Goal: Transaction & Acquisition: Purchase product/service

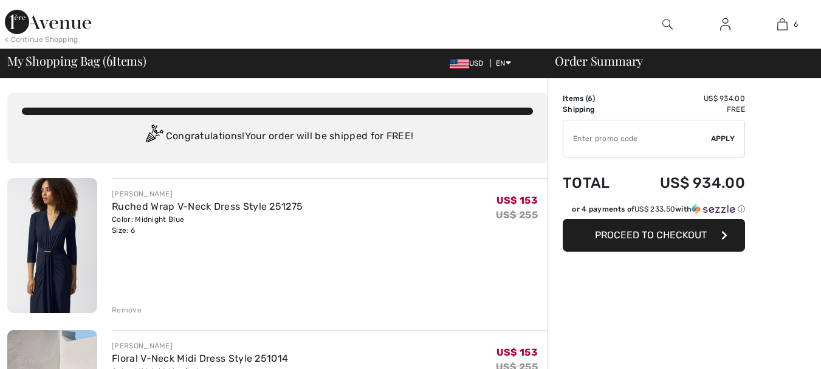
click at [630, 139] on input "TEXT" at bounding box center [637, 138] width 148 height 36
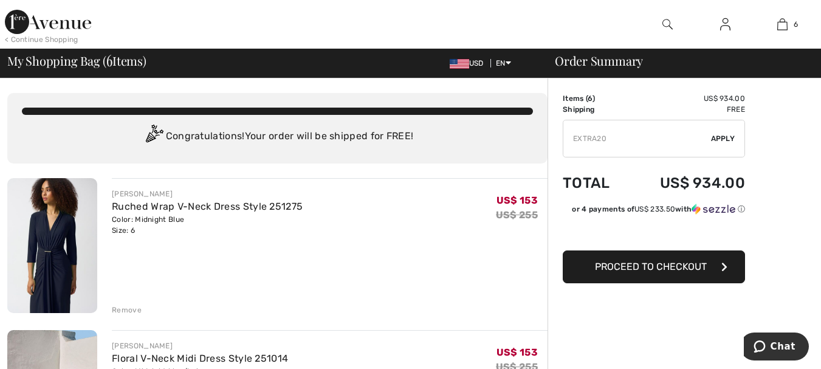
type input "EXTRA20"
click at [722, 140] on span "Apply" at bounding box center [723, 138] width 24 height 11
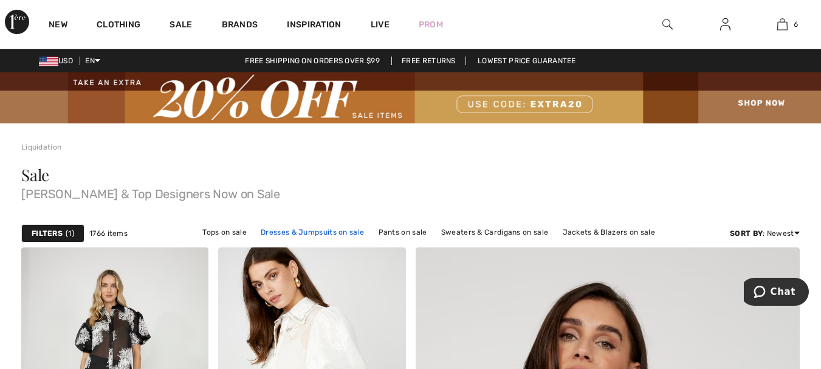
click at [335, 228] on link "Dresses & Jumpsuits on sale" at bounding box center [312, 232] width 115 height 16
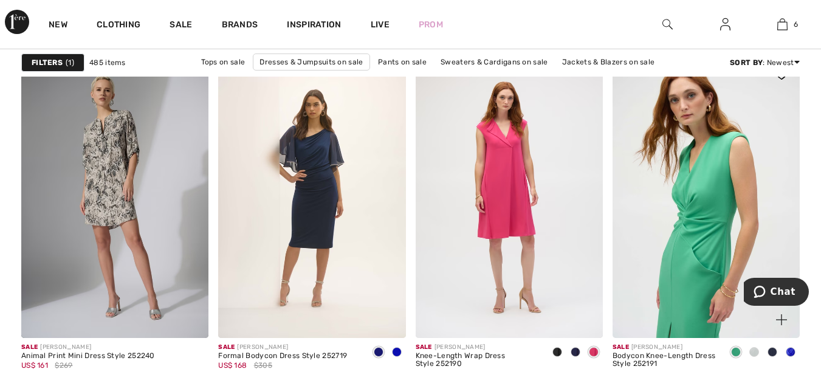
scroll to position [851, 0]
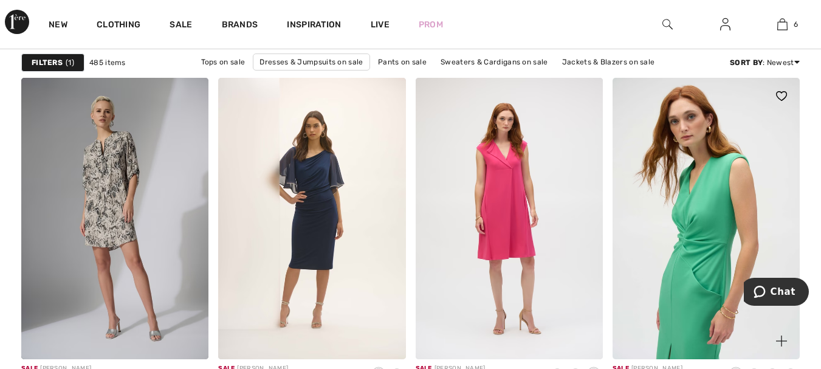
click at [688, 203] on img at bounding box center [706, 218] width 187 height 281
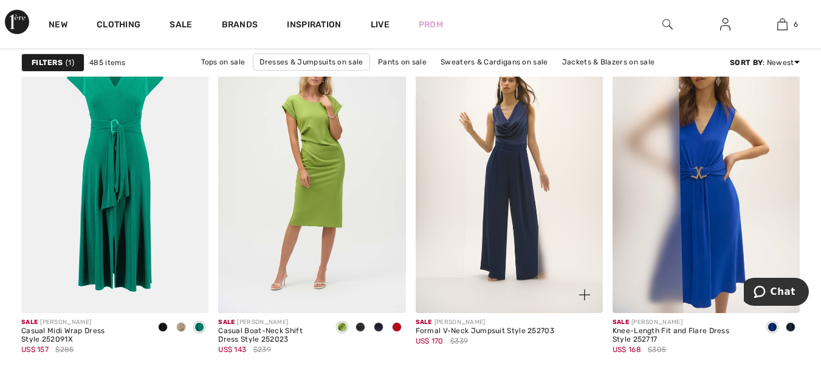
scroll to position [1215, 0]
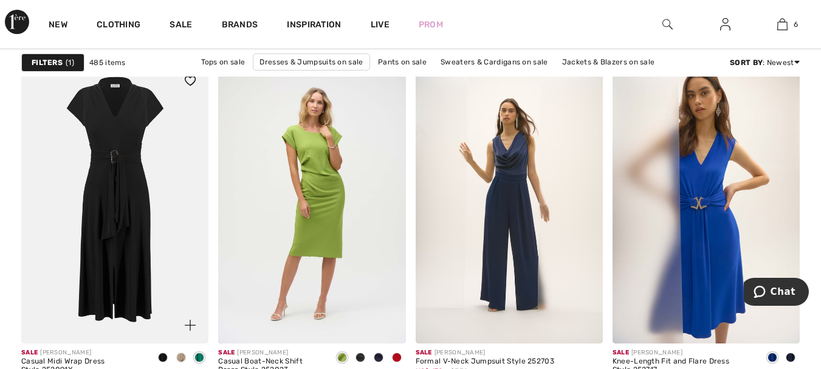
click at [117, 158] on img at bounding box center [114, 203] width 187 height 281
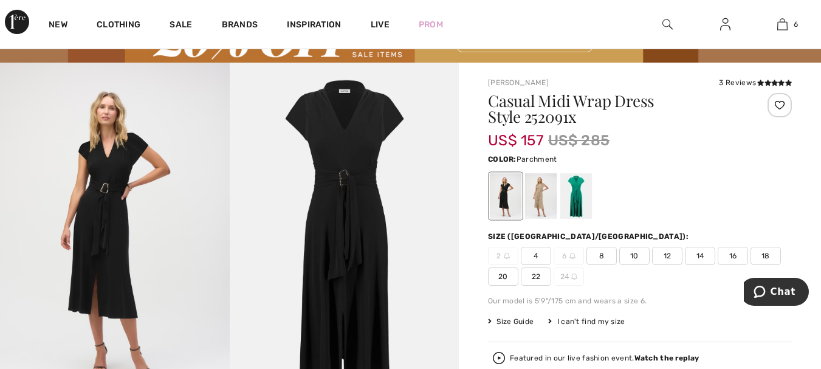
click at [544, 201] on div at bounding box center [541, 197] width 32 height 46
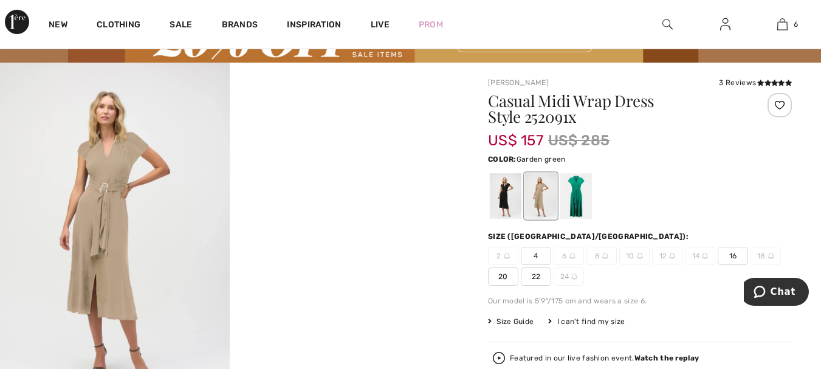
click at [578, 194] on div at bounding box center [576, 197] width 32 height 46
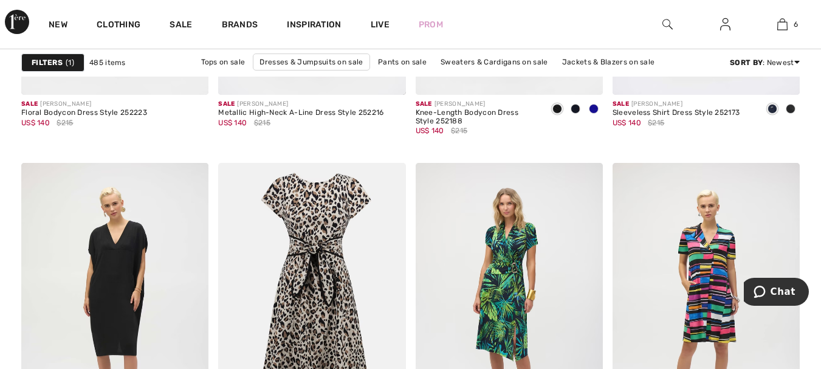
scroll to position [2005, 0]
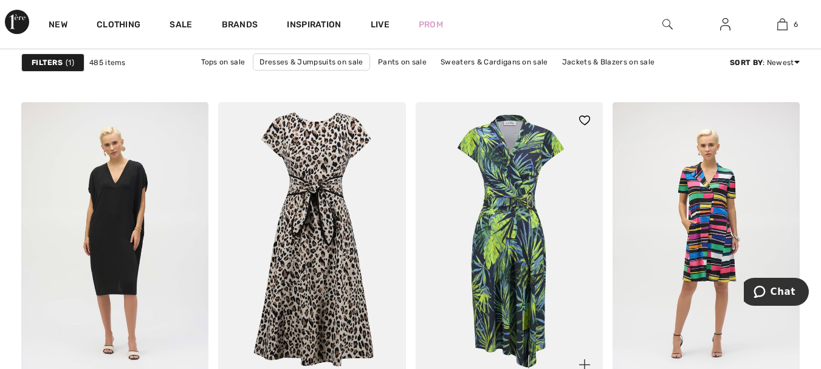
click at [518, 177] on img at bounding box center [509, 242] width 187 height 281
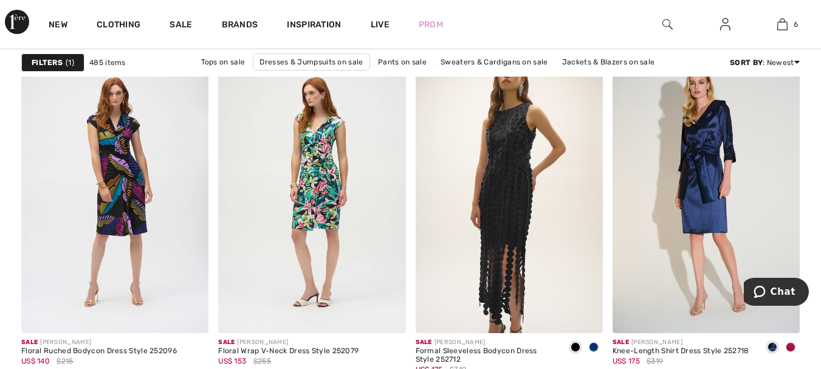
scroll to position [3950, 0]
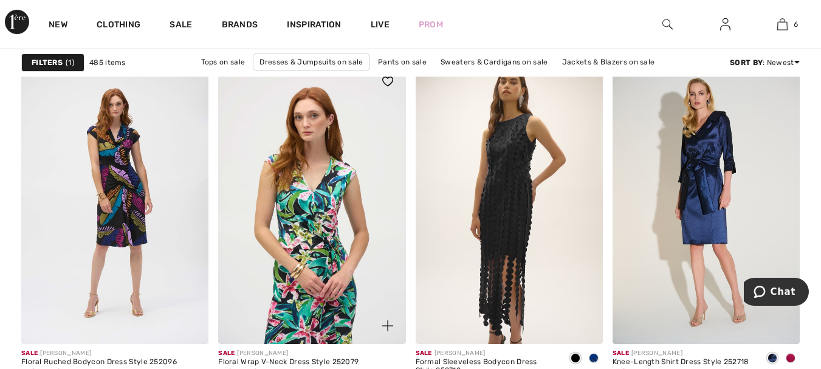
click at [325, 174] on img at bounding box center [311, 203] width 187 height 281
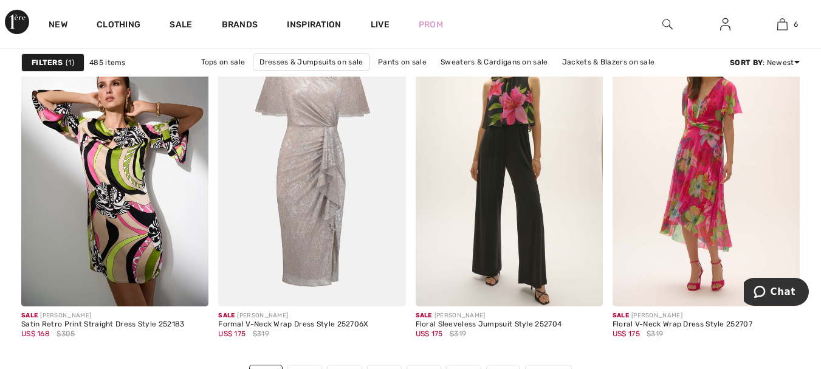
scroll to position [5287, 0]
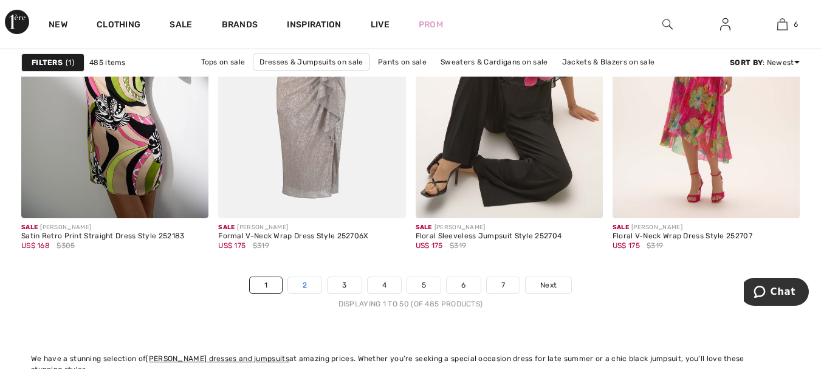
click at [304, 280] on link "2" at bounding box center [304, 285] width 33 height 16
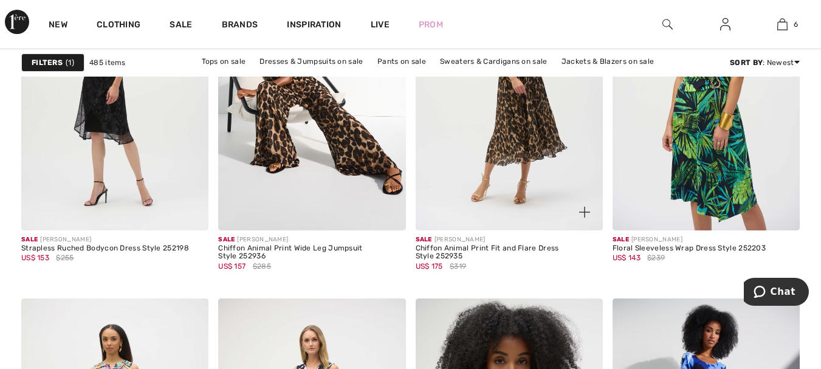
scroll to position [1155, 0]
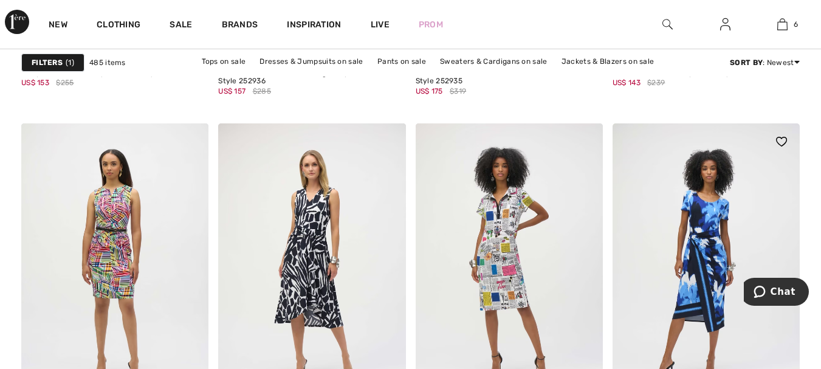
click at [716, 208] on img at bounding box center [706, 263] width 187 height 281
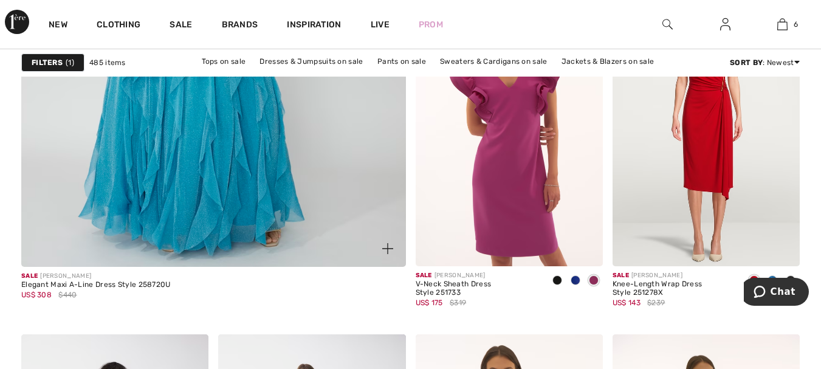
scroll to position [3342, 0]
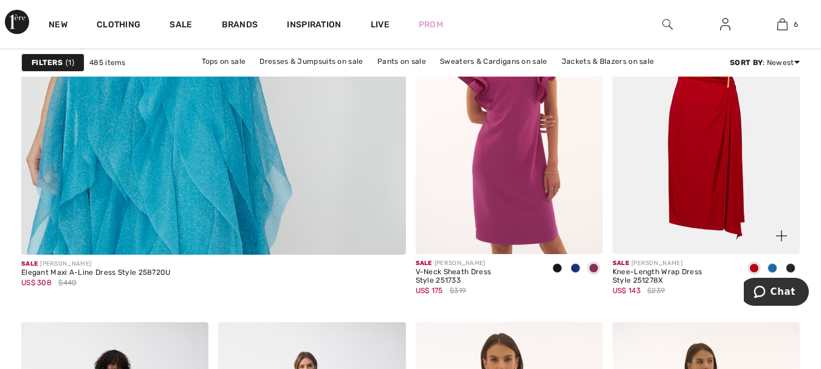
click at [707, 157] on img at bounding box center [706, 113] width 187 height 281
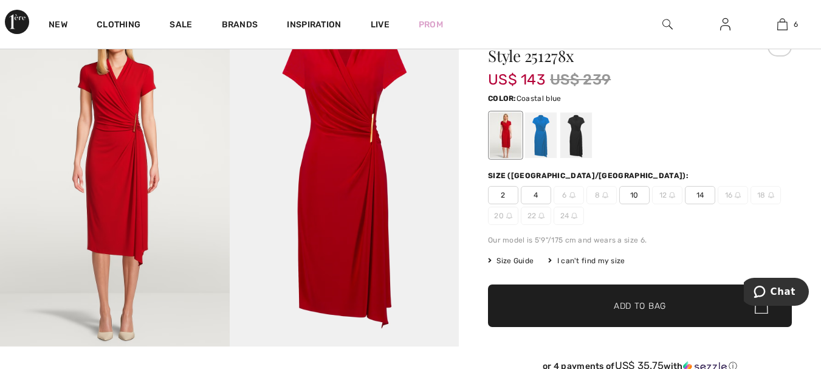
click at [543, 150] on div at bounding box center [541, 136] width 32 height 46
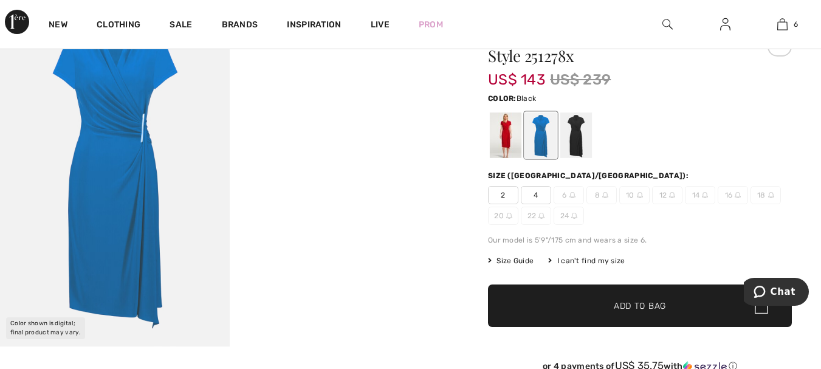
click at [580, 146] on div at bounding box center [576, 136] width 32 height 46
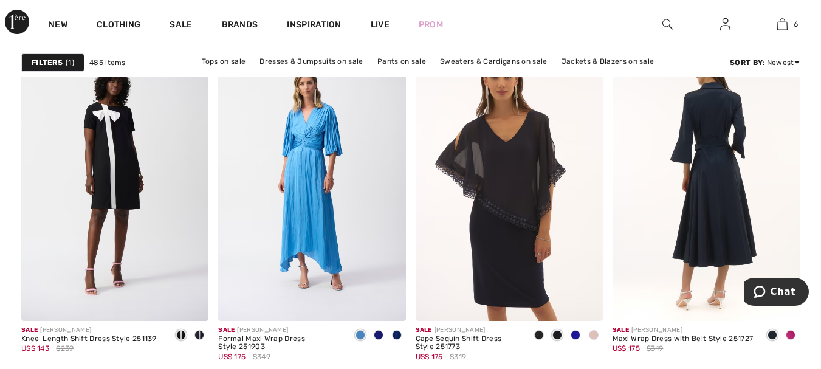
scroll to position [3646, 0]
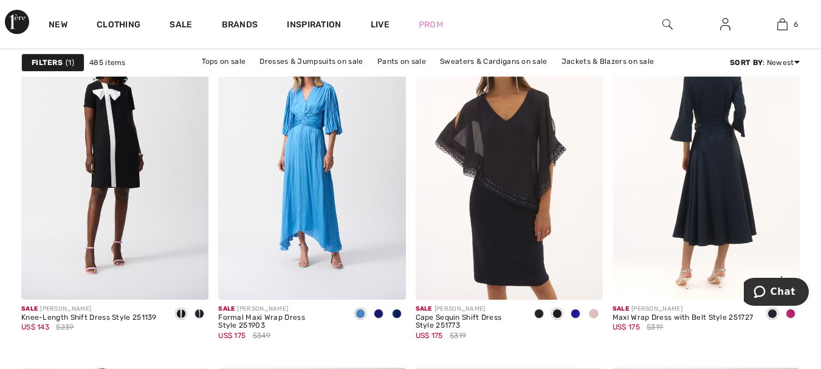
click at [698, 152] on img at bounding box center [706, 158] width 187 height 281
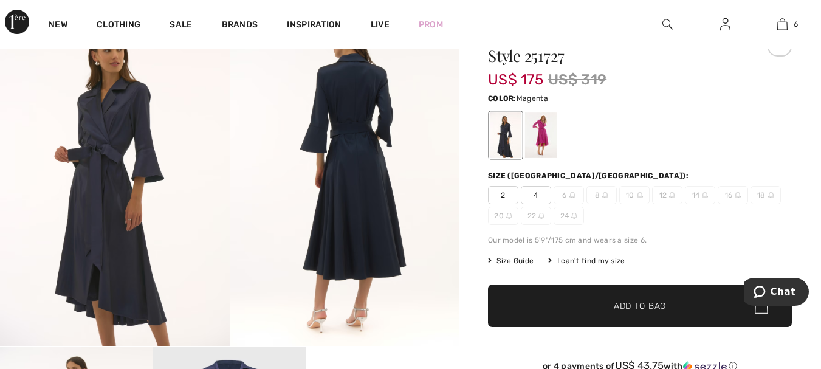
click at [539, 141] on div at bounding box center [541, 136] width 32 height 46
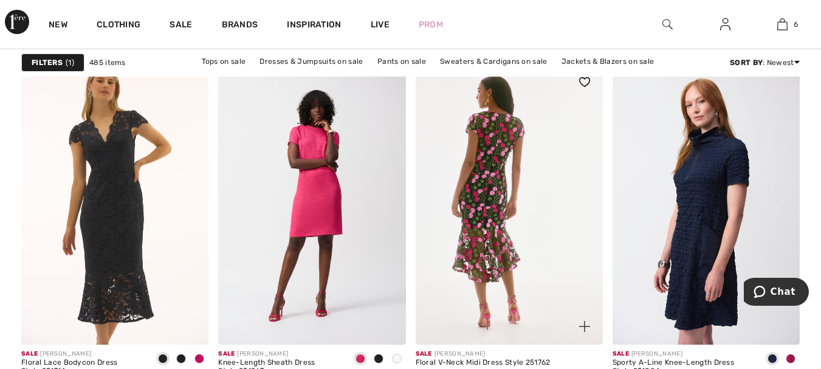
click at [509, 148] on img at bounding box center [509, 204] width 187 height 281
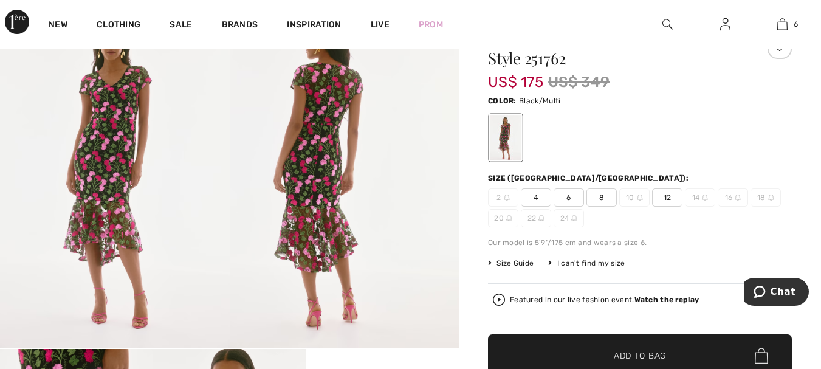
scroll to position [122, 0]
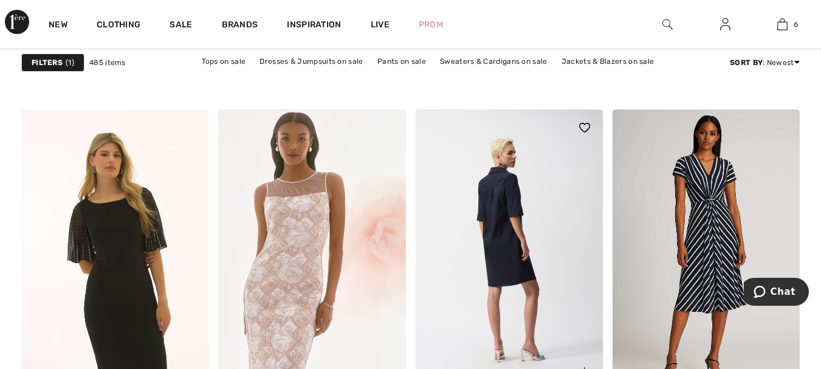
scroll to position [4436, 0]
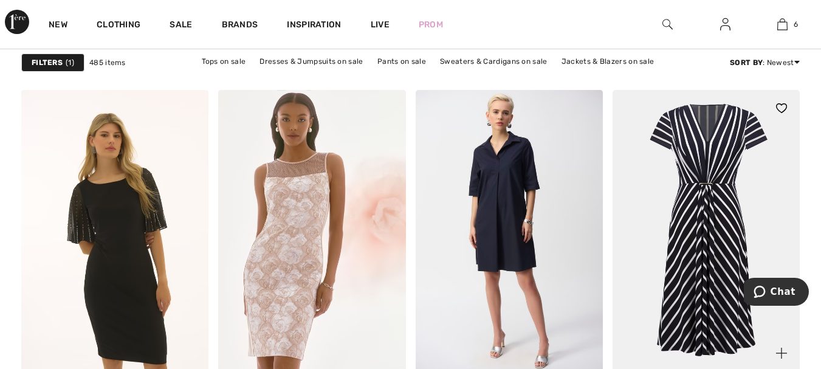
click at [723, 194] on img at bounding box center [706, 230] width 187 height 281
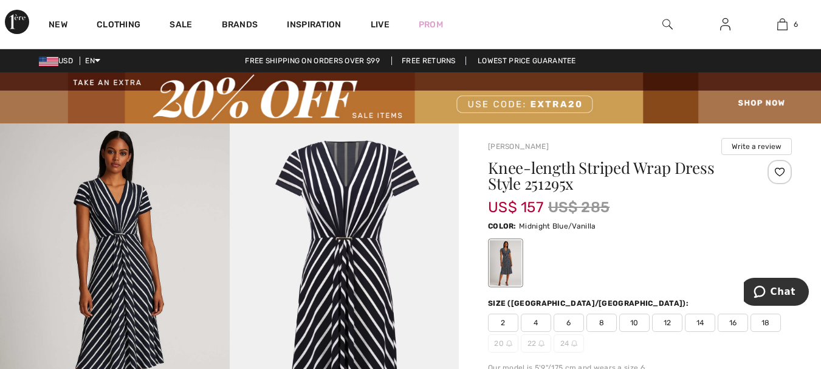
click at [129, 249] on img at bounding box center [115, 295] width 230 height 344
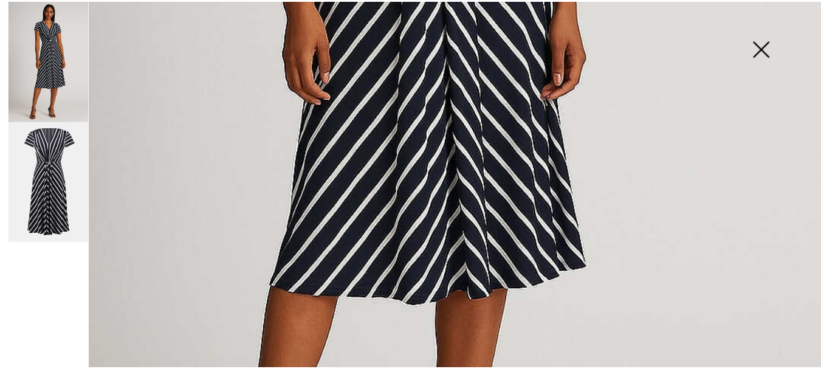
scroll to position [486, 0]
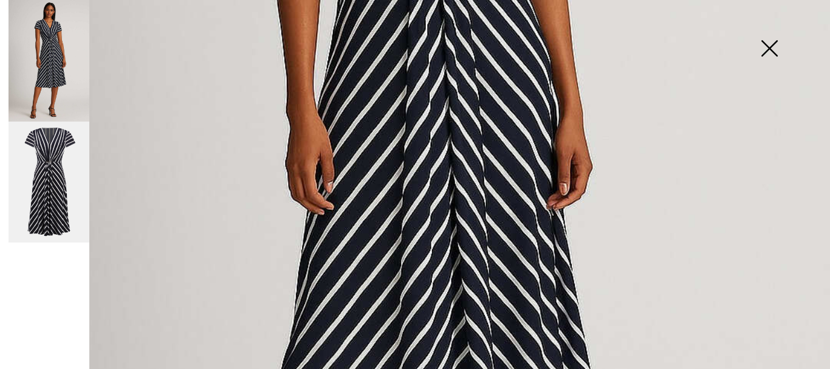
drag, startPoint x: 767, startPoint y: 41, endPoint x: 524, endPoint y: 46, distance: 242.5
click at [768, 41] on img at bounding box center [769, 49] width 61 height 63
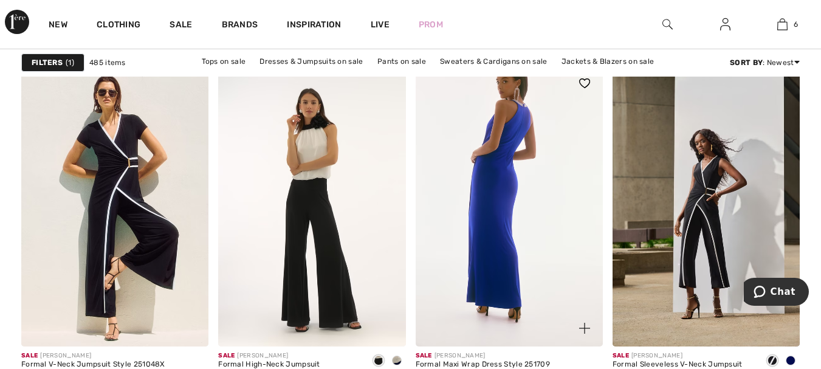
scroll to position [5226, 0]
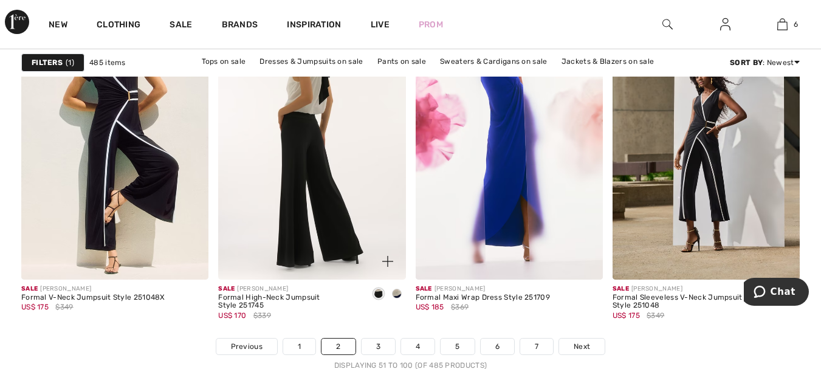
click at [321, 142] on img at bounding box center [311, 138] width 187 height 281
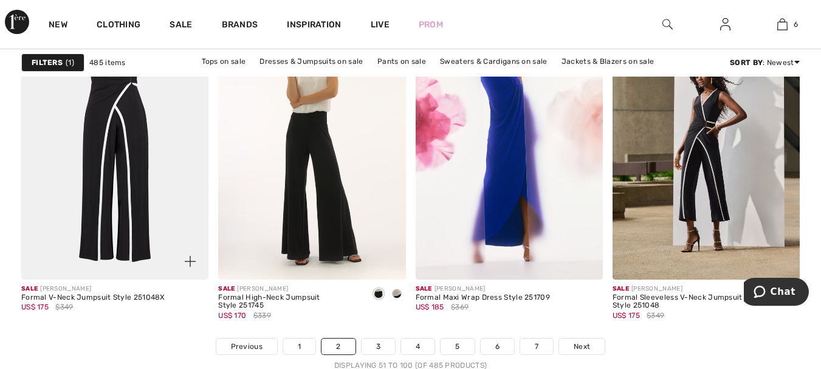
click at [112, 154] on img at bounding box center [114, 138] width 187 height 281
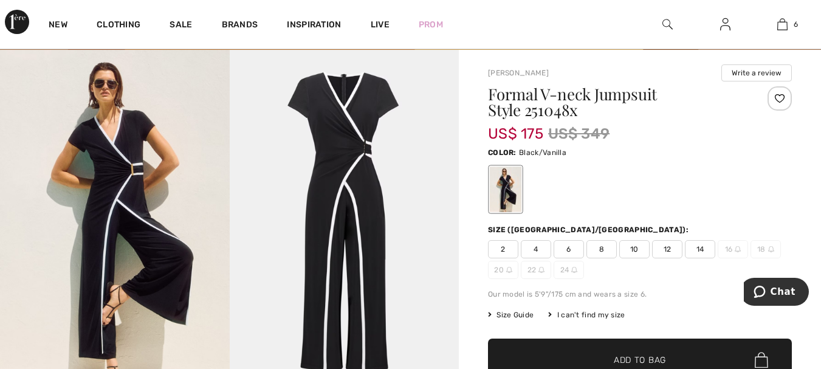
scroll to position [61, 0]
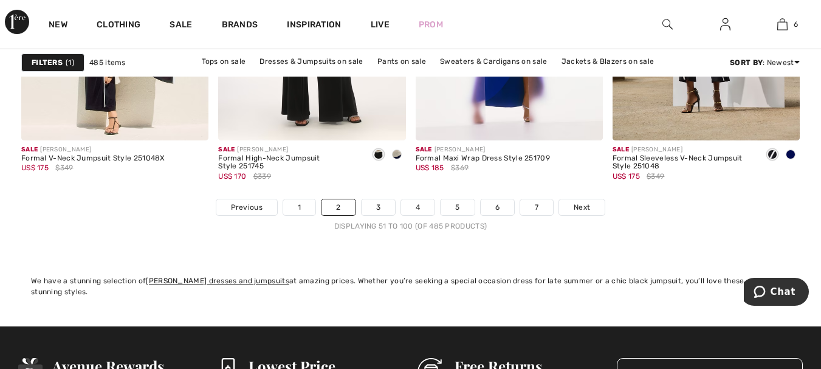
scroll to position [5347, 0]
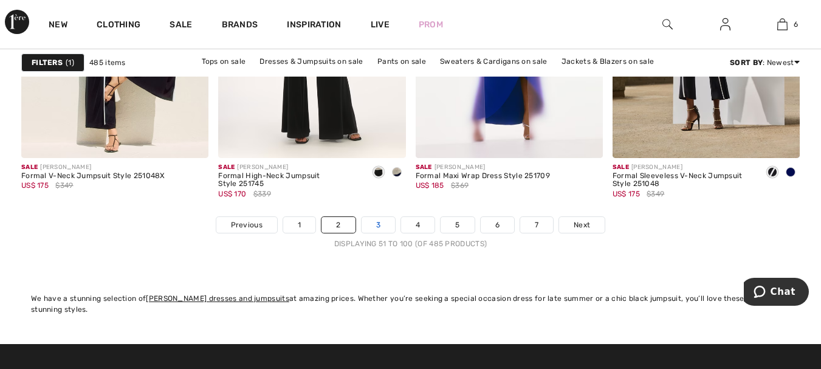
click at [380, 224] on link "3" at bounding box center [378, 225] width 33 height 16
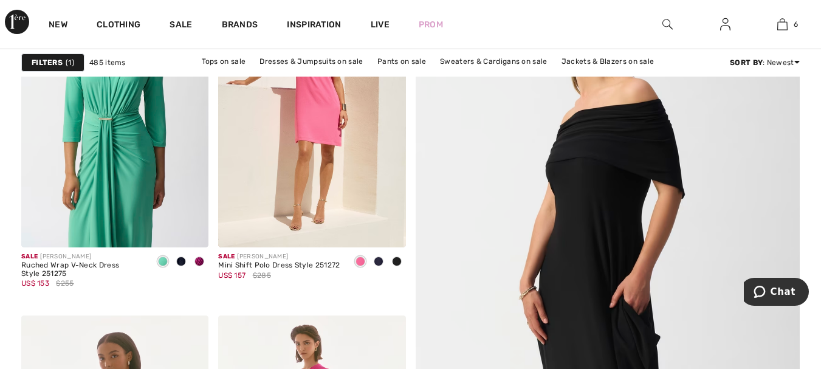
scroll to position [243, 0]
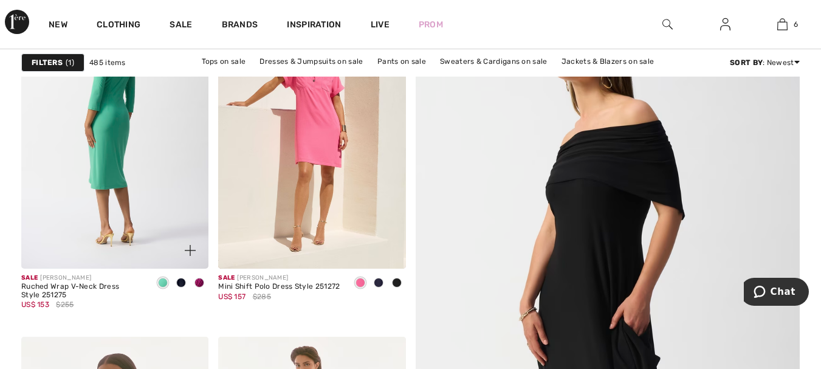
click at [121, 122] on img at bounding box center [114, 127] width 187 height 281
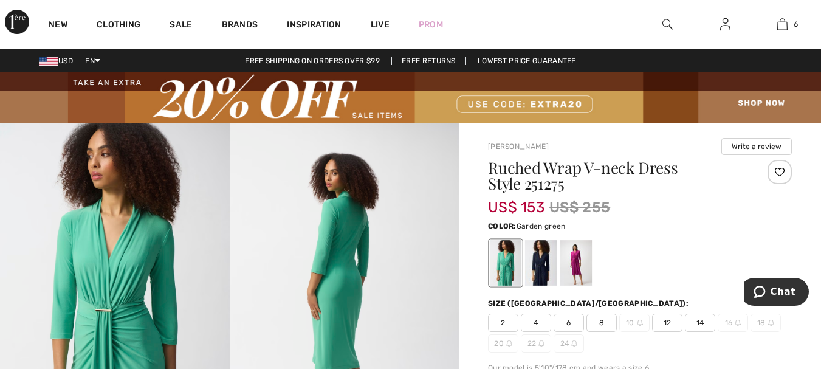
scroll to position [61, 0]
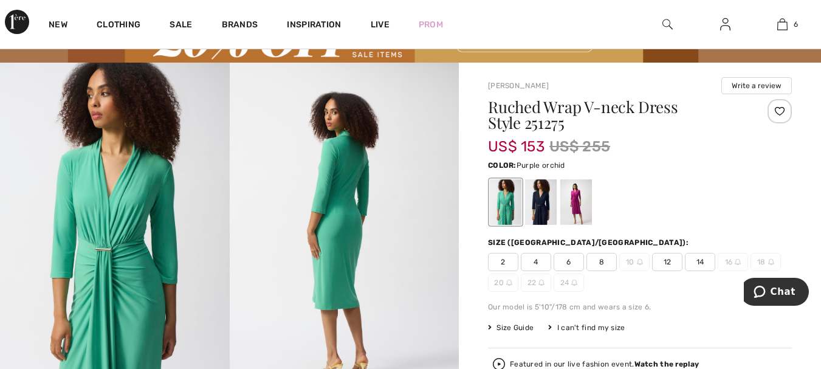
click at [581, 208] on div at bounding box center [576, 203] width 32 height 46
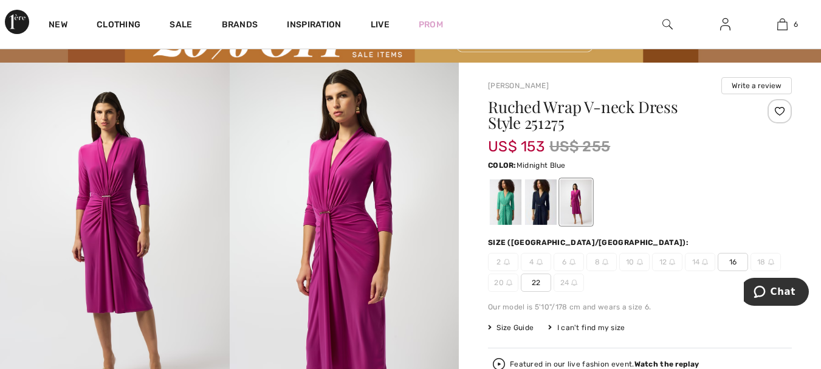
click at [541, 201] on div at bounding box center [541, 203] width 32 height 46
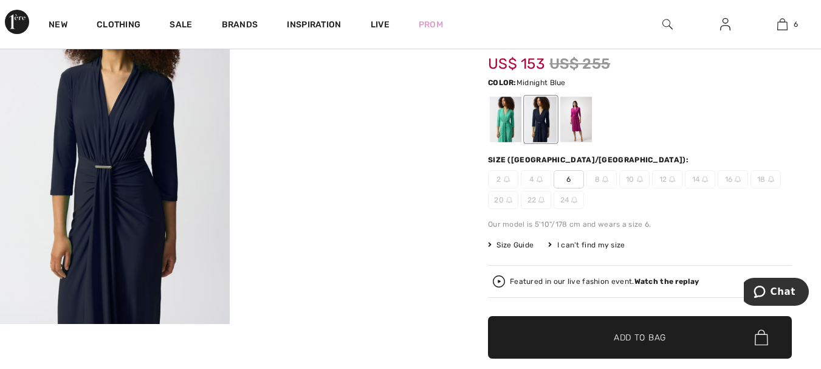
scroll to position [182, 0]
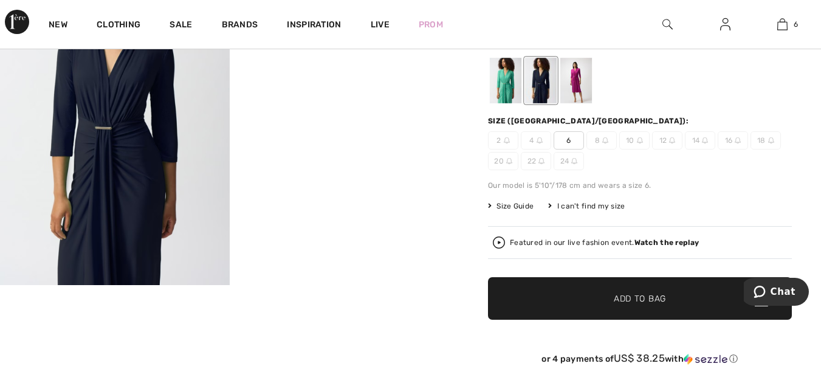
click at [571, 142] on span "6" at bounding box center [569, 140] width 30 height 18
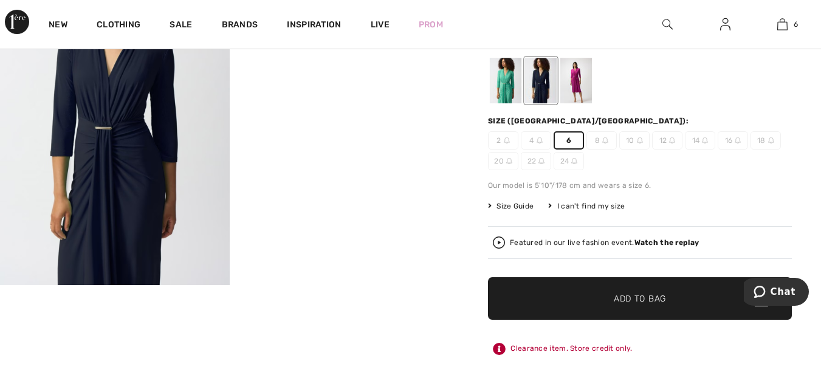
click at [621, 300] on span "Add to Bag" at bounding box center [640, 298] width 52 height 13
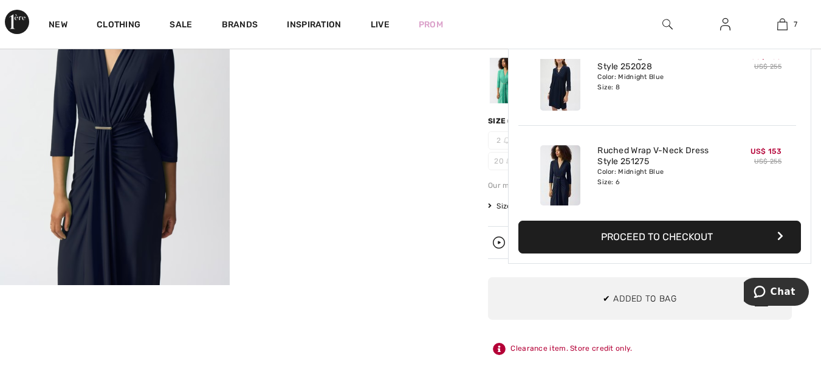
scroll to position [512, 0]
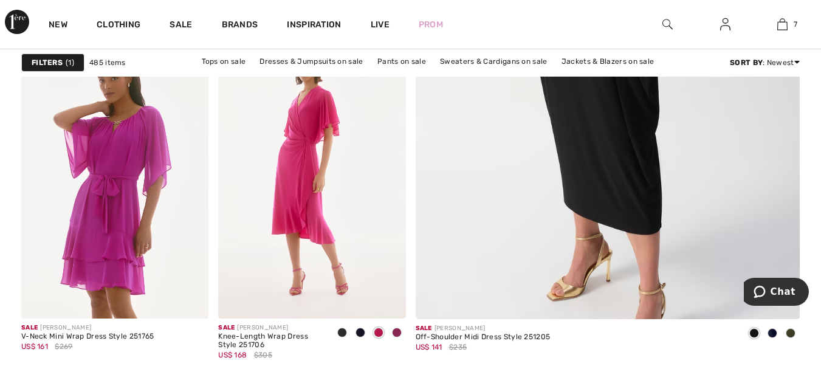
scroll to position [547, 0]
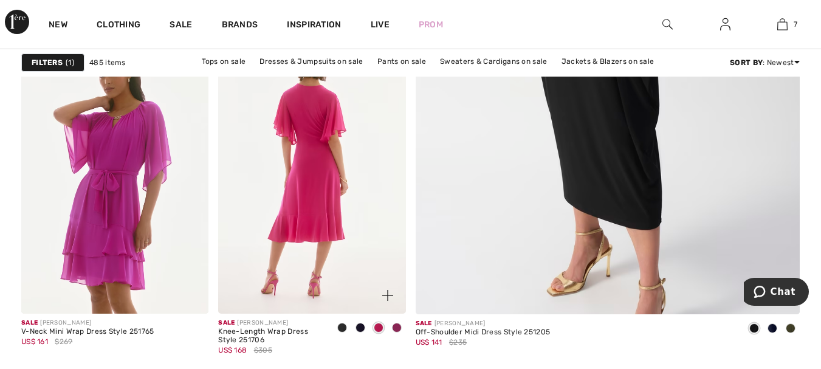
click at [320, 122] on img at bounding box center [311, 173] width 187 height 281
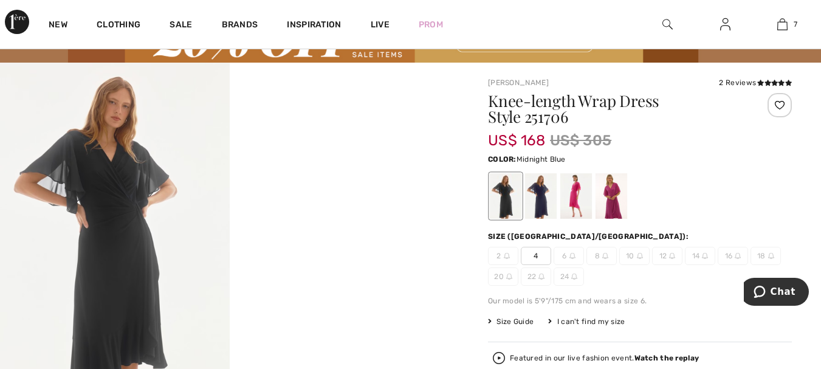
click at [543, 196] on div at bounding box center [541, 197] width 32 height 46
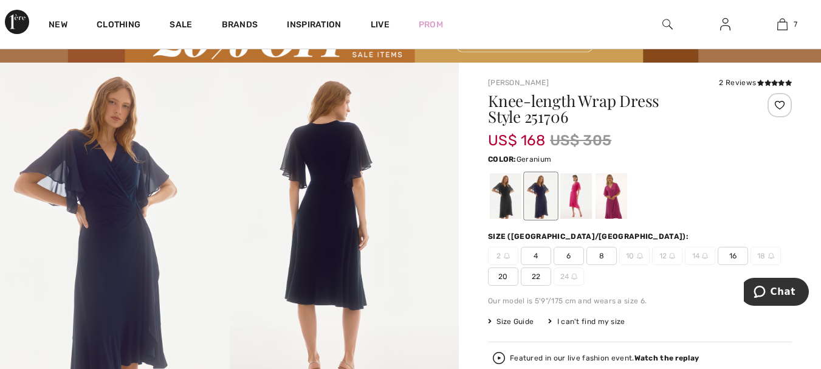
click at [577, 190] on div at bounding box center [576, 197] width 32 height 46
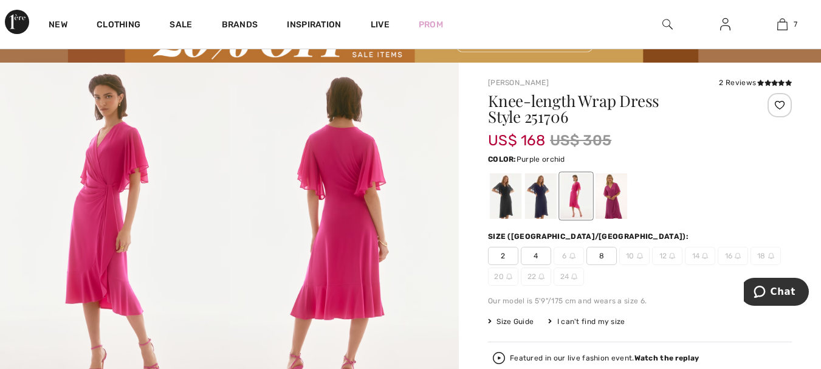
click at [614, 196] on div at bounding box center [611, 197] width 32 height 46
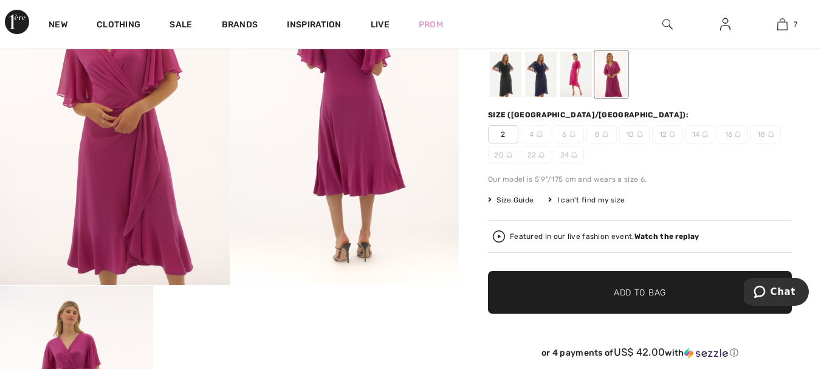
scroll to position [122, 0]
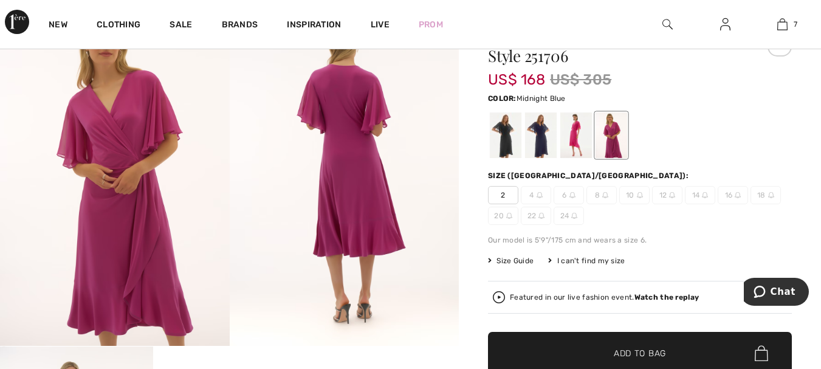
click at [542, 145] on div at bounding box center [541, 136] width 32 height 46
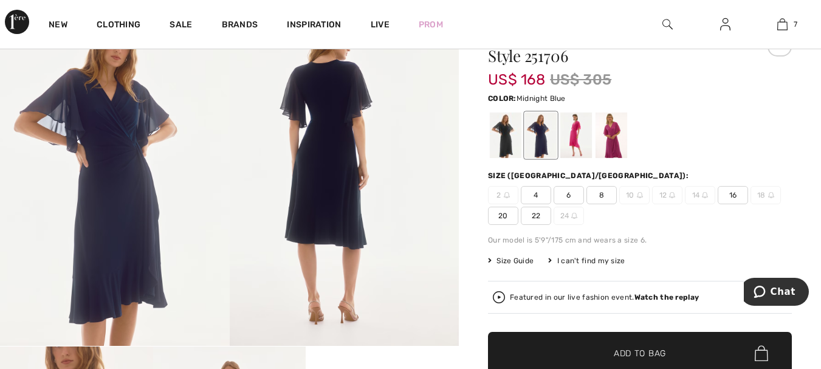
click at [569, 197] on span "6" at bounding box center [569, 195] width 30 height 18
click at [630, 351] on span "Add to Bag" at bounding box center [640, 353] width 52 height 13
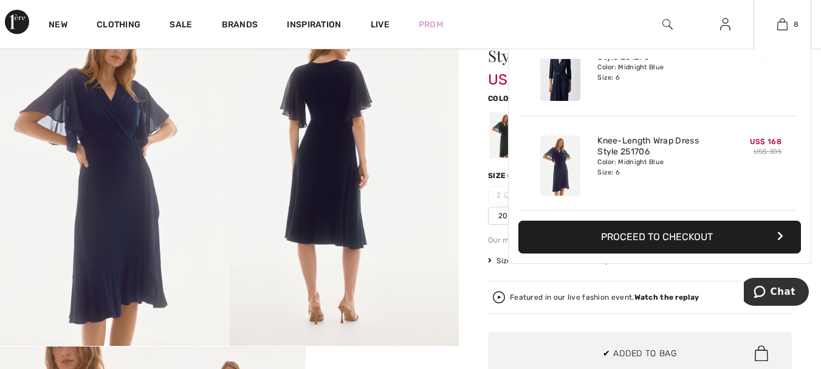
scroll to position [606, 0]
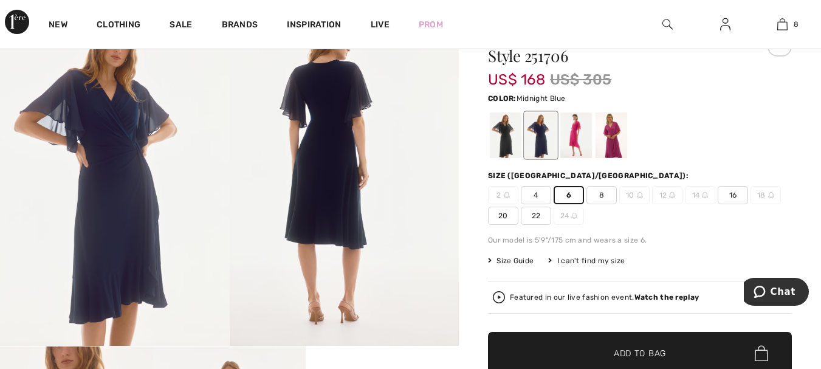
click at [595, 192] on span "8" at bounding box center [601, 195] width 30 height 18
click at [605, 346] on span "✔ Added to Bag Add to Bag" at bounding box center [640, 353] width 304 height 43
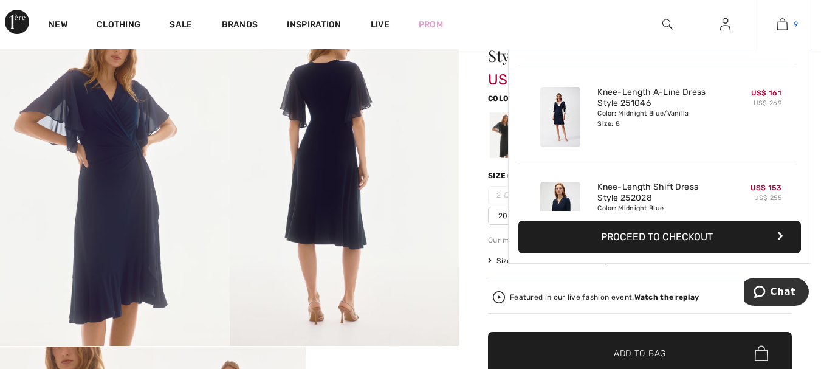
click at [778, 24] on img at bounding box center [782, 24] width 10 height 15
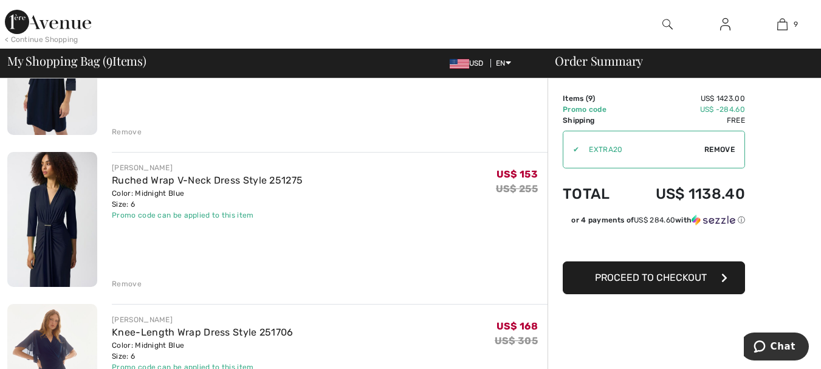
scroll to position [972, 0]
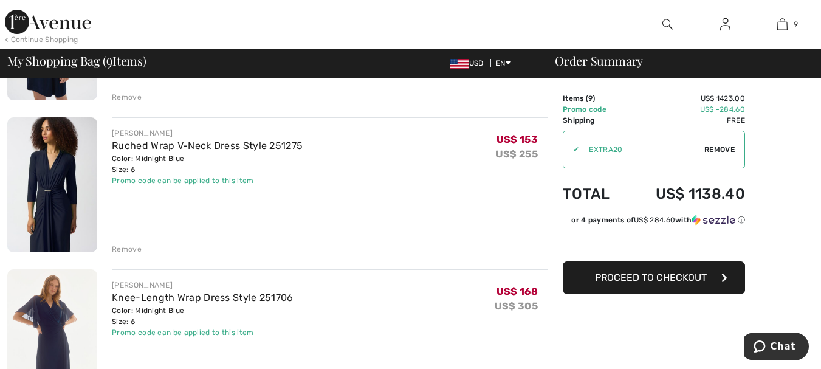
click at [118, 247] on div "Remove" at bounding box center [127, 249] width 30 height 11
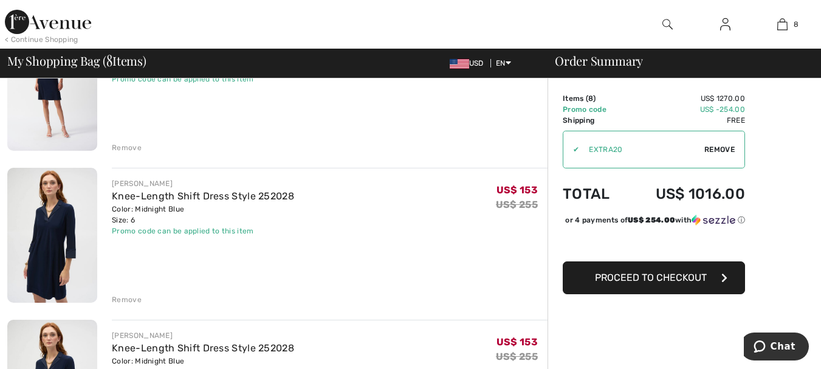
scroll to position [729, 0]
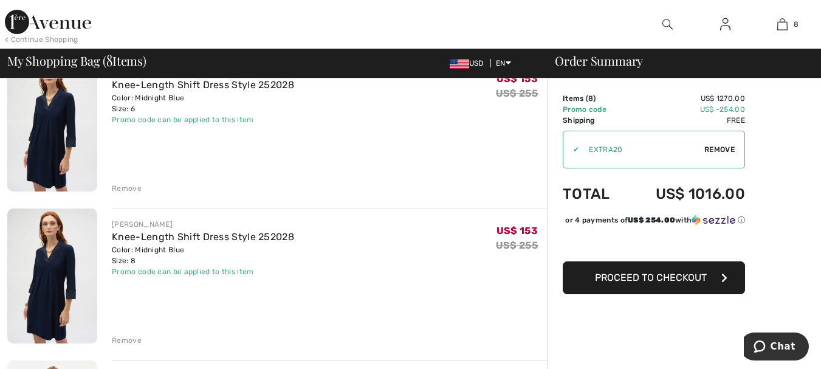
click at [113, 184] on div "Remove" at bounding box center [127, 188] width 30 height 11
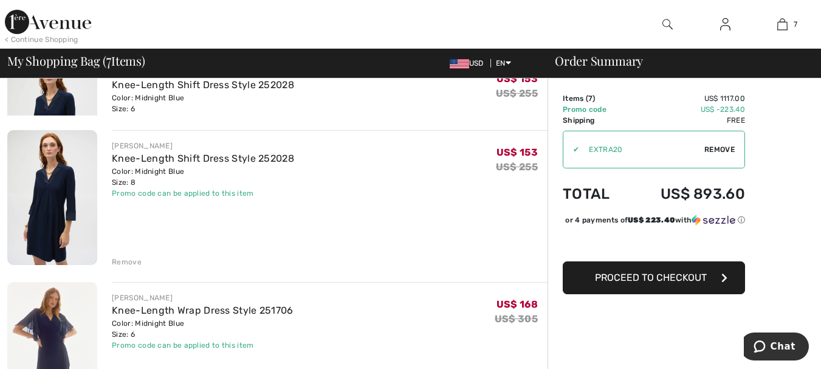
scroll to position [714, 0]
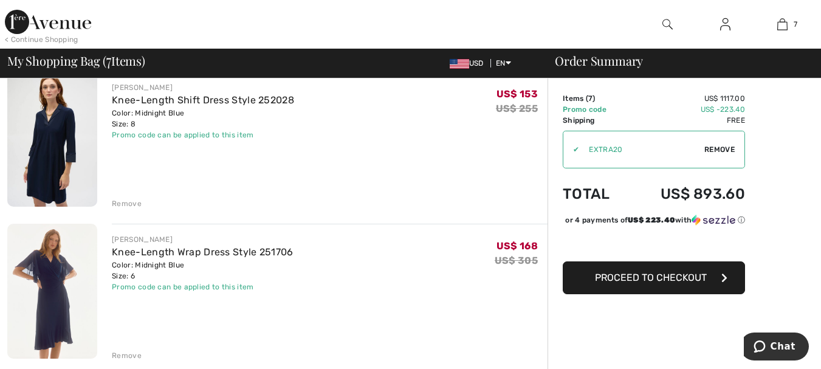
click at [125, 199] on div "Remove" at bounding box center [127, 203] width 30 height 11
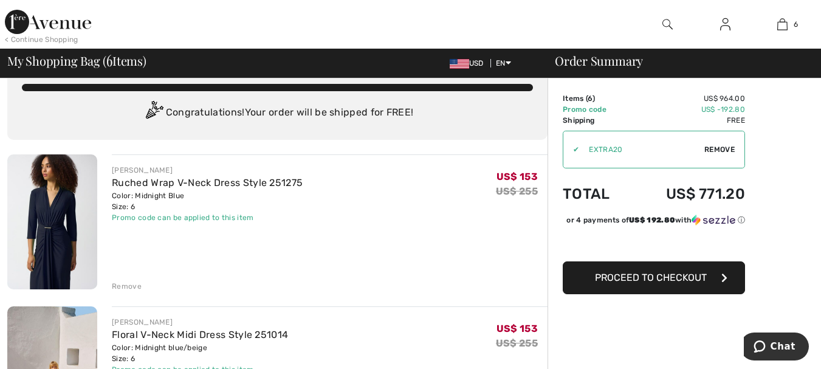
scroll to position [0, 0]
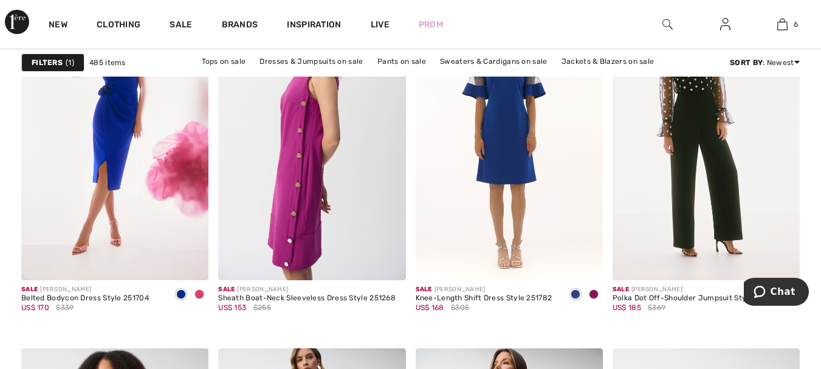
scroll to position [972, 0]
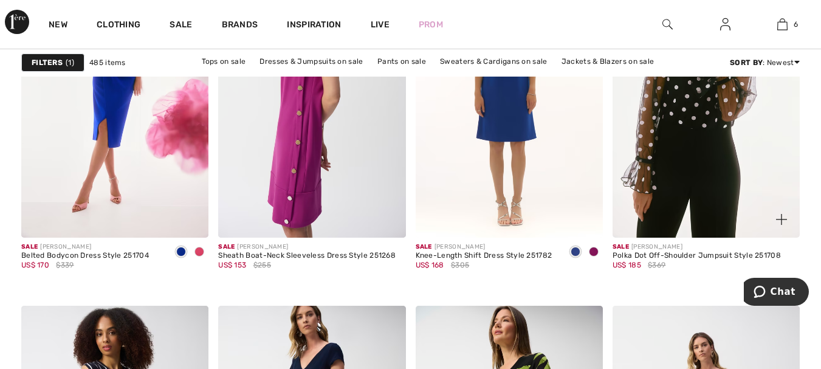
click at [730, 119] on img at bounding box center [706, 96] width 187 height 281
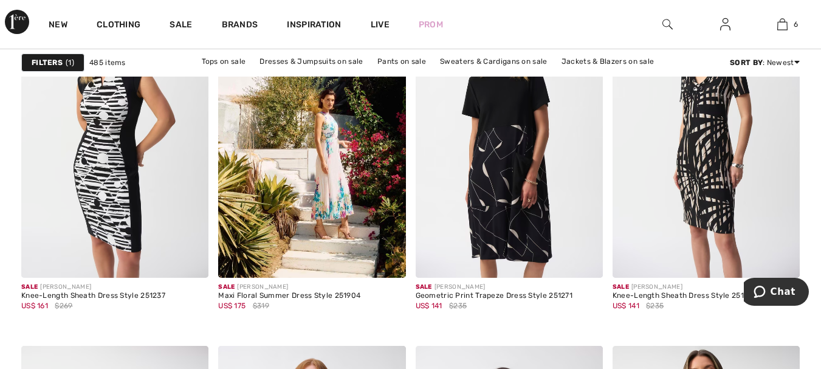
scroll to position [1762, 0]
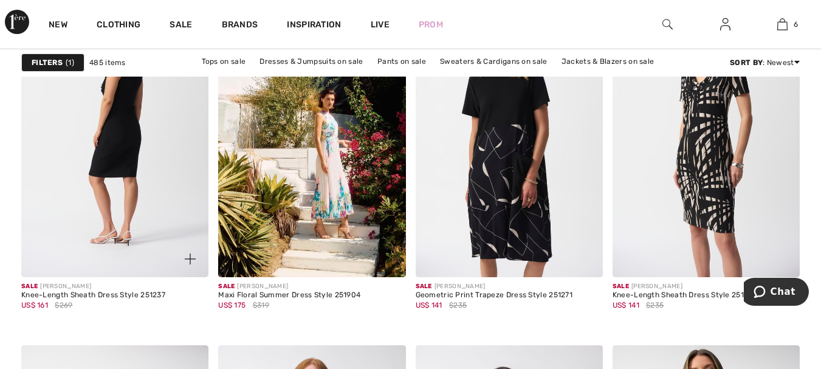
click at [123, 162] on img at bounding box center [114, 136] width 187 height 281
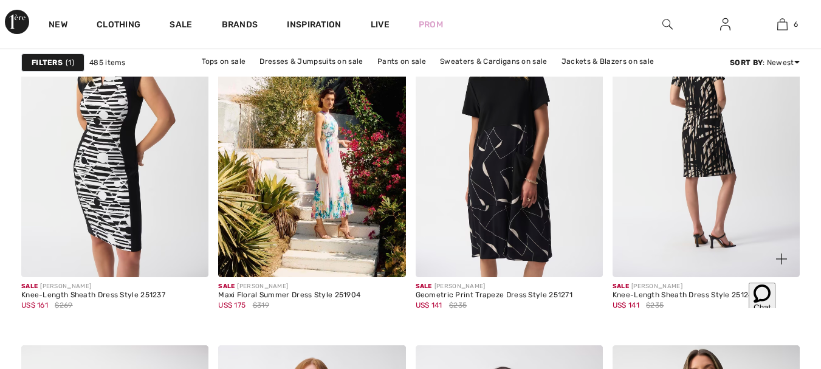
scroll to position [1762, 0]
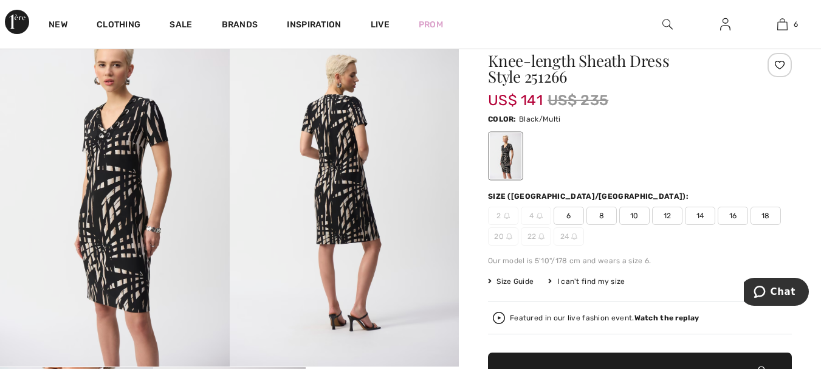
scroll to position [61, 0]
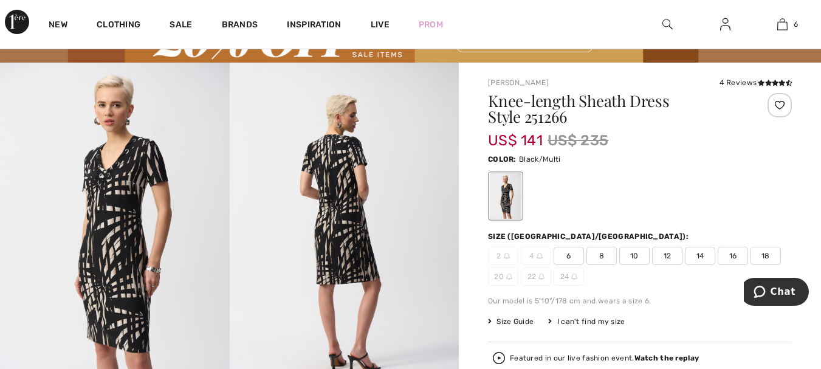
click at [571, 255] on span "6" at bounding box center [569, 256] width 30 height 18
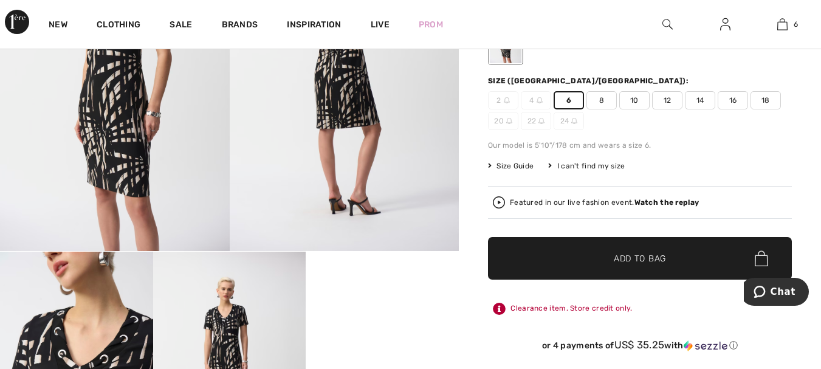
scroll to position [243, 0]
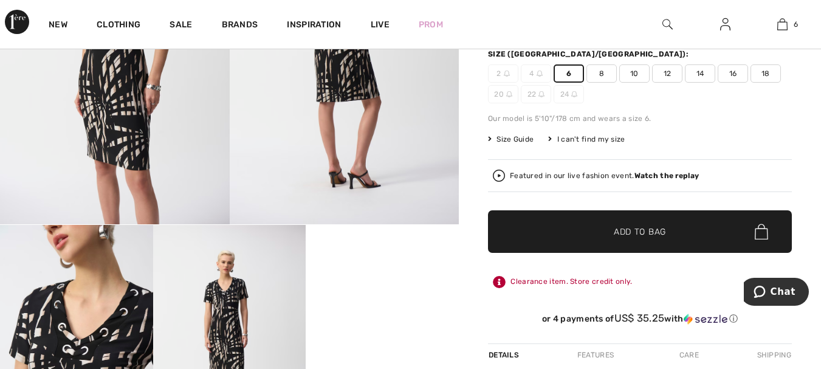
click at [615, 242] on span "✔ Added to Bag Add to Bag" at bounding box center [640, 231] width 304 height 43
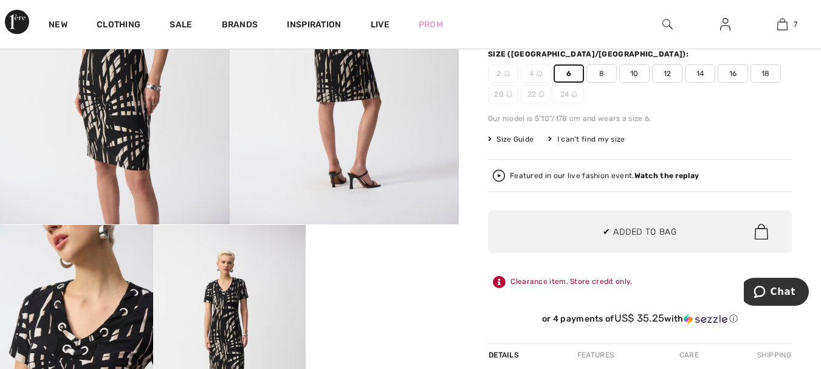
scroll to position [512, 0]
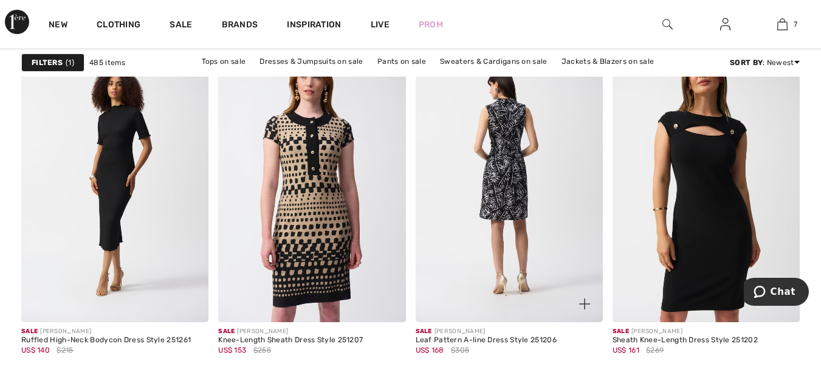
scroll to position [2127, 0]
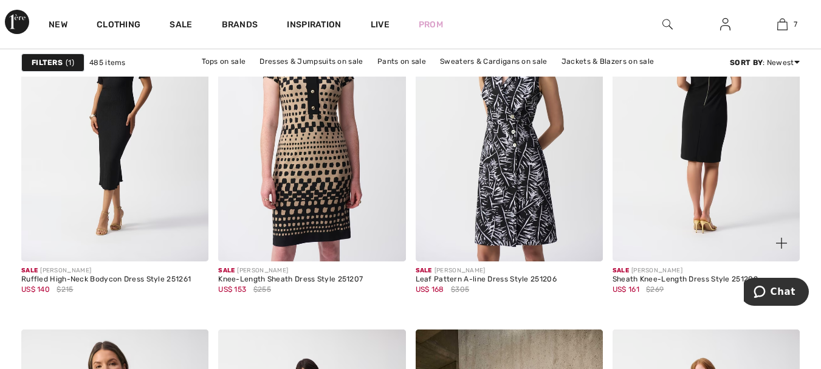
click at [710, 140] on img at bounding box center [706, 121] width 187 height 281
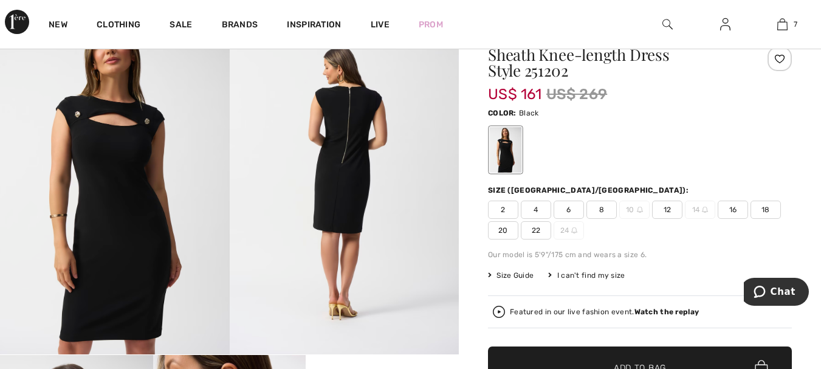
scroll to position [122, 0]
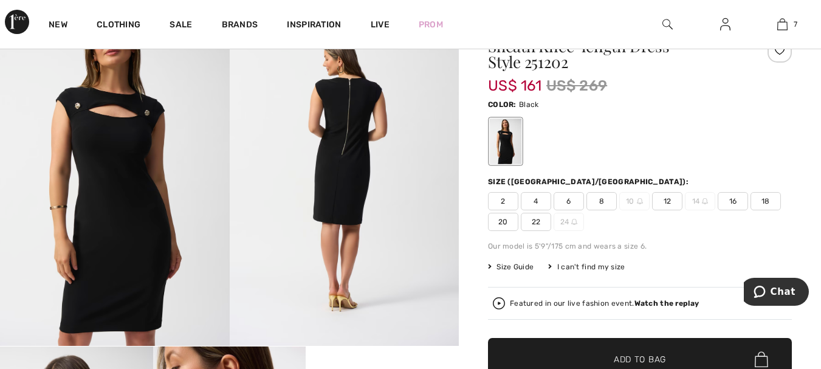
click at [534, 199] on span "4" at bounding box center [536, 201] width 30 height 18
click at [603, 349] on span "✔ Added to Bag Add to Bag" at bounding box center [640, 359] width 304 height 43
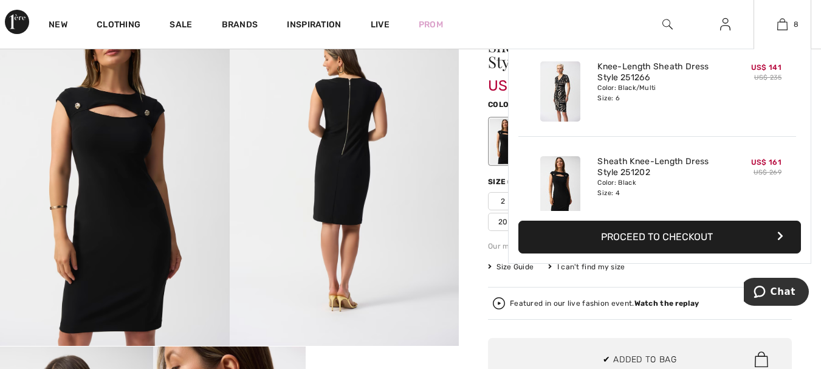
scroll to position [606, 0]
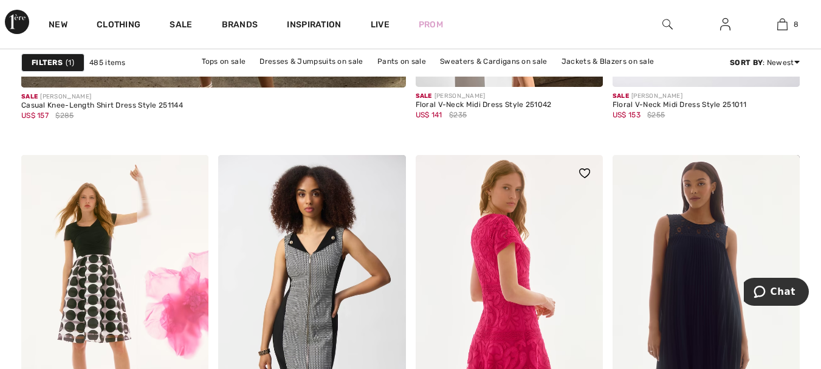
scroll to position [3403, 0]
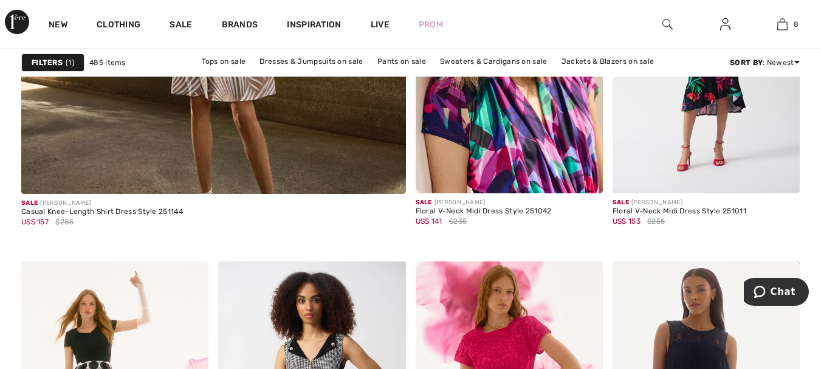
click at [536, 124] on img at bounding box center [509, 52] width 187 height 281
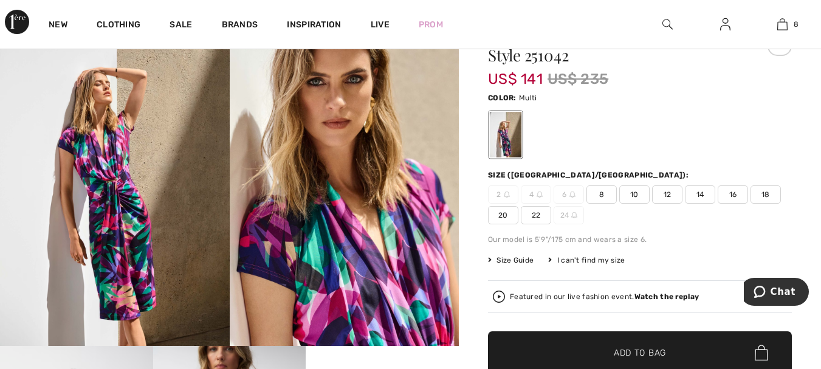
scroll to position [122, 0]
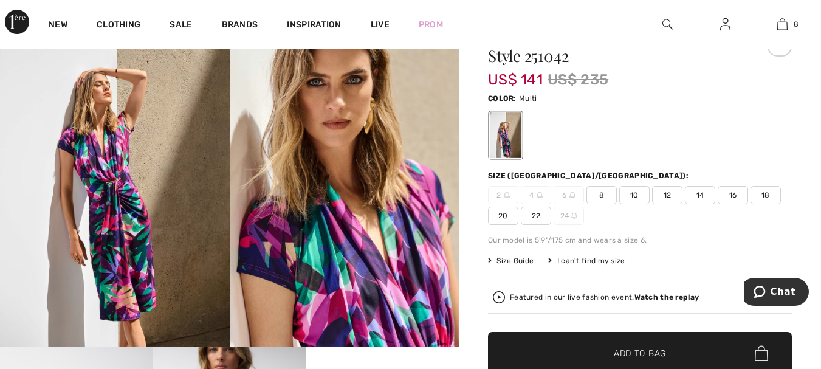
click at [600, 196] on span "8" at bounding box center [601, 195] width 30 height 18
click at [615, 347] on span "Add to Bag" at bounding box center [640, 353] width 52 height 13
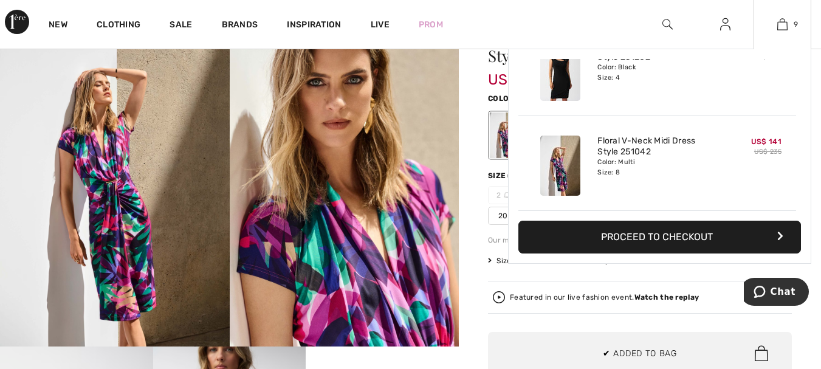
scroll to position [701, 0]
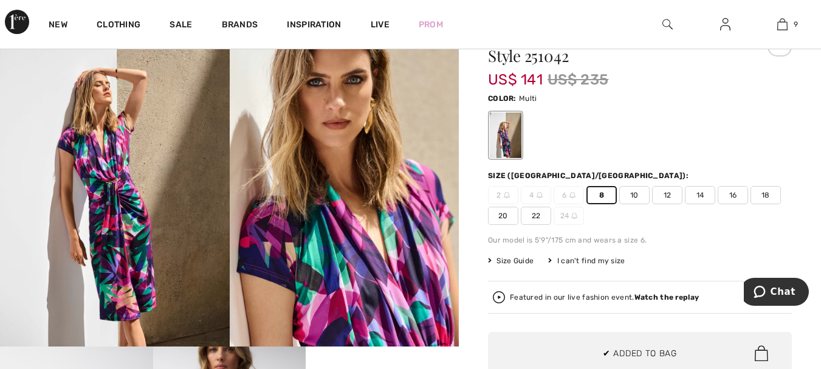
click at [632, 195] on span "10" at bounding box center [634, 195] width 30 height 18
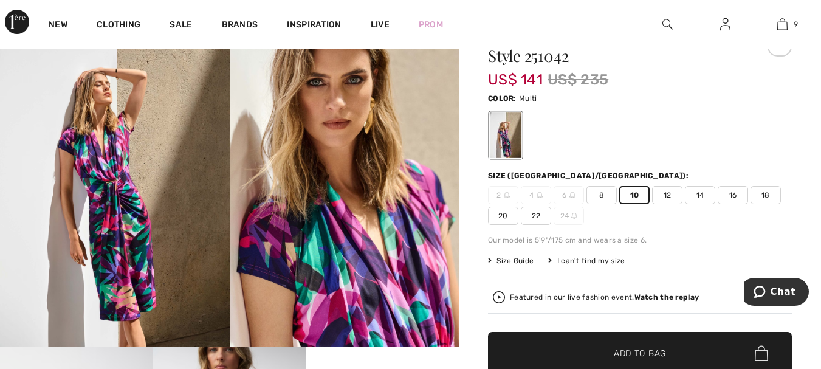
click at [611, 344] on span "✔ Added to Bag Add to Bag" at bounding box center [640, 353] width 304 height 43
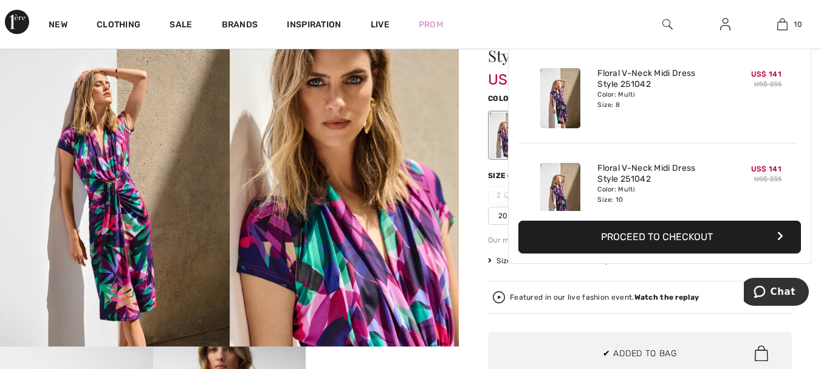
scroll to position [796, 0]
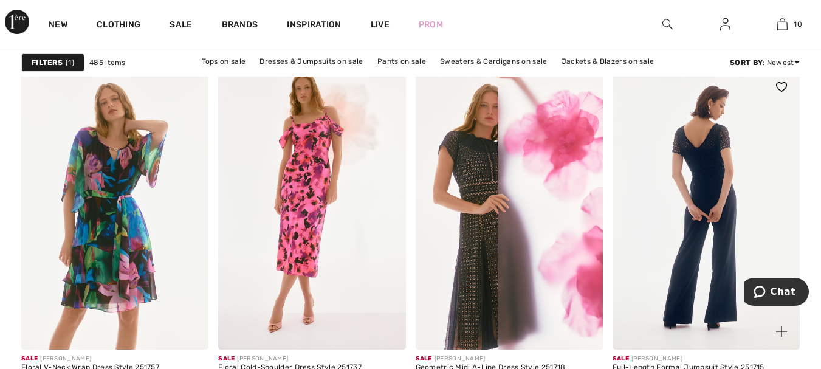
scroll to position [3950, 0]
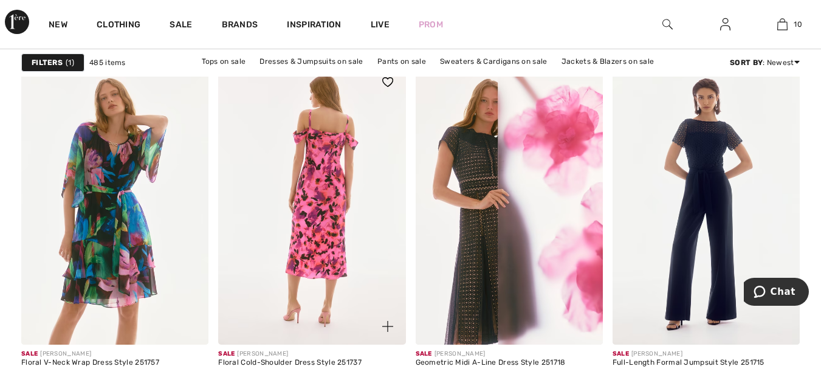
click at [317, 155] on img at bounding box center [311, 204] width 187 height 281
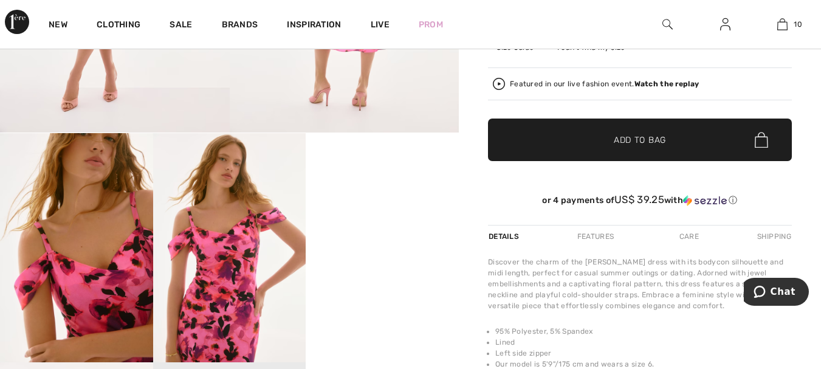
scroll to position [365, 0]
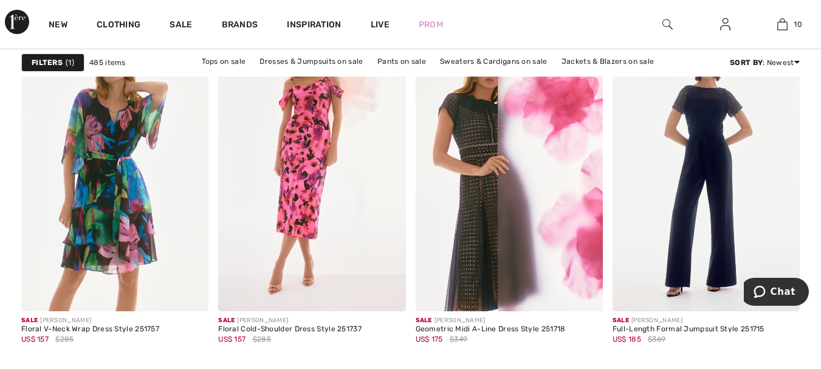
scroll to position [3950, 0]
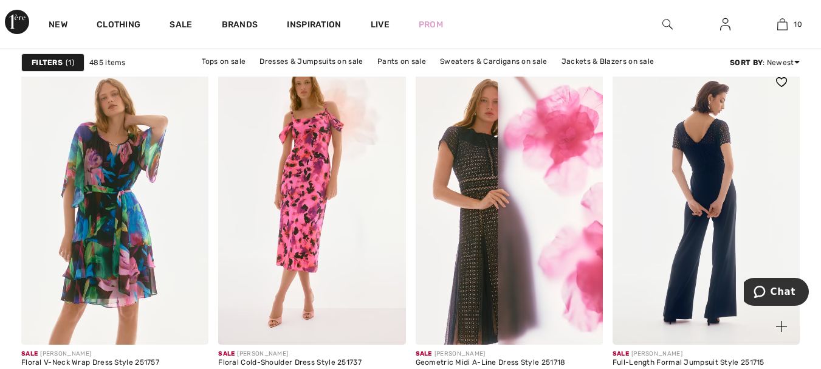
click at [723, 184] on img at bounding box center [706, 204] width 187 height 281
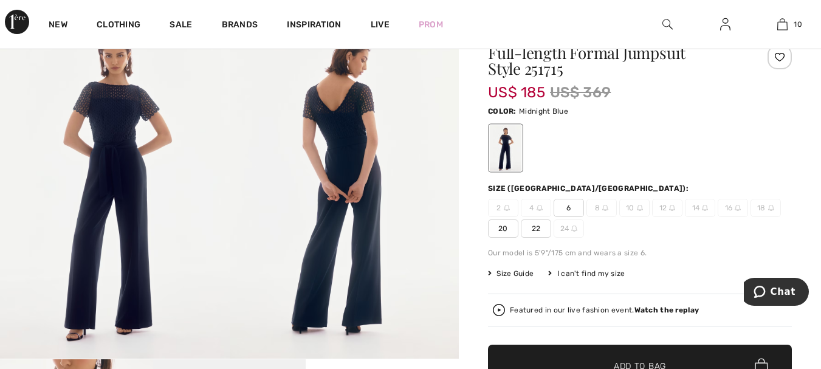
scroll to position [122, 0]
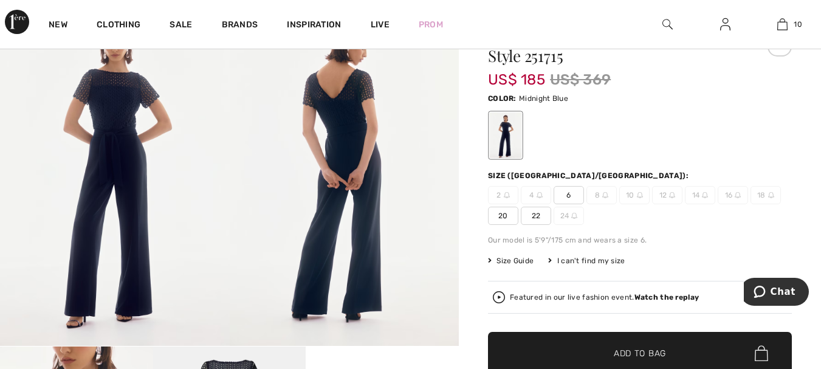
click at [570, 195] on span "6" at bounding box center [569, 195] width 30 height 18
click at [595, 355] on span "✔ Added to Bag" at bounding box center [622, 353] width 74 height 13
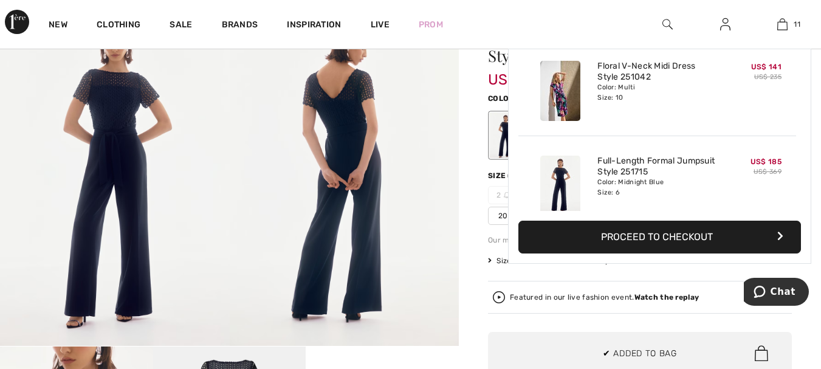
scroll to position [891, 0]
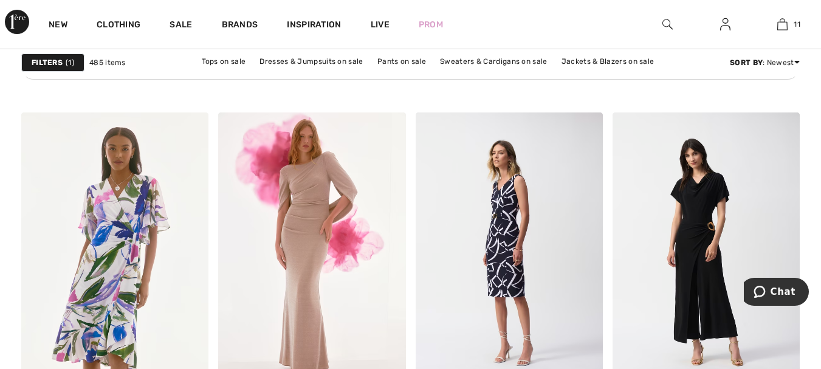
scroll to position [4436, 0]
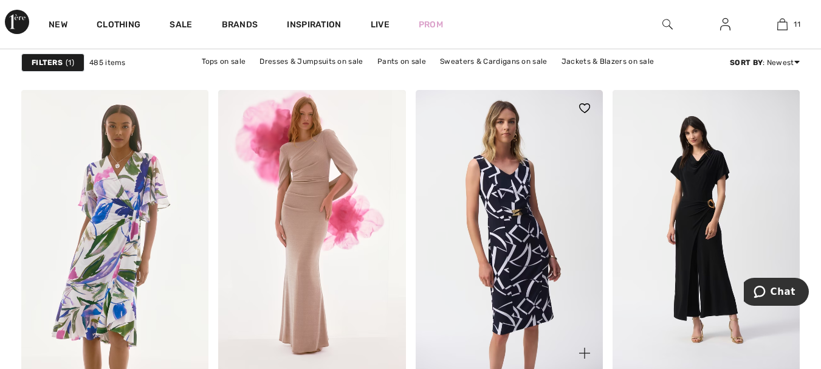
click at [533, 177] on img at bounding box center [509, 230] width 187 height 281
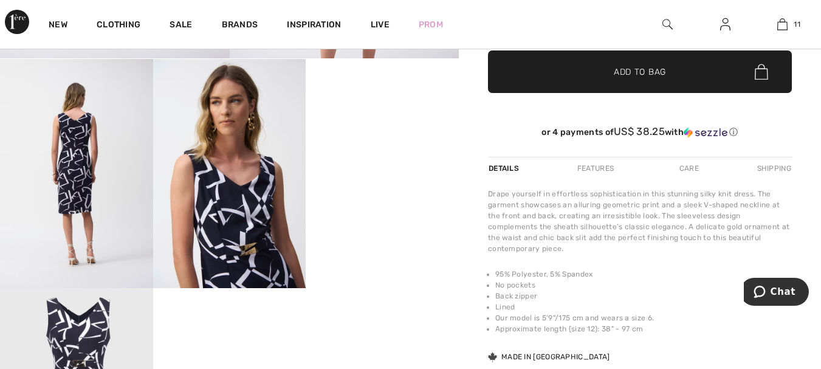
scroll to position [425, 0]
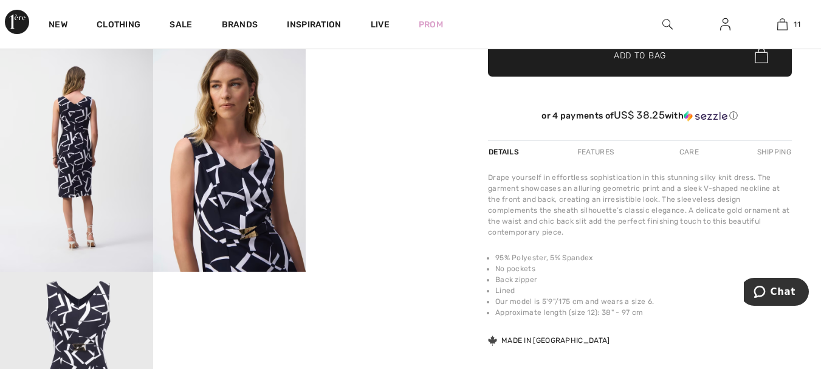
click at [390, 119] on video "Your browser does not support the video tag." at bounding box center [382, 81] width 153 height 77
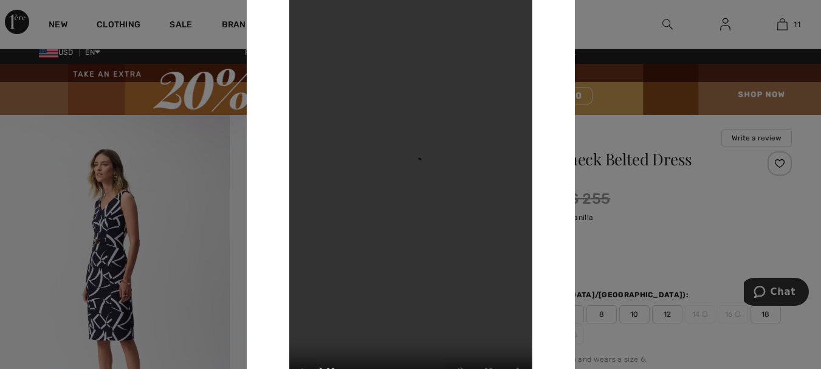
scroll to position [0, 0]
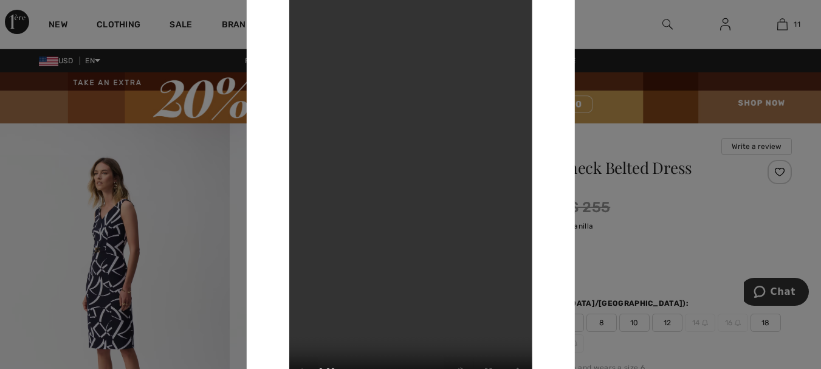
click at [190, 199] on div at bounding box center [410, 184] width 821 height 369
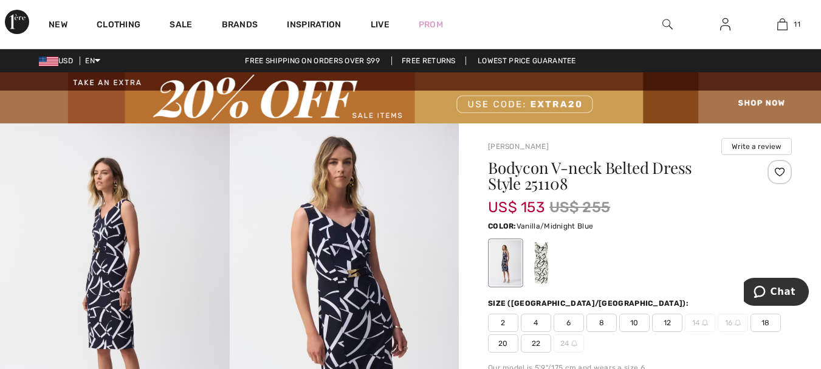
click at [538, 253] on div at bounding box center [541, 264] width 32 height 46
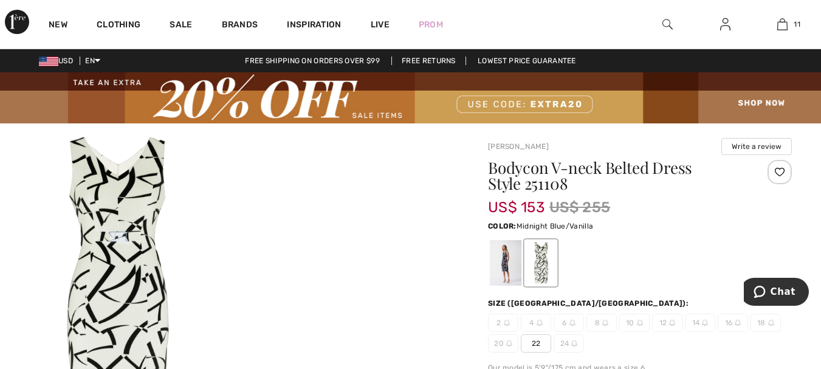
click at [504, 258] on div at bounding box center [506, 264] width 32 height 46
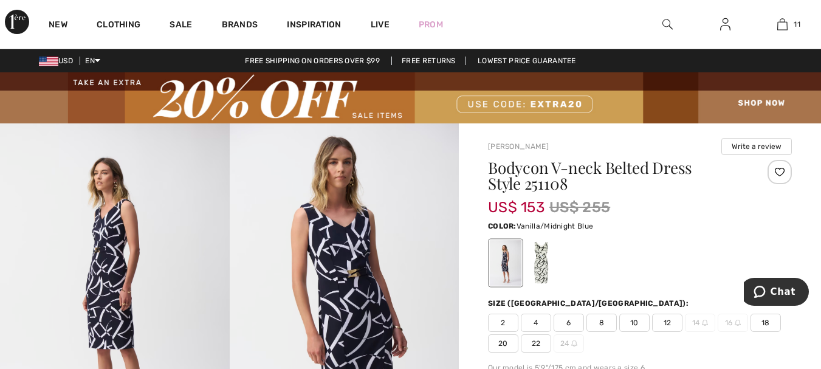
click at [539, 257] on div at bounding box center [541, 264] width 32 height 46
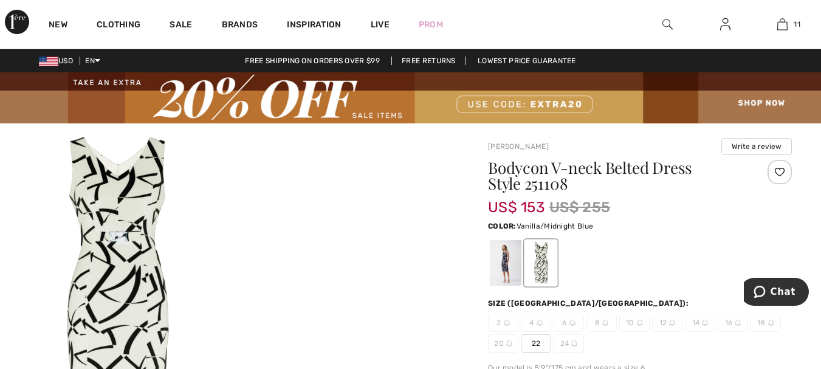
scroll to position [61, 0]
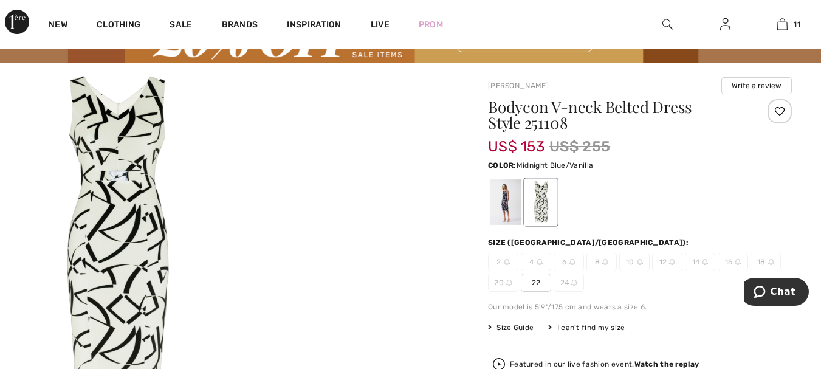
click at [499, 202] on div at bounding box center [506, 203] width 32 height 46
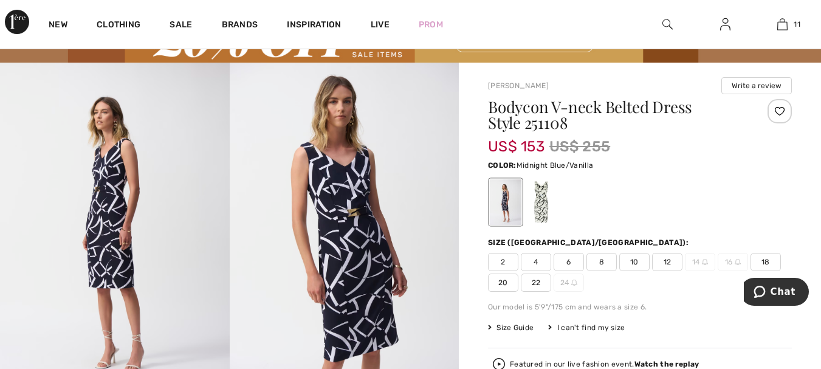
click at [572, 264] on span "6" at bounding box center [569, 262] width 30 height 18
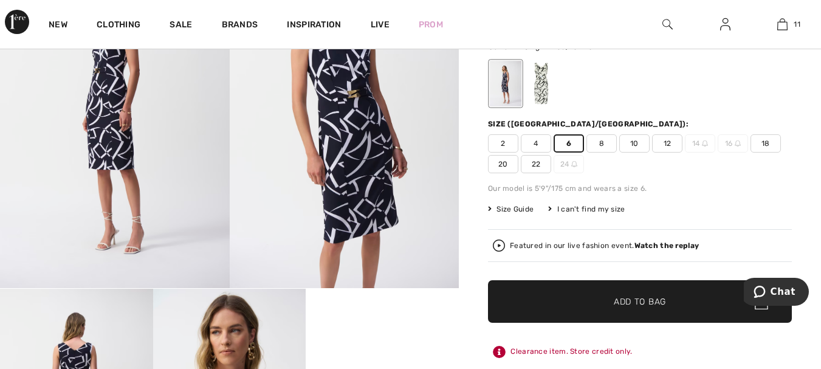
scroll to position [182, 0]
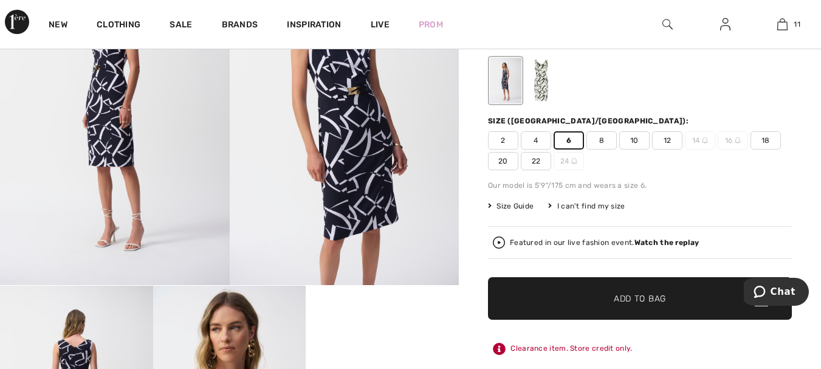
click at [534, 142] on span "4" at bounding box center [536, 140] width 30 height 18
click at [568, 143] on span "6" at bounding box center [569, 140] width 30 height 18
click at [586, 303] on span "✔ Added to Bag" at bounding box center [622, 298] width 74 height 13
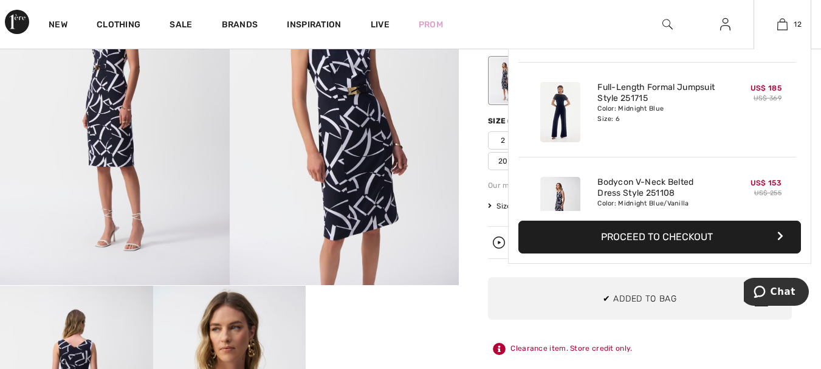
scroll to position [986, 0]
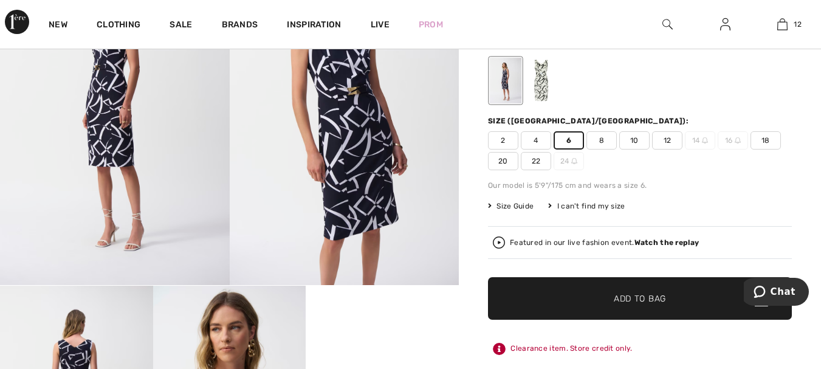
click at [598, 142] on span "8" at bounding box center [601, 140] width 30 height 18
click at [602, 299] on span "✔ Added to Bag" at bounding box center [622, 298] width 74 height 13
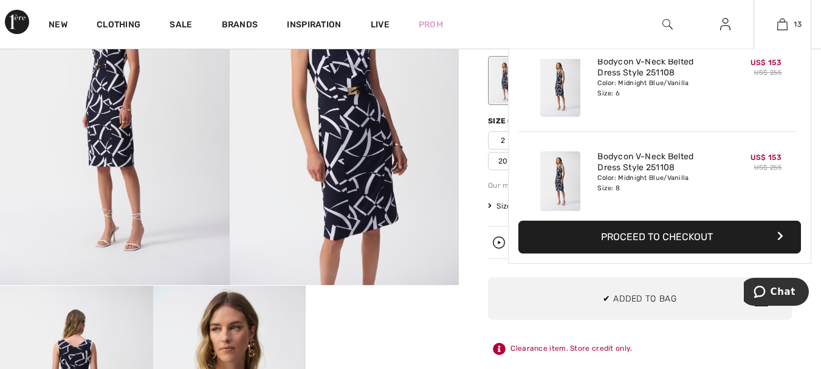
scroll to position [1080, 0]
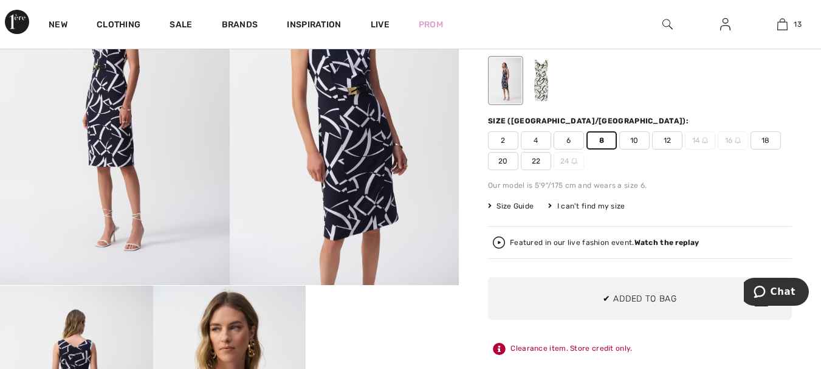
click at [539, 139] on span "4" at bounding box center [536, 140] width 30 height 18
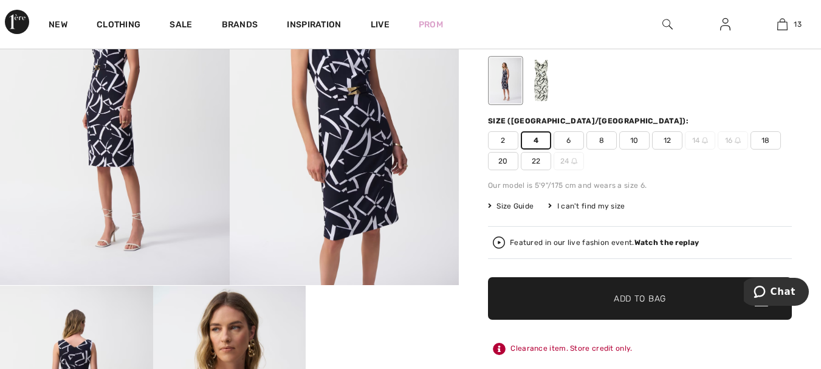
click at [623, 295] on span "Add to Bag" at bounding box center [640, 298] width 52 height 13
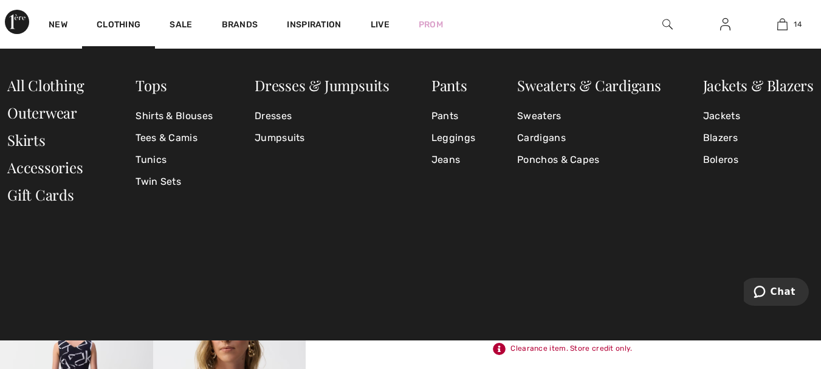
scroll to position [1175, 0]
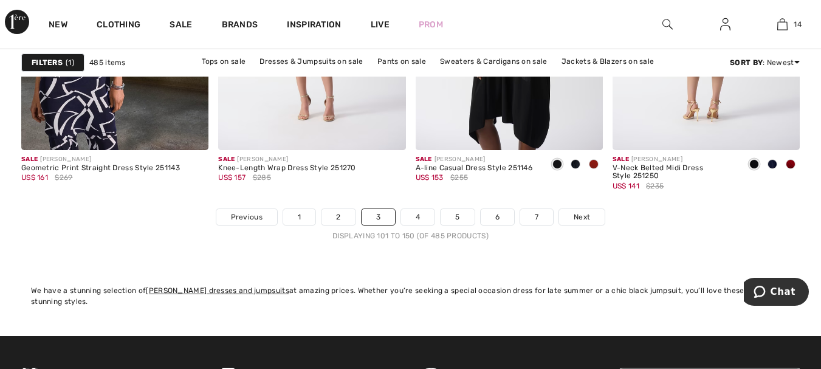
scroll to position [5408, 0]
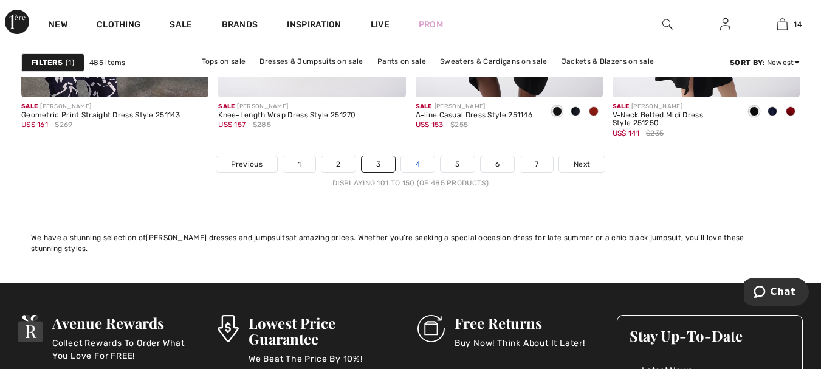
click at [419, 164] on link "4" at bounding box center [417, 164] width 33 height 16
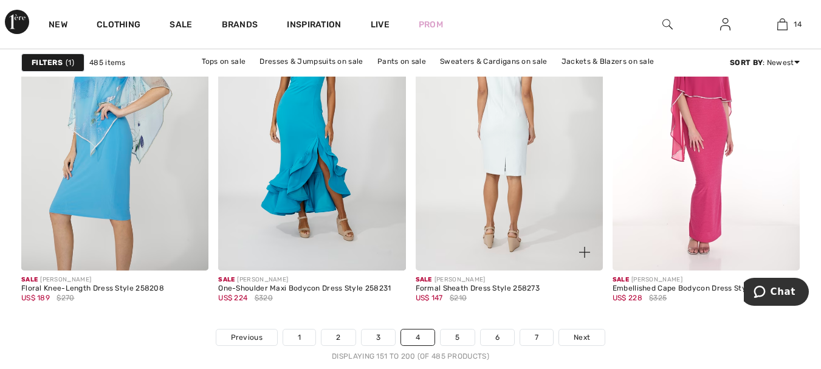
scroll to position [5347, 0]
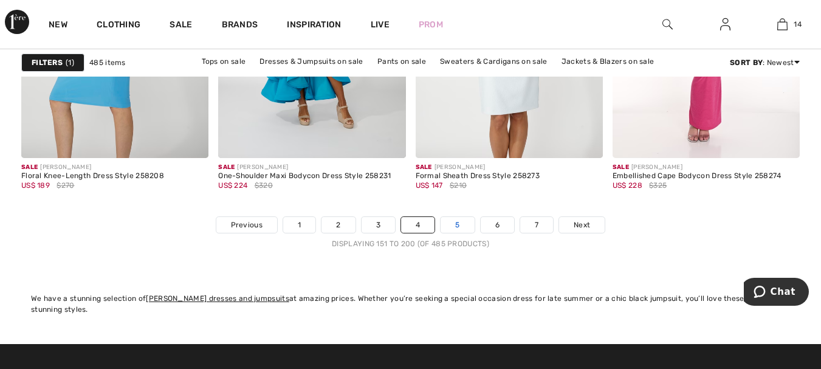
click at [461, 230] on link "5" at bounding box center [457, 225] width 33 height 16
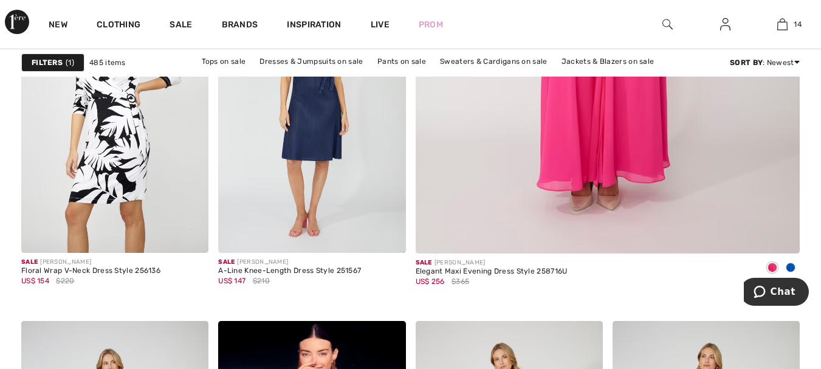
scroll to position [547, 0]
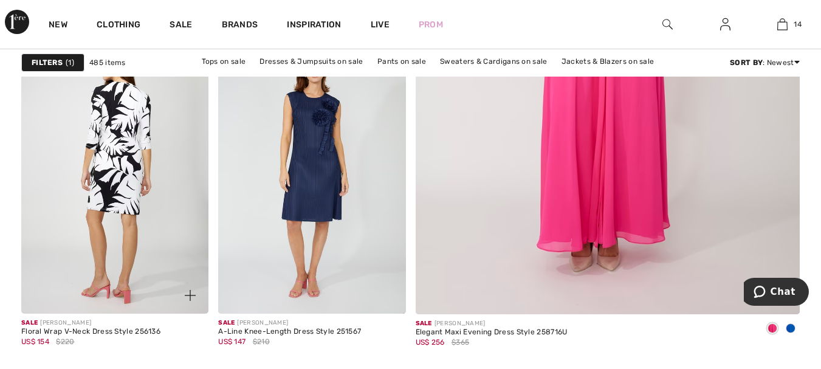
click at [113, 148] on img at bounding box center [114, 173] width 187 height 281
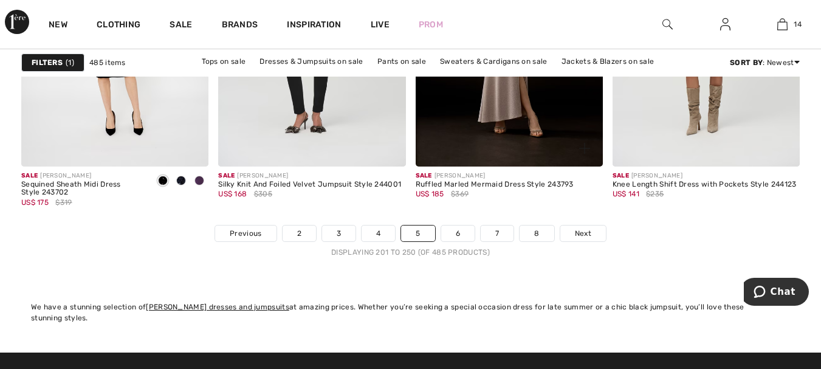
scroll to position [5408, 0]
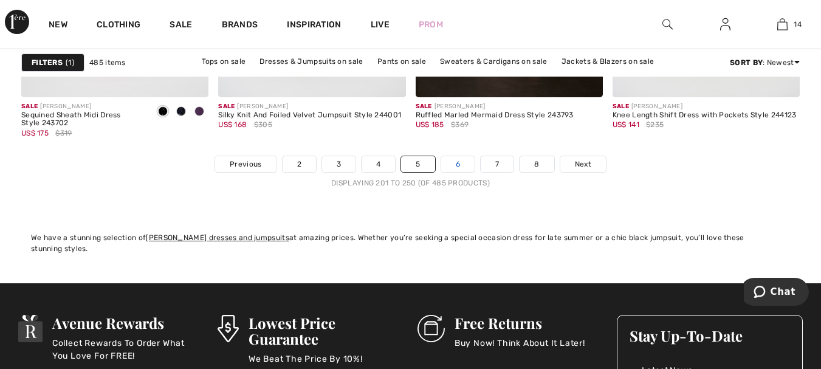
click at [452, 163] on link "6" at bounding box center [457, 164] width 33 height 16
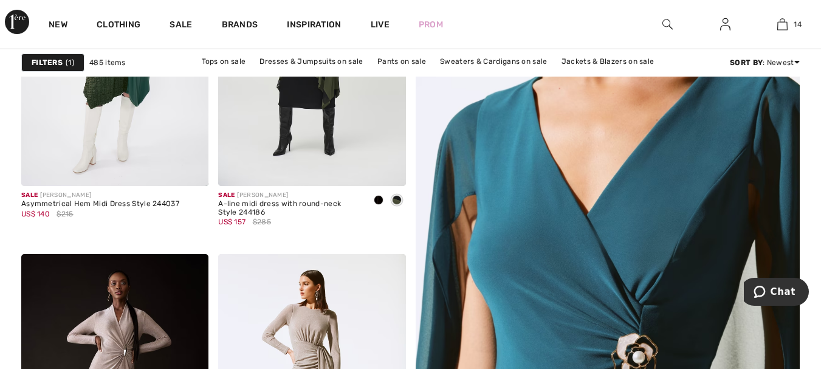
scroll to position [304, 0]
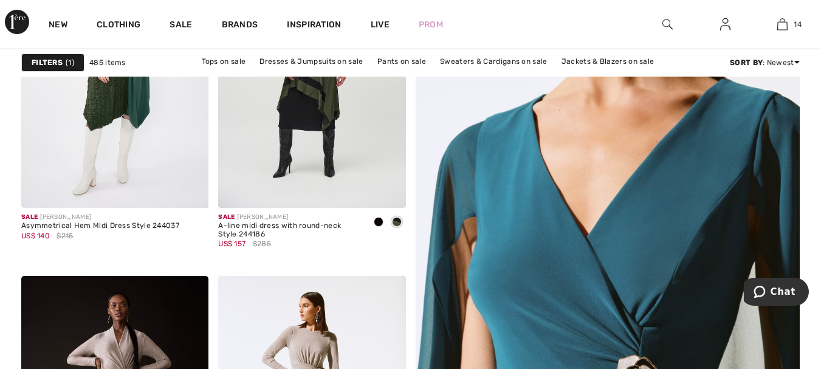
click at [547, 207] on img at bounding box center [607, 272] width 461 height 692
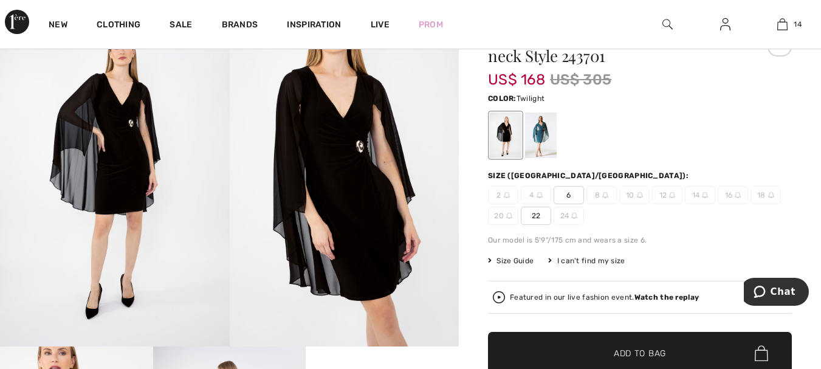
click at [541, 142] on div at bounding box center [541, 136] width 32 height 46
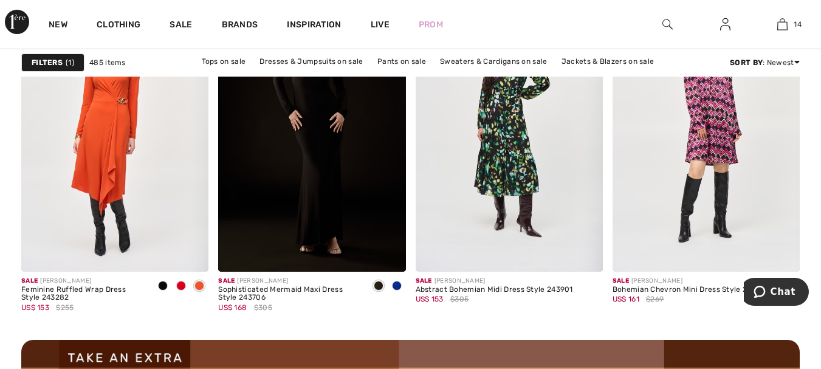
scroll to position [2431, 0]
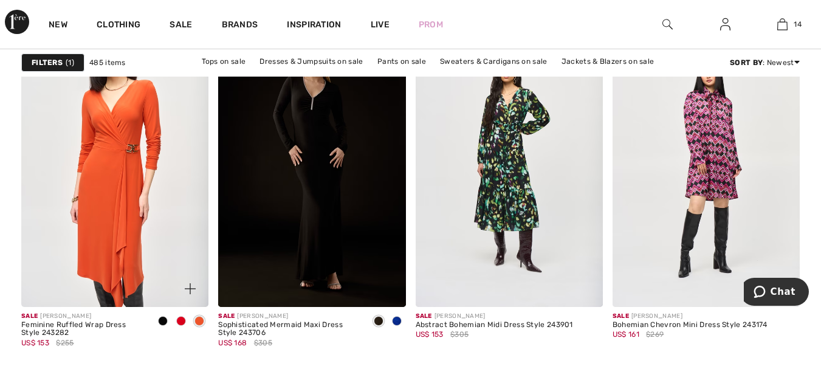
click at [119, 119] on img at bounding box center [114, 166] width 187 height 281
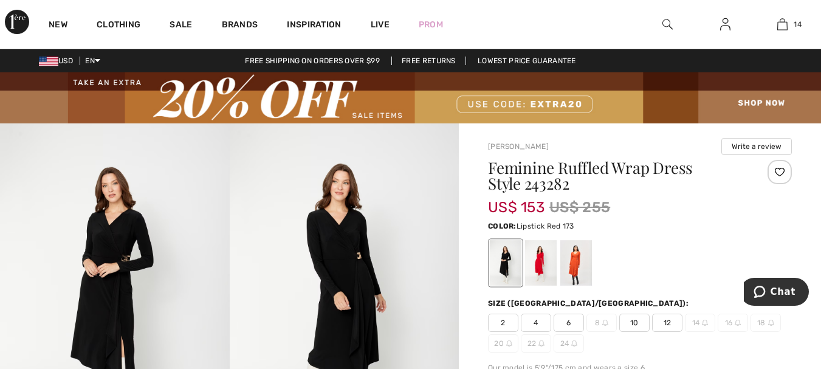
click at [534, 258] on div at bounding box center [541, 264] width 32 height 46
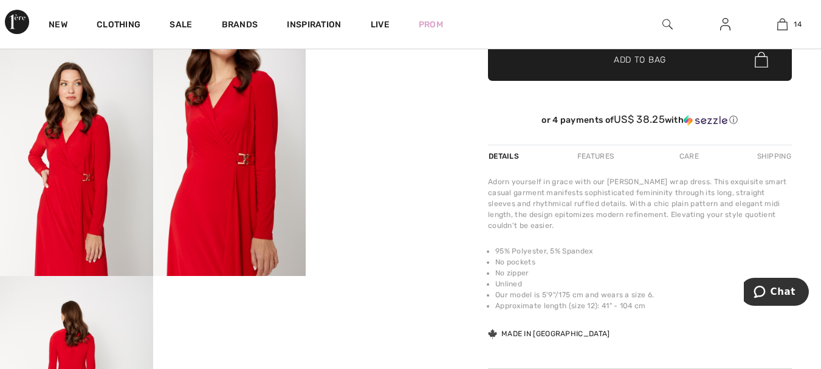
scroll to position [425, 0]
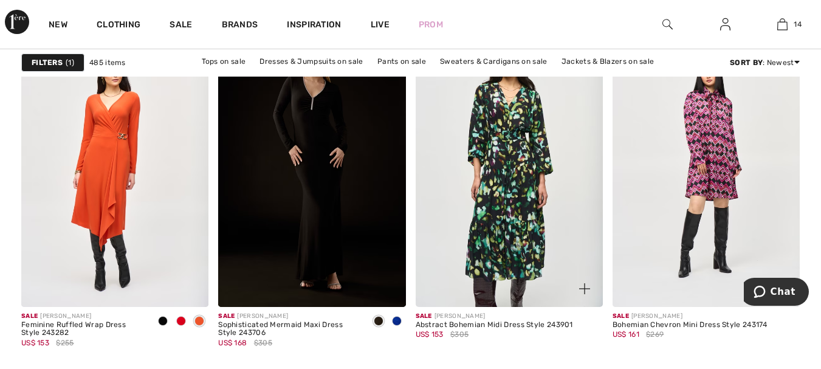
click at [513, 138] on img at bounding box center [509, 166] width 187 height 281
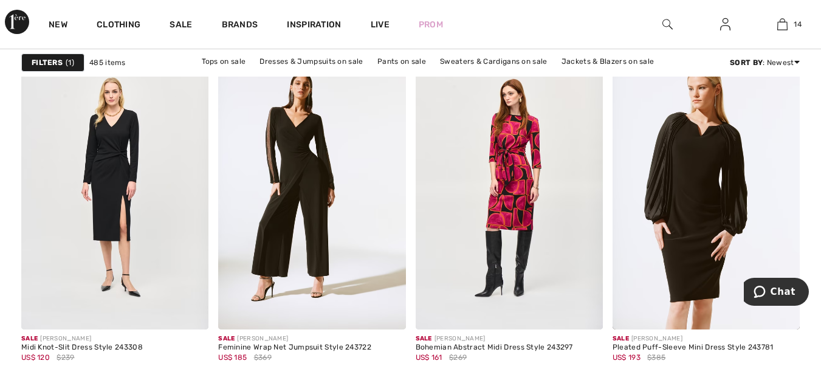
scroll to position [3889, 0]
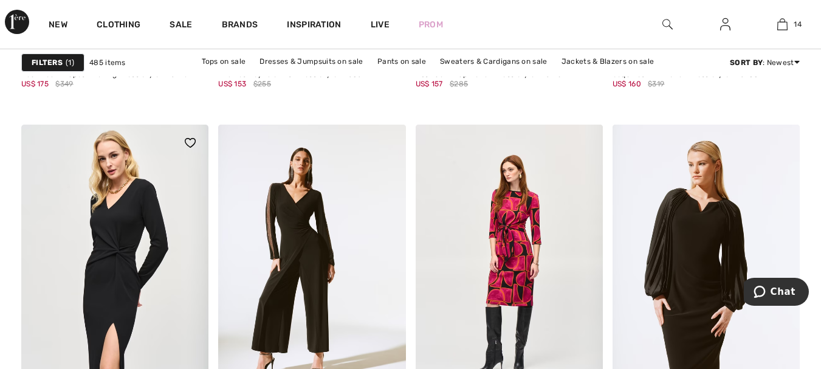
click at [139, 219] on img at bounding box center [114, 265] width 187 height 281
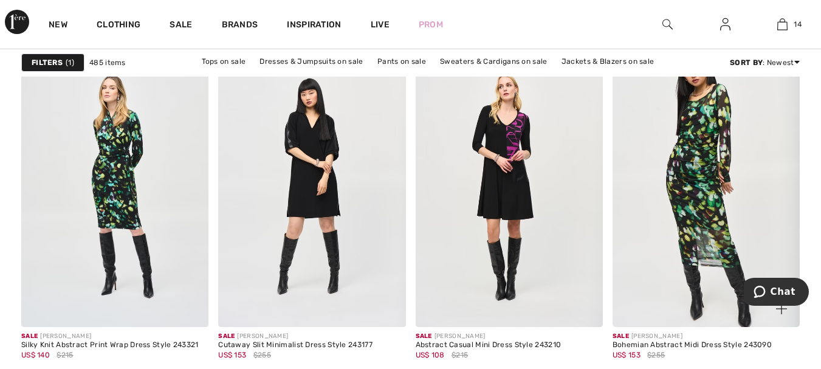
scroll to position [4497, 0]
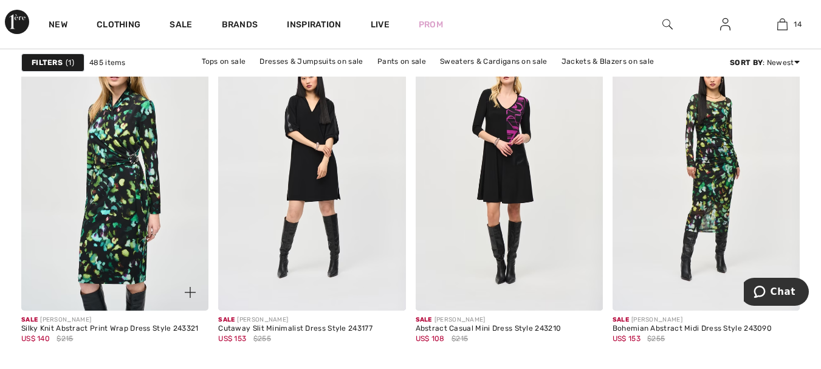
click at [115, 150] on img at bounding box center [114, 169] width 187 height 281
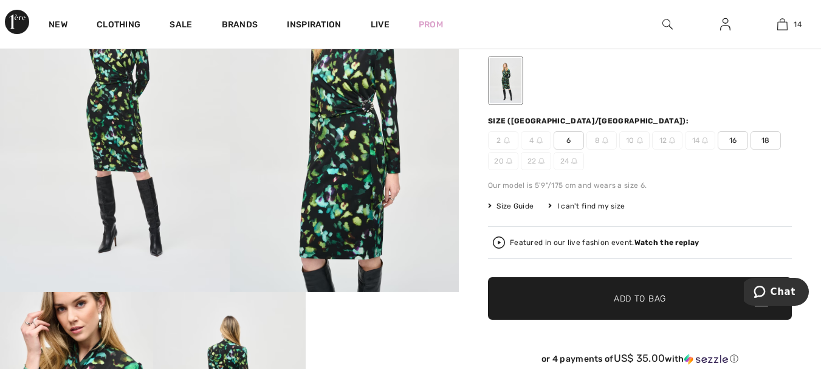
scroll to position [182, 0]
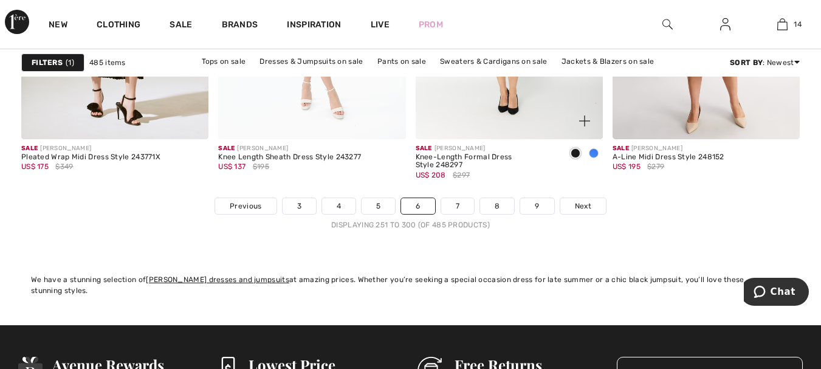
scroll to position [5347, 0]
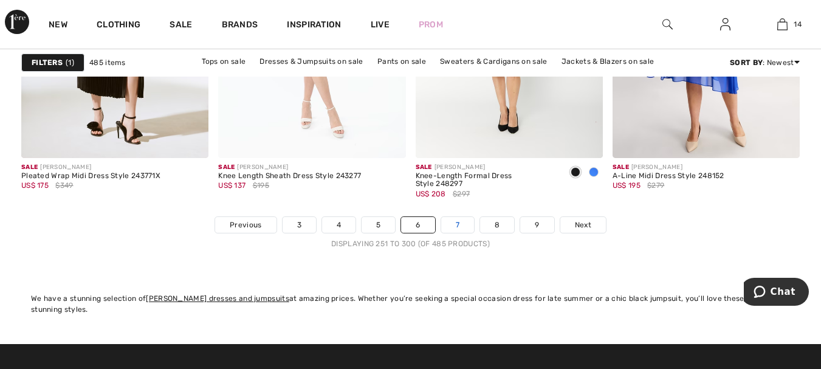
click at [456, 221] on link "7" at bounding box center [457, 225] width 33 height 16
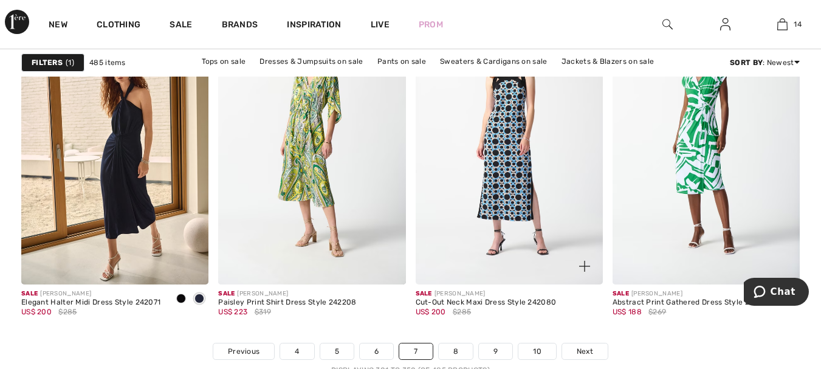
scroll to position [5347, 0]
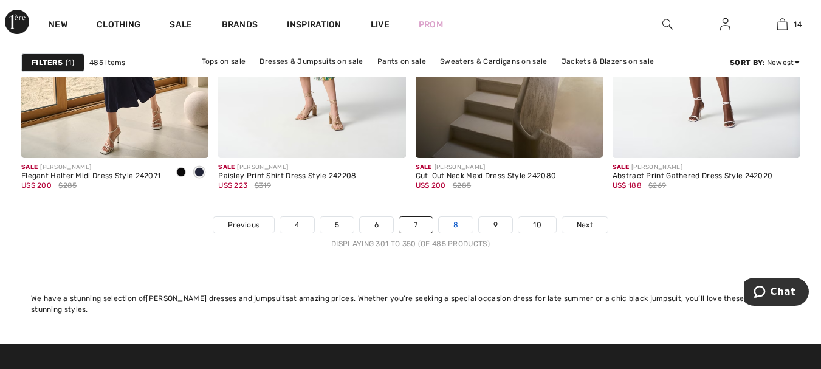
click at [450, 225] on link "8" at bounding box center [456, 225] width 34 height 16
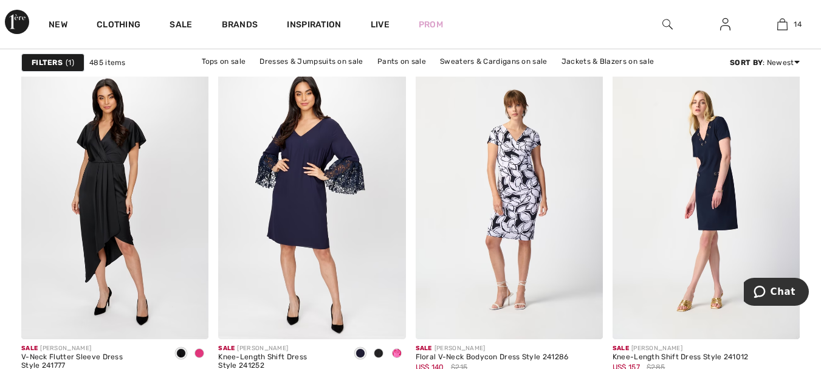
scroll to position [3950, 0]
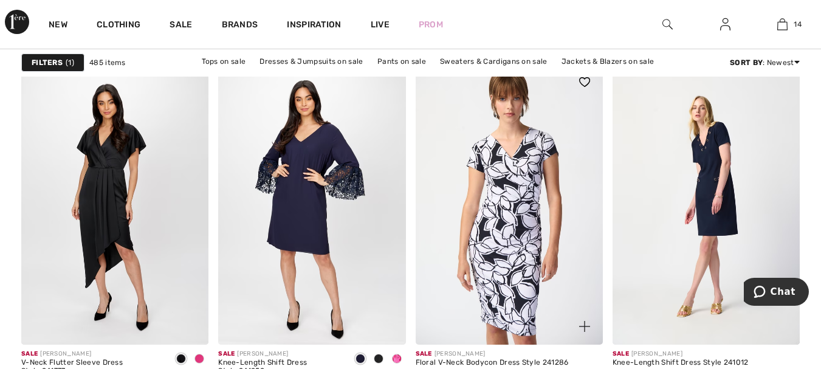
click at [523, 181] on img at bounding box center [509, 204] width 187 height 281
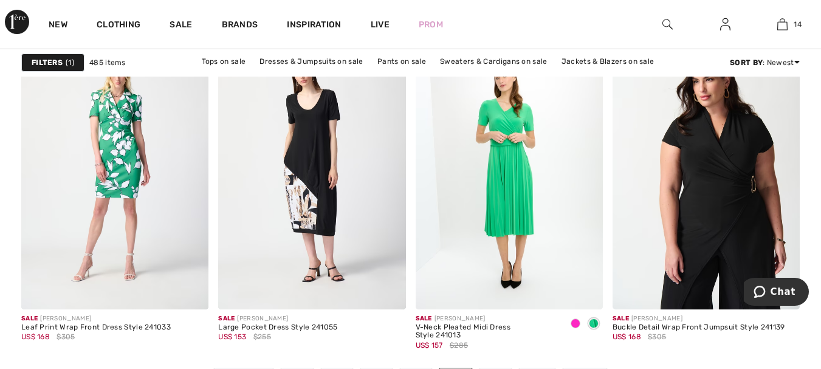
scroll to position [5226, 0]
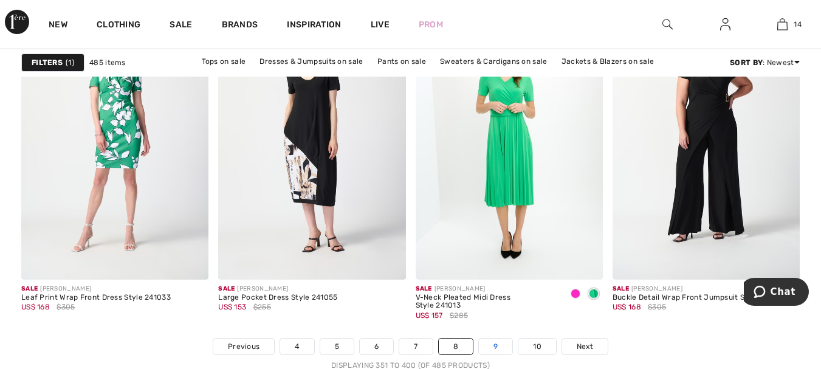
click at [493, 340] on link "9" at bounding box center [495, 346] width 33 height 16
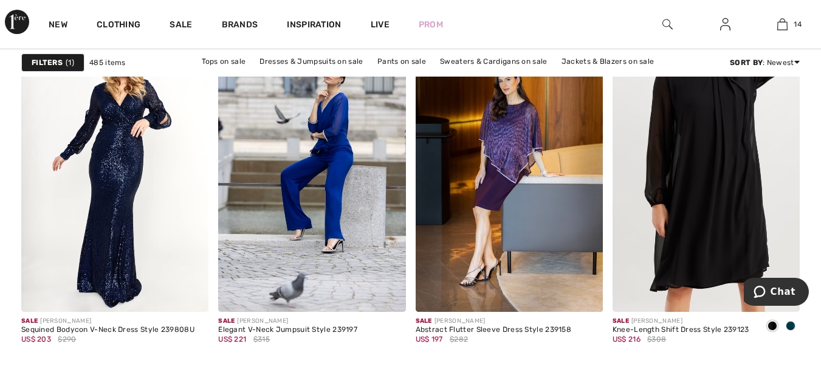
scroll to position [5226, 0]
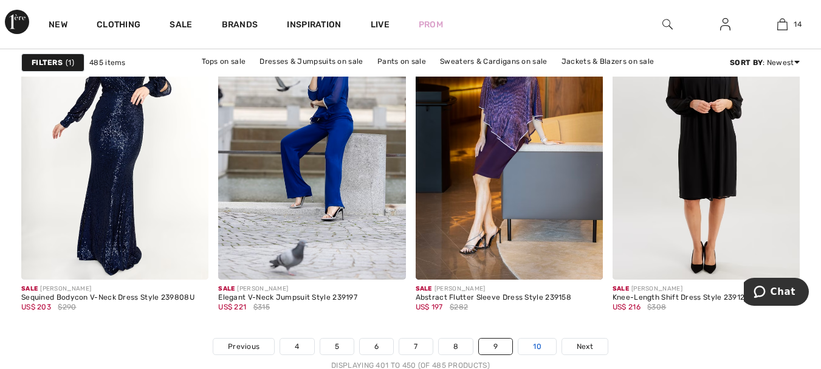
click at [539, 348] on link "10" at bounding box center [537, 346] width 38 height 16
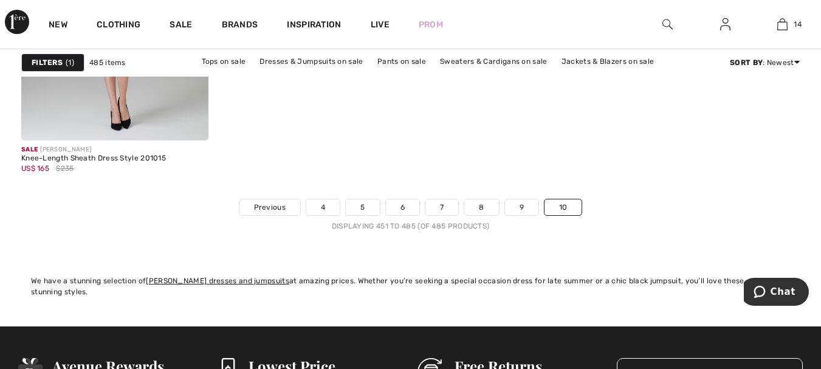
scroll to position [4132, 0]
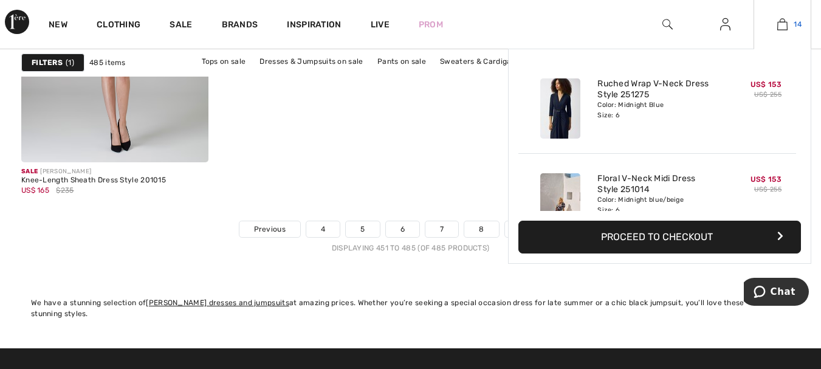
click at [777, 29] on img at bounding box center [782, 24] width 10 height 15
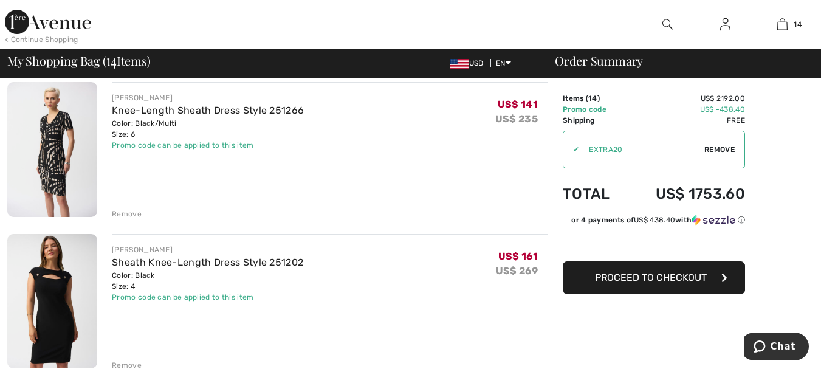
scroll to position [1033, 0]
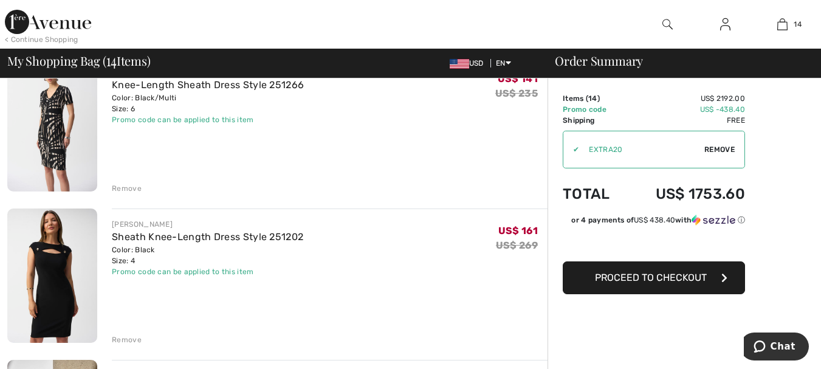
click at [126, 188] on div "Remove" at bounding box center [127, 188] width 30 height 11
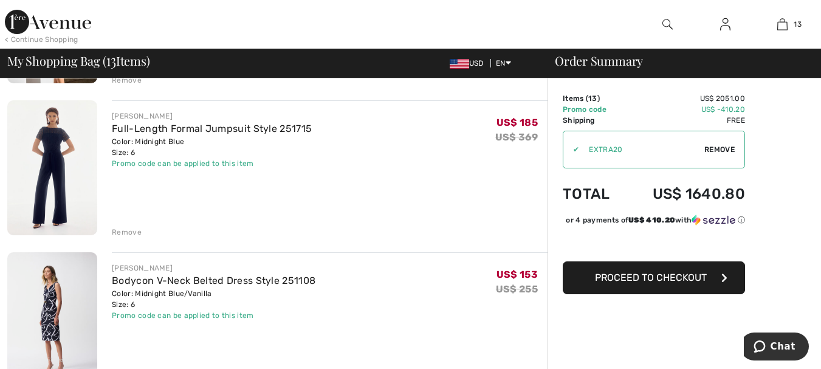
scroll to position [1444, 0]
drag, startPoint x: 125, startPoint y: 232, endPoint x: 131, endPoint y: 225, distance: 8.6
click at [126, 230] on div "Remove" at bounding box center [127, 233] width 30 height 11
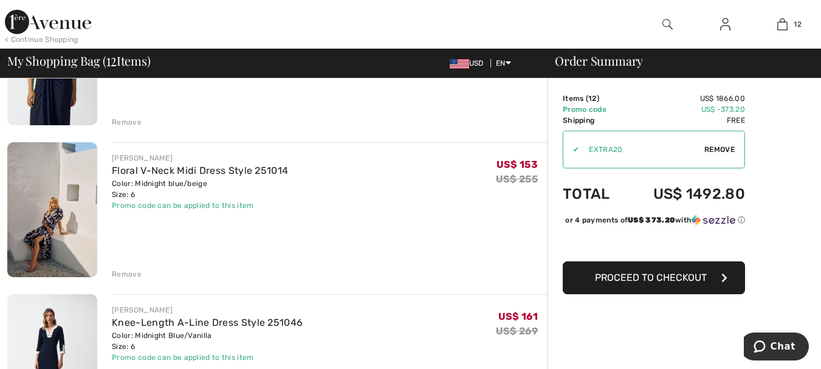
scroll to position [107, 0]
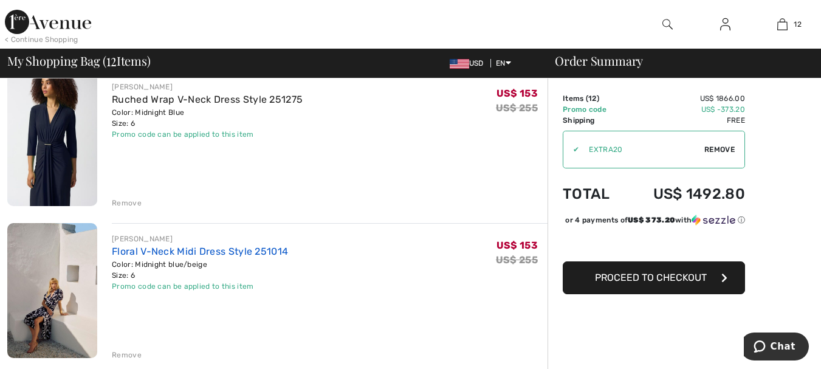
click at [196, 249] on link "Floral V-Neck Midi Dress Style 251014" at bounding box center [200, 251] width 176 height 12
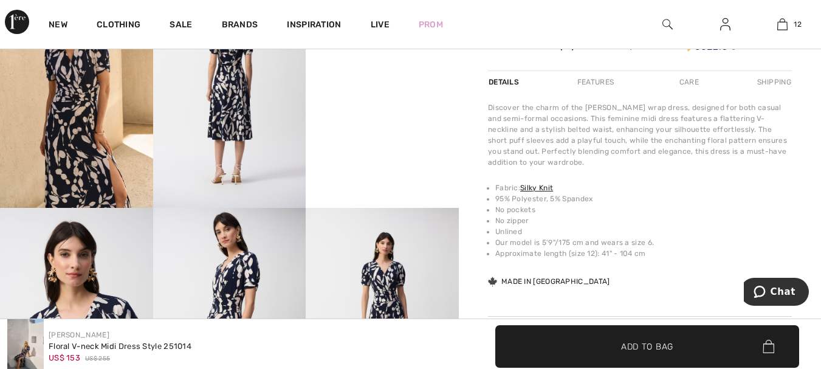
scroll to position [425, 0]
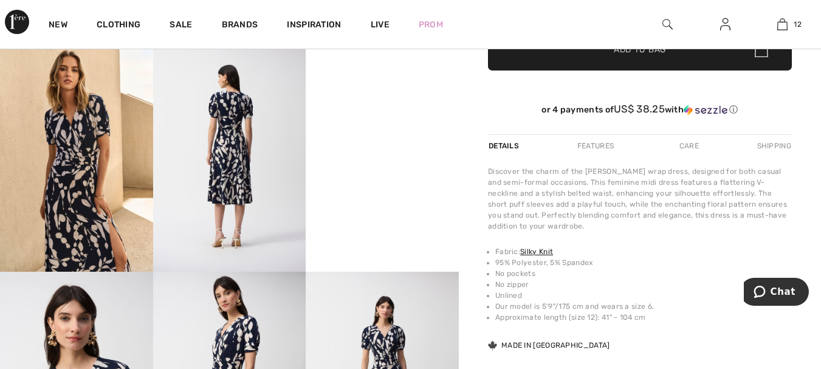
click at [388, 119] on video "Your browser does not support the video tag." at bounding box center [382, 81] width 153 height 77
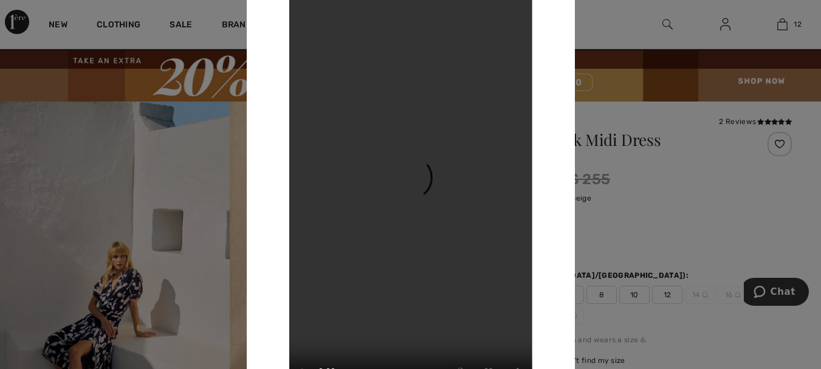
scroll to position [0, 0]
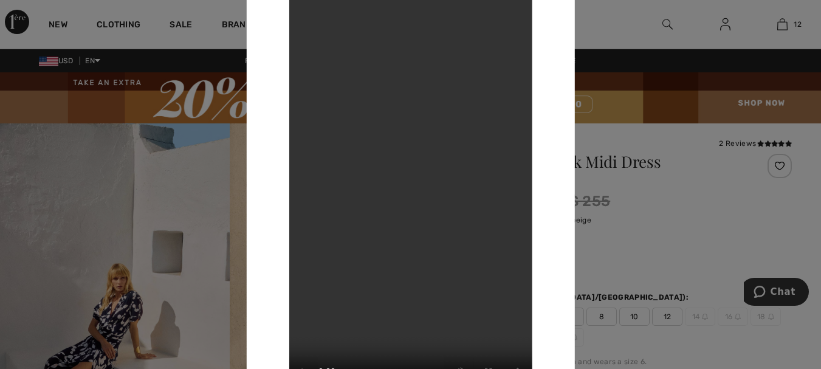
click at [125, 209] on div at bounding box center [410, 184] width 821 height 369
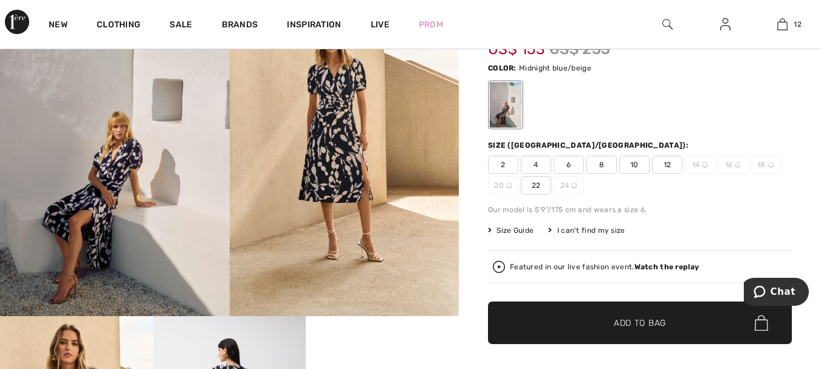
scroll to position [182, 0]
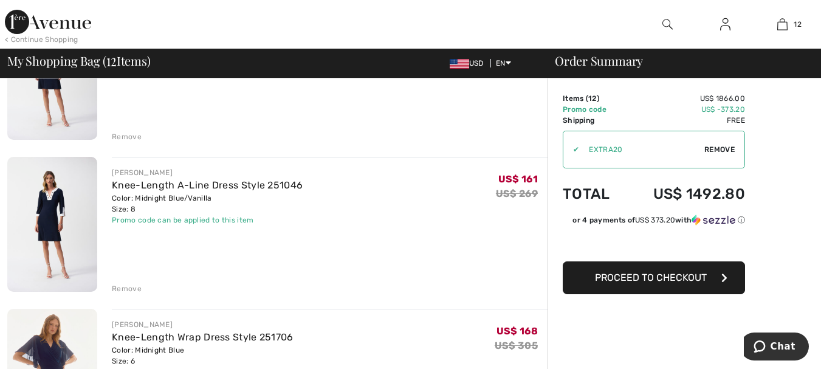
scroll to position [472, 0]
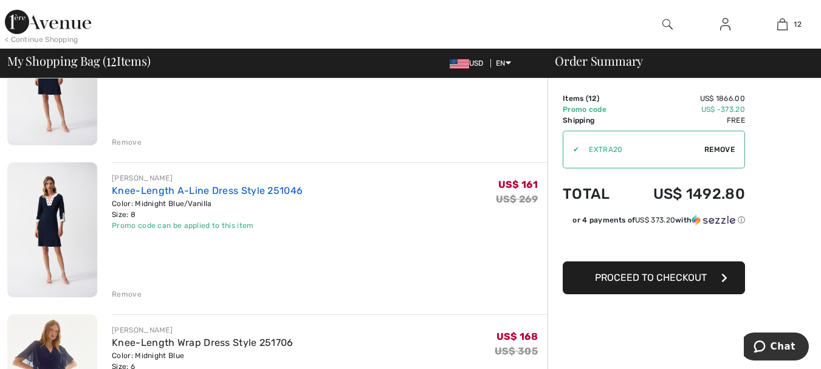
click at [211, 194] on link "Knee-Length A-Line Dress Style 251046" at bounding box center [207, 191] width 191 height 12
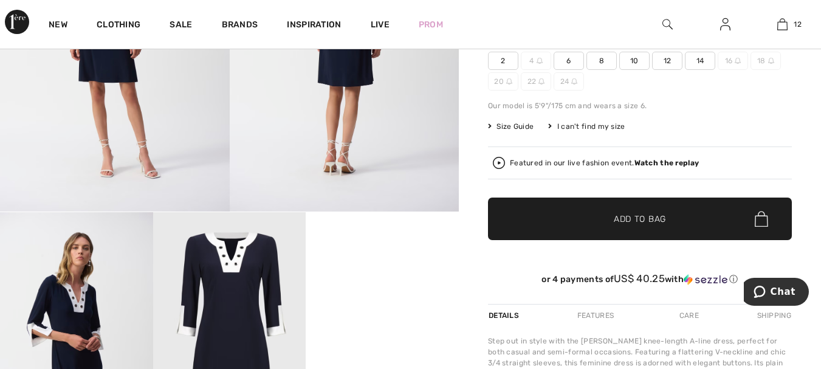
scroll to position [425, 0]
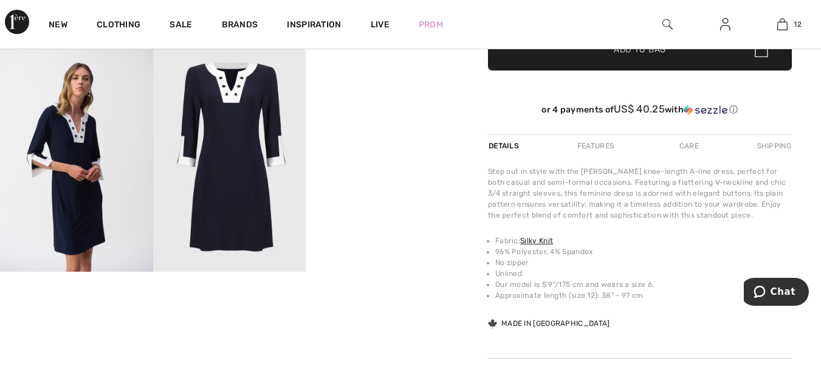
click at [394, 119] on video "Your browser does not support the video tag." at bounding box center [382, 81] width 153 height 77
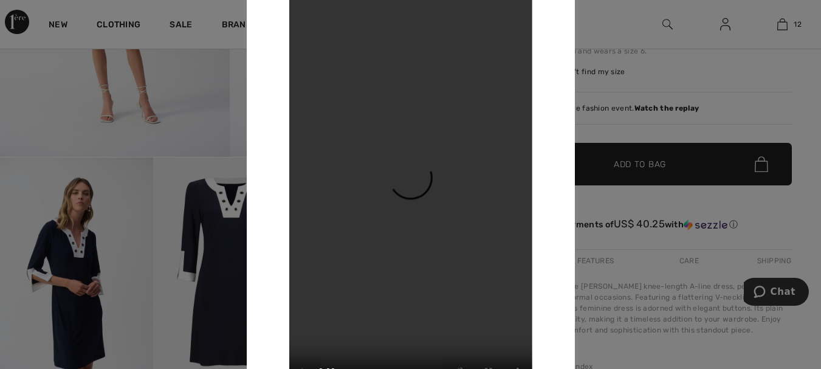
scroll to position [304, 0]
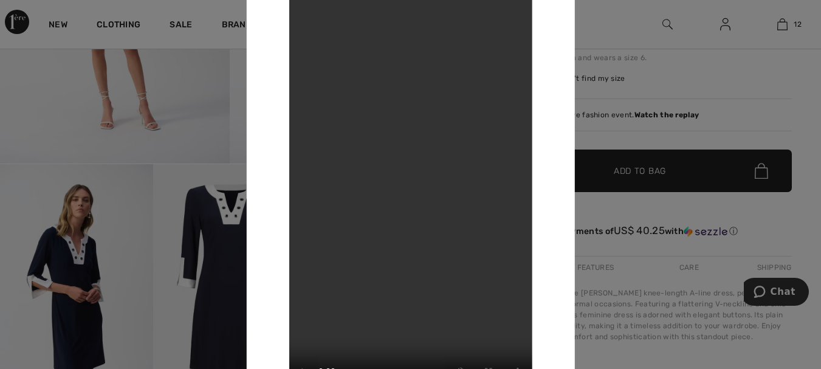
click at [209, 245] on div at bounding box center [410, 184] width 821 height 369
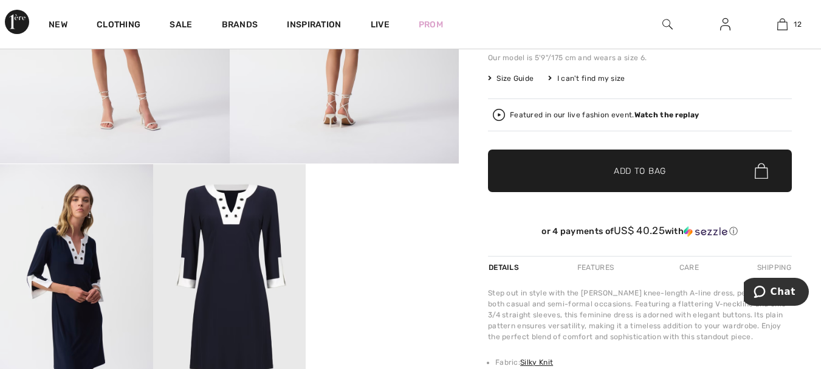
click at [221, 242] on img at bounding box center [229, 278] width 153 height 229
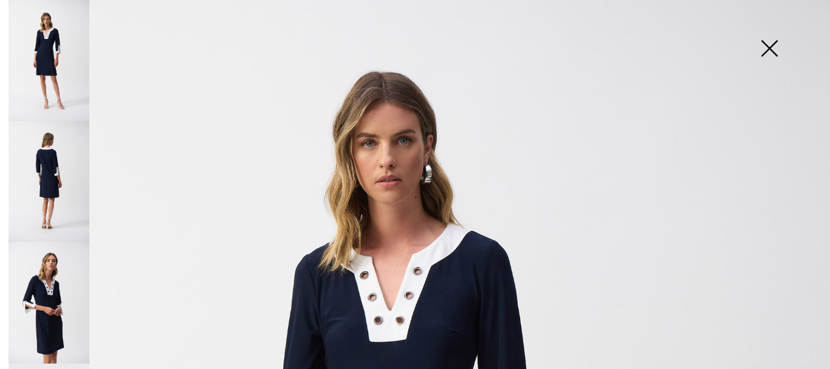
scroll to position [243, 0]
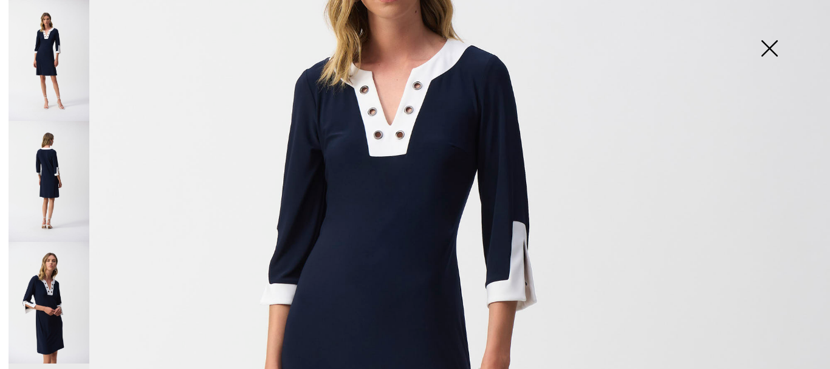
click at [765, 56] on img at bounding box center [769, 49] width 61 height 63
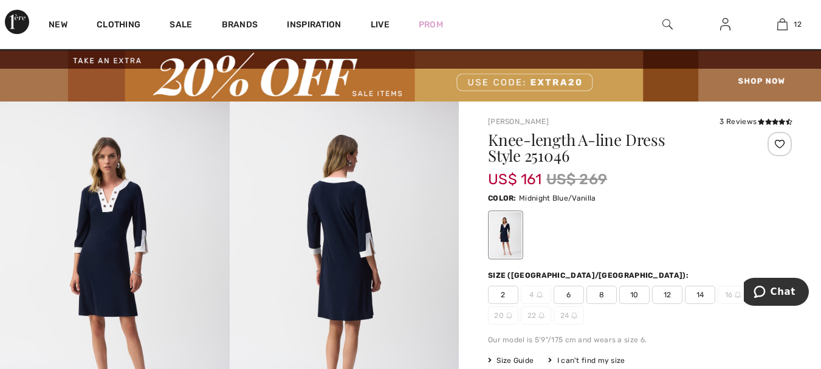
scroll to position [0, 0]
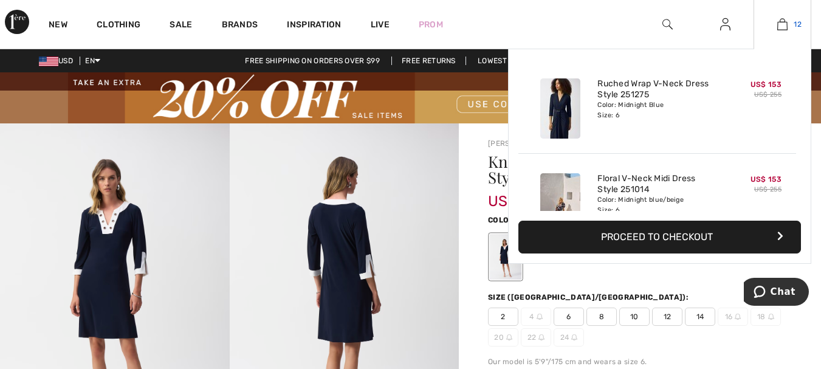
click at [780, 27] on img at bounding box center [782, 24] width 10 height 15
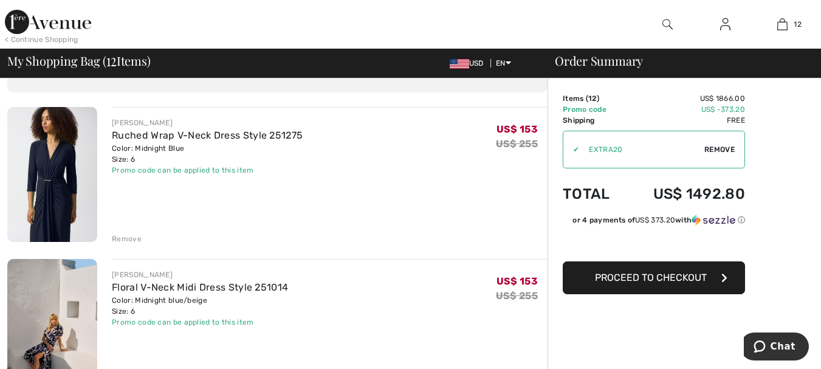
scroll to position [122, 0]
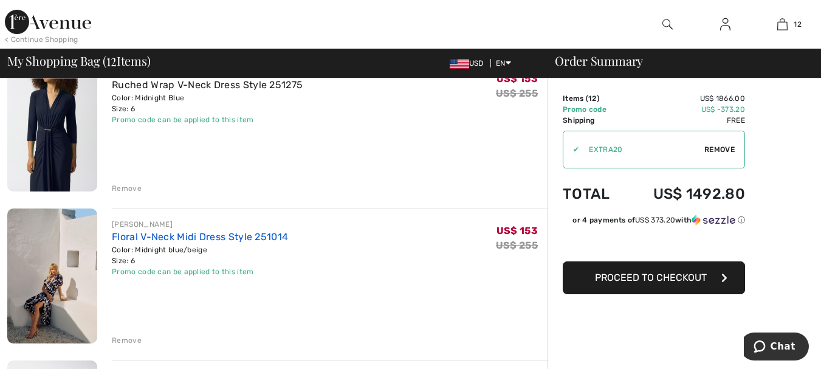
click at [213, 235] on link "Floral V-Neck Midi Dress Style 251014" at bounding box center [200, 237] width 176 height 12
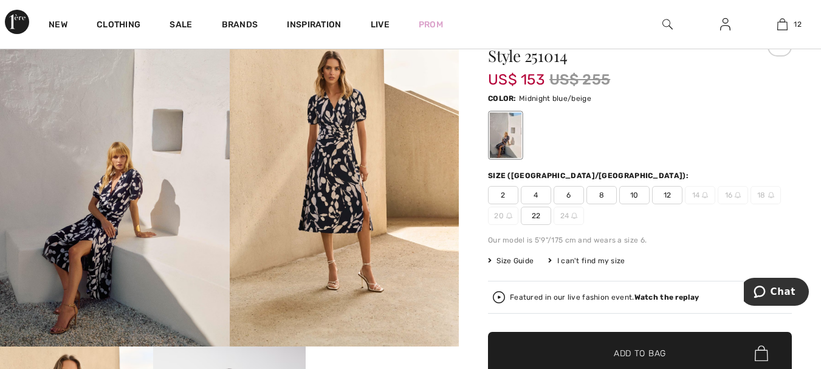
click at [539, 198] on span "4" at bounding box center [536, 195] width 30 height 18
click at [605, 342] on span "✔ Added to Bag Add to Bag" at bounding box center [640, 353] width 304 height 43
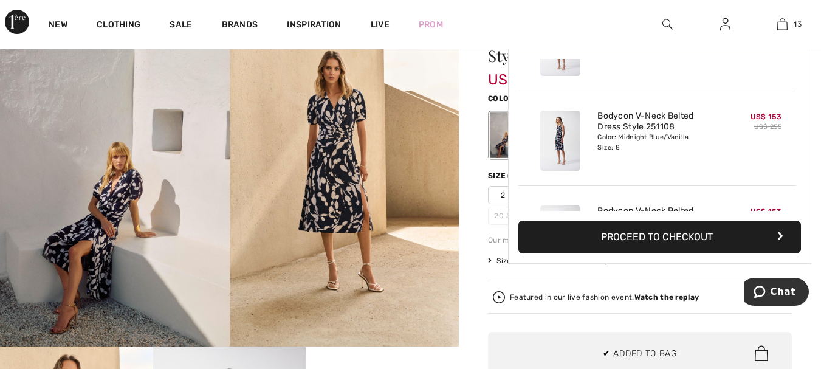
scroll to position [1080, 0]
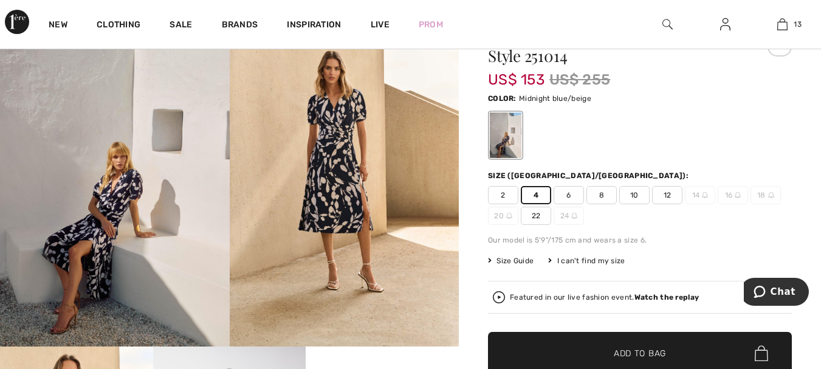
click at [602, 194] on span "8" at bounding box center [601, 195] width 30 height 18
click at [604, 345] on span "✔ Added to Bag Add to Bag" at bounding box center [640, 353] width 304 height 43
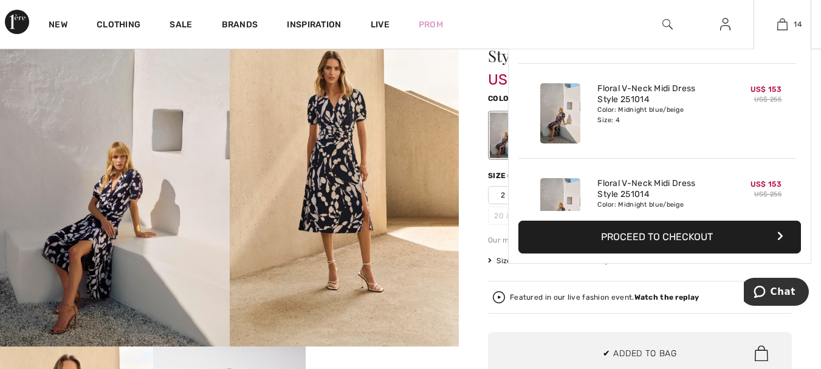
scroll to position [1175, 0]
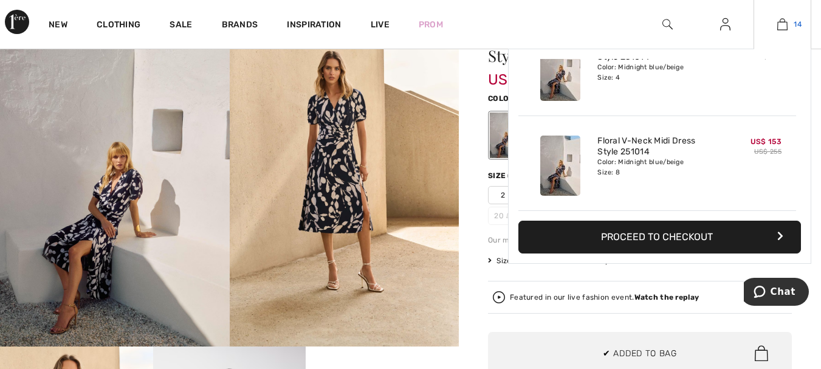
click at [784, 29] on img at bounding box center [782, 24] width 10 height 15
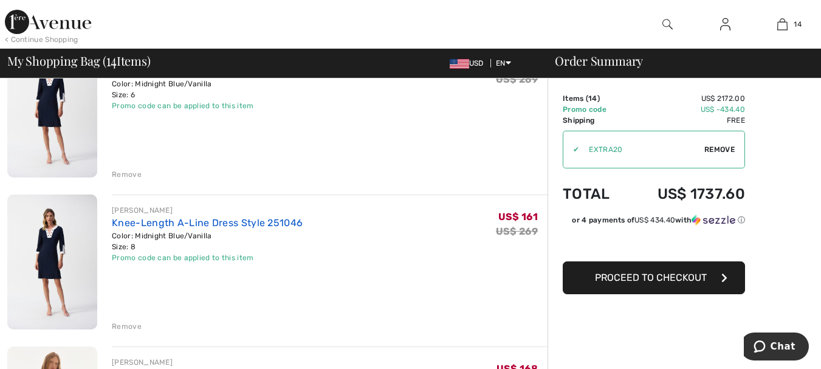
scroll to position [425, 0]
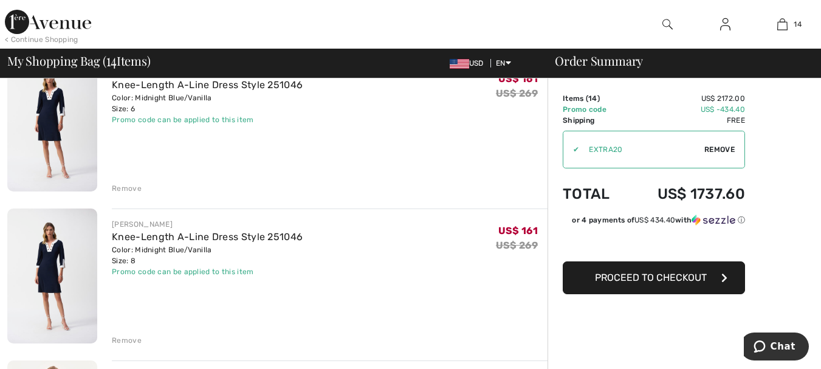
click at [128, 341] on div "Remove" at bounding box center [127, 340] width 30 height 11
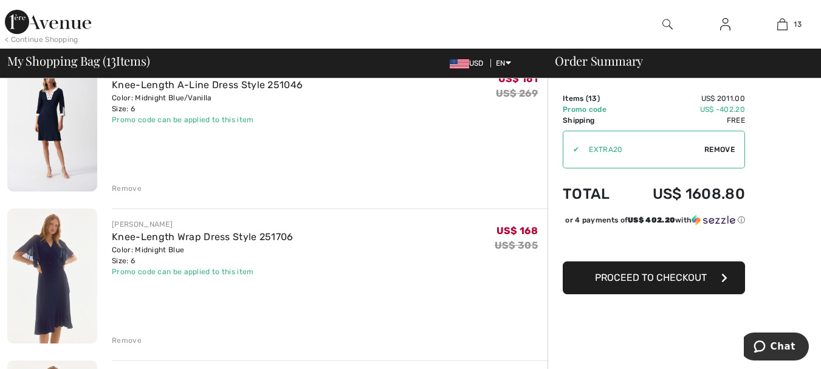
click at [130, 189] on div "Remove" at bounding box center [127, 188] width 30 height 11
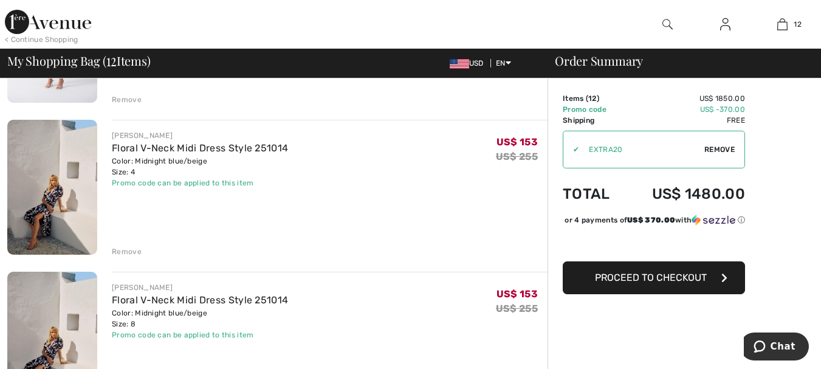
scroll to position [1382, 0]
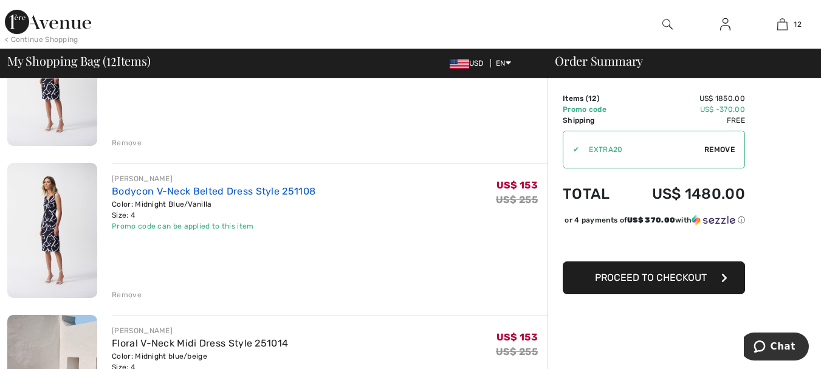
click at [235, 190] on link "Bodycon V-Neck Belted Dress Style 251108" at bounding box center [214, 191] width 204 height 12
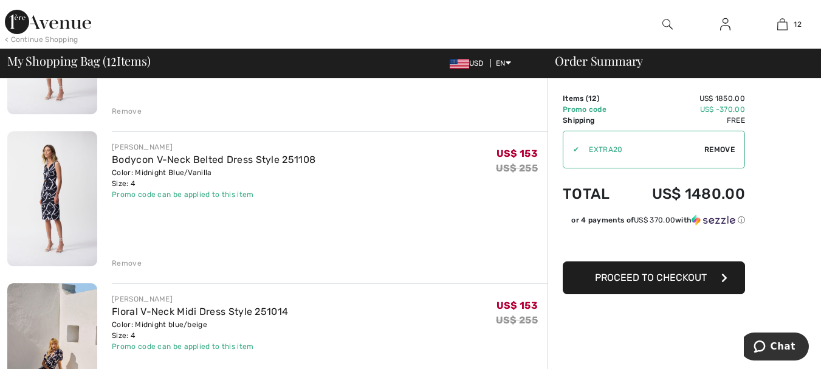
scroll to position [1413, 0]
click at [119, 264] on div "Remove" at bounding box center [127, 264] width 30 height 11
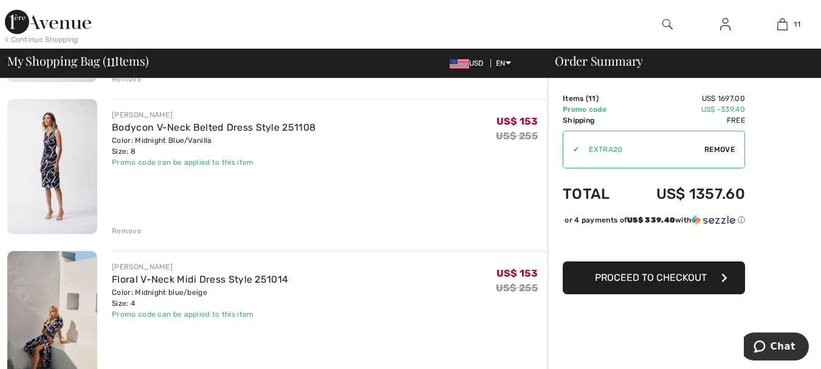
scroll to position [1291, 0]
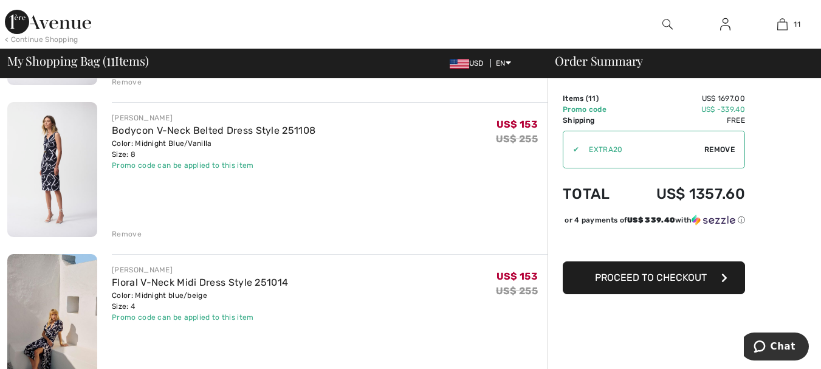
click at [124, 231] on div "Remove" at bounding box center [127, 233] width 30 height 11
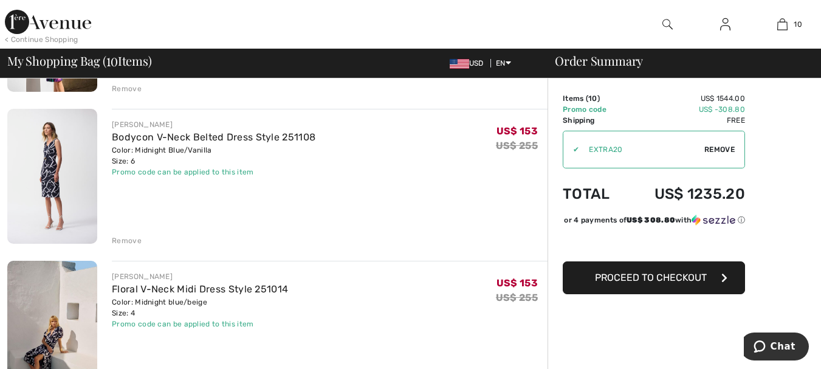
scroll to position [1048, 0]
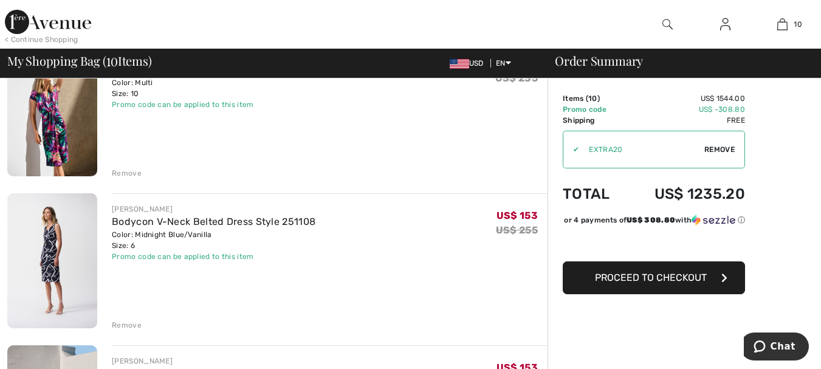
drag, startPoint x: 119, startPoint y: 323, endPoint x: 156, endPoint y: 289, distance: 49.9
click at [120, 323] on div "Remove" at bounding box center [127, 325] width 30 height 11
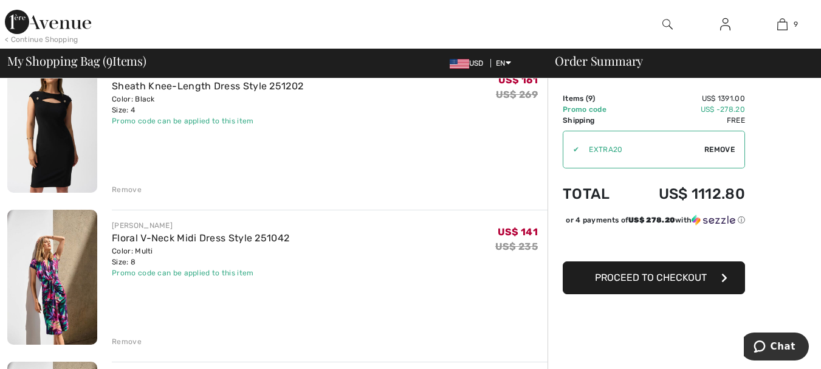
scroll to position [729, 0]
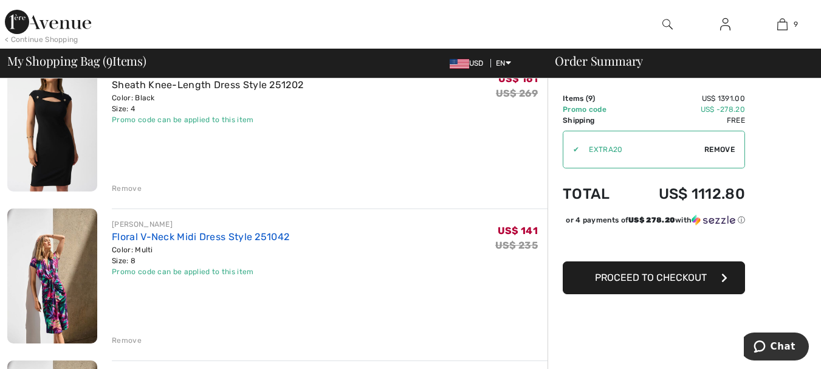
click at [196, 235] on link "Floral V-Neck Midi Dress Style 251042" at bounding box center [200, 237] width 177 height 12
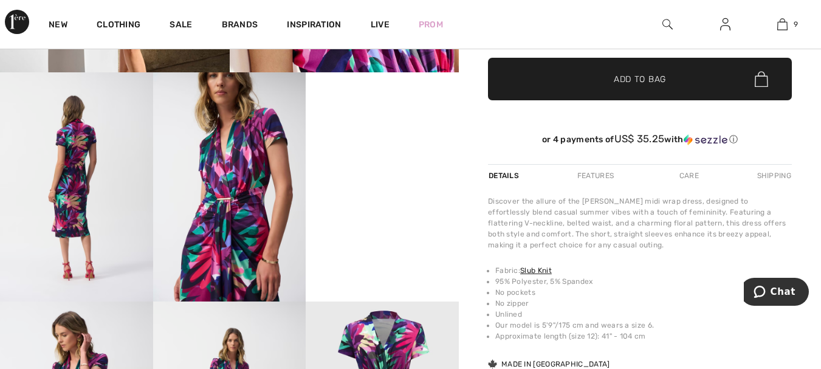
scroll to position [425, 0]
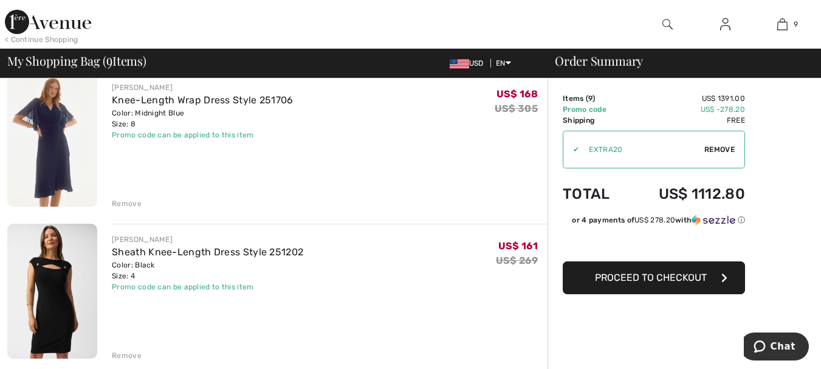
scroll to position [547, 0]
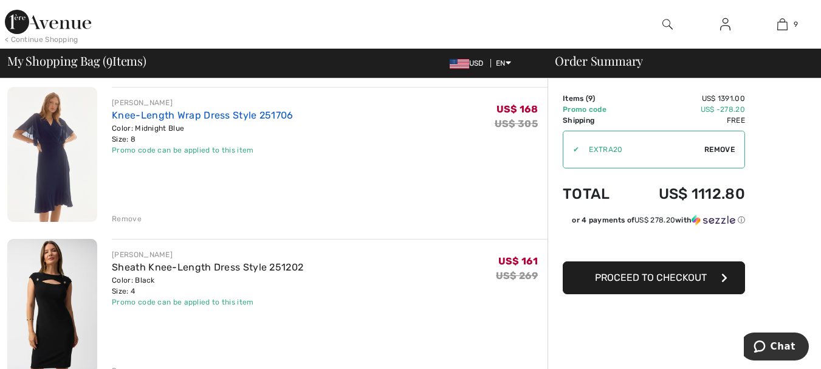
click at [243, 117] on link "Knee-Length Wrap Dress Style 251706" at bounding box center [203, 115] width 182 height 12
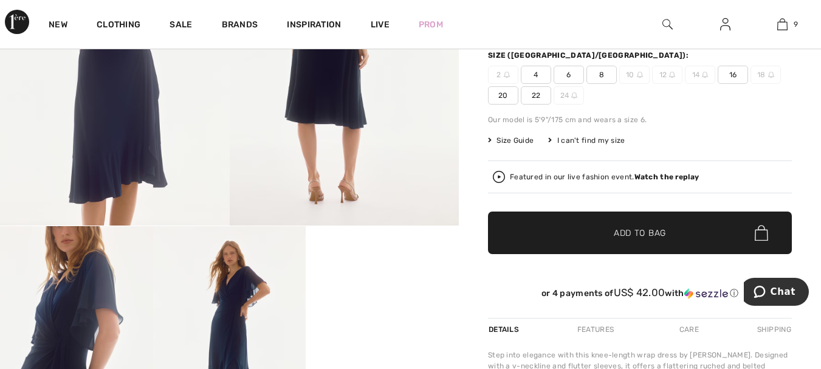
scroll to position [122, 0]
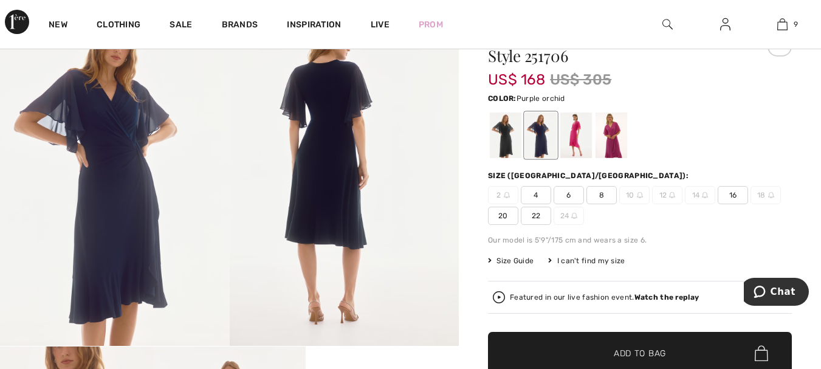
click at [613, 144] on div at bounding box center [611, 136] width 32 height 46
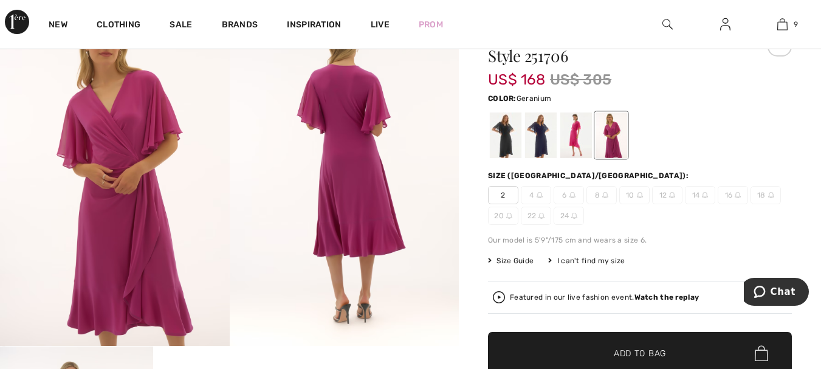
click at [576, 138] on div at bounding box center [576, 136] width 32 height 46
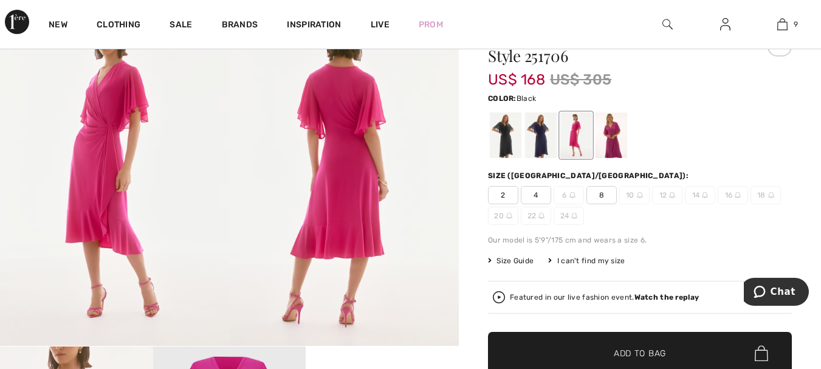
click at [507, 140] on div at bounding box center [506, 136] width 32 height 46
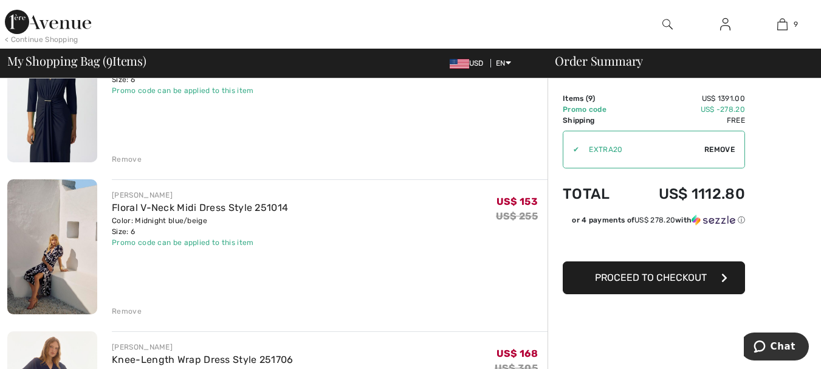
scroll to position [61, 0]
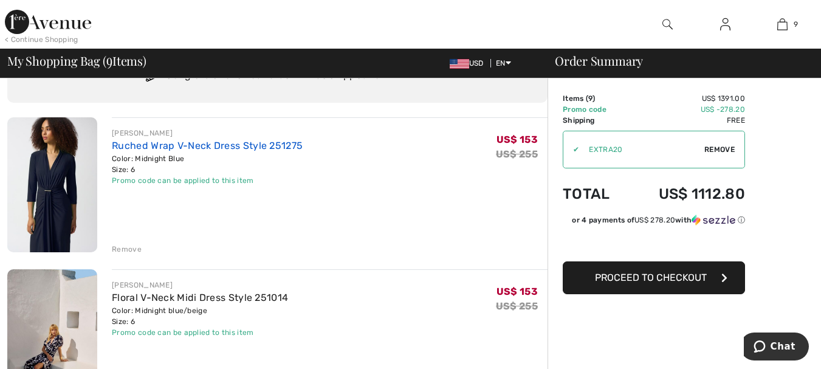
click at [224, 143] on link "Ruched Wrap V-Neck Dress Style 251275" at bounding box center [207, 146] width 191 height 12
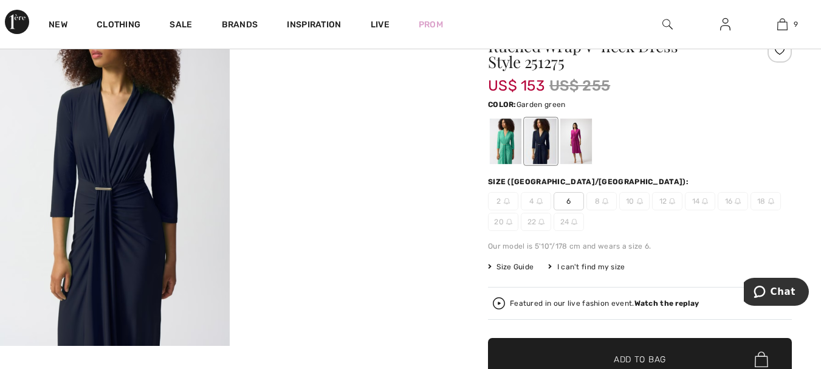
click at [502, 150] on div at bounding box center [506, 142] width 32 height 46
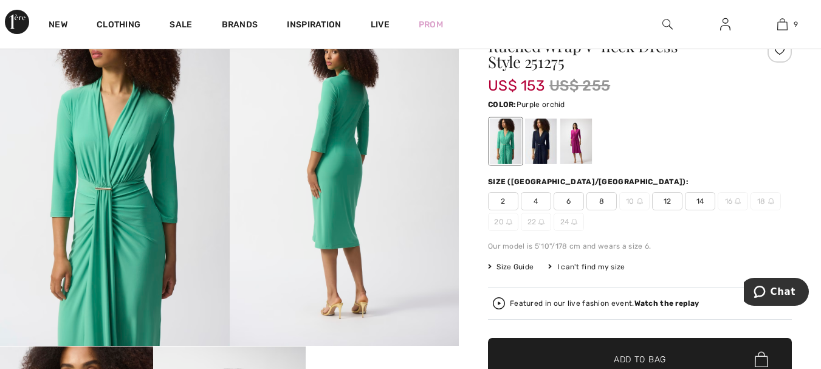
click at [575, 158] on div at bounding box center [576, 142] width 32 height 46
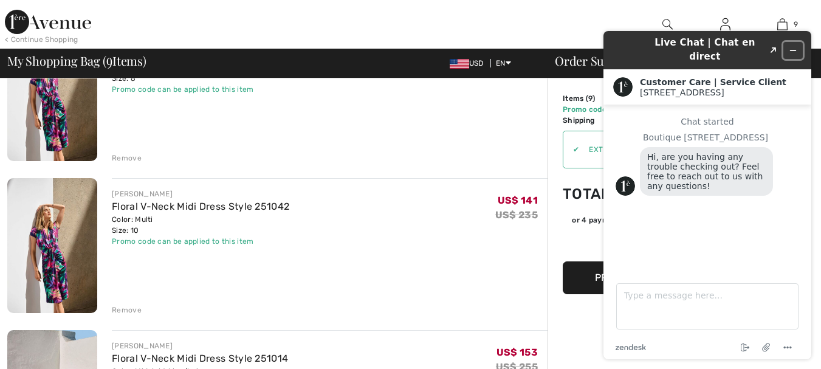
click at [791, 46] on icon "Minimize widget" at bounding box center [793, 50] width 9 height 9
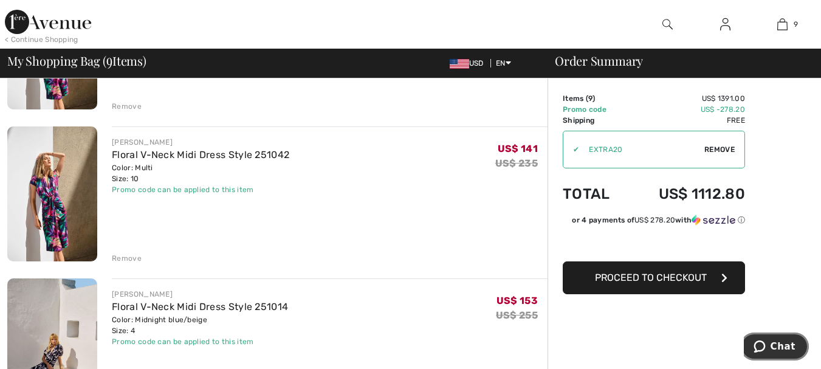
scroll to position [972, 0]
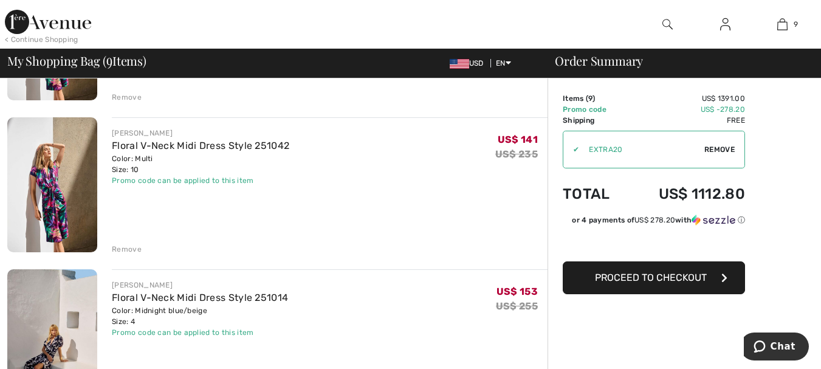
click at [64, 185] on img at bounding box center [52, 184] width 90 height 135
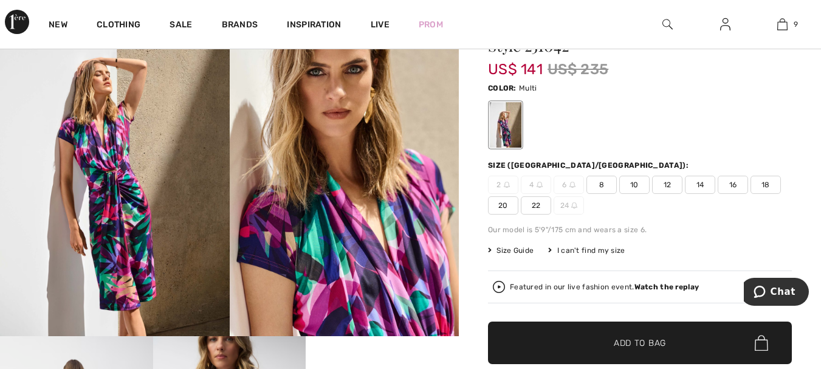
scroll to position [122, 0]
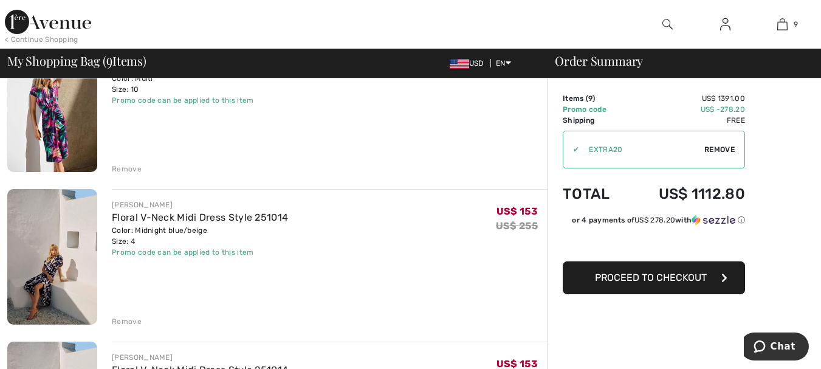
scroll to position [911, 0]
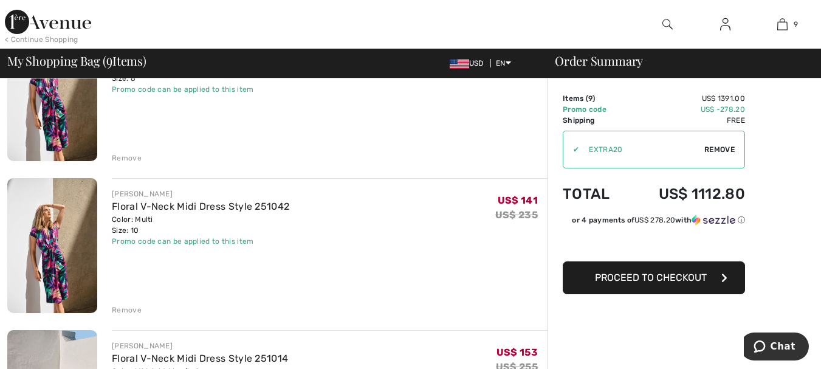
click at [129, 157] on div "Remove" at bounding box center [127, 158] width 30 height 11
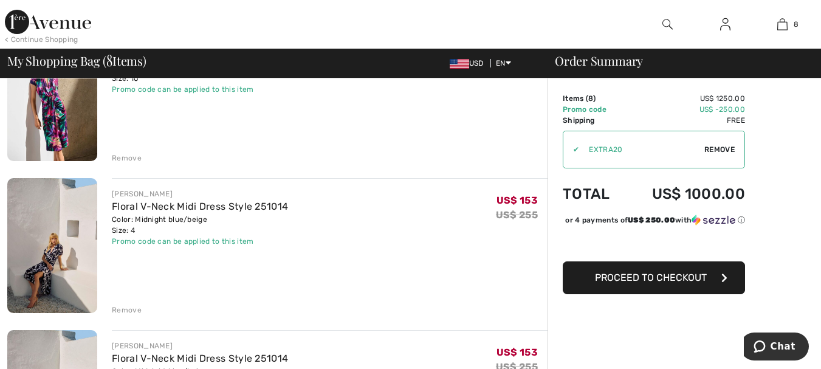
scroll to position [896, 0]
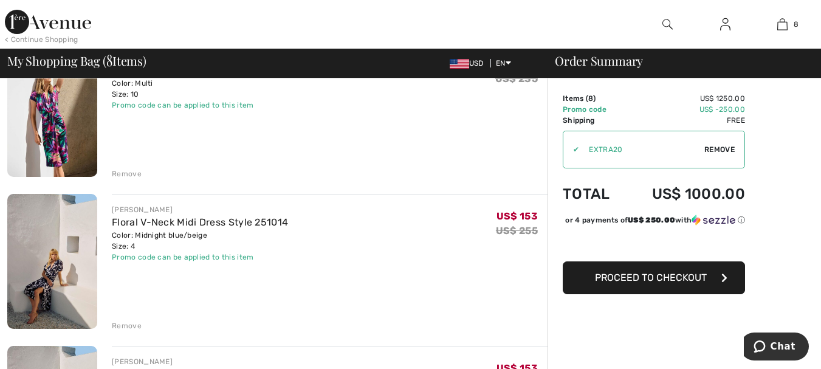
click at [126, 171] on div "Remove" at bounding box center [127, 173] width 30 height 11
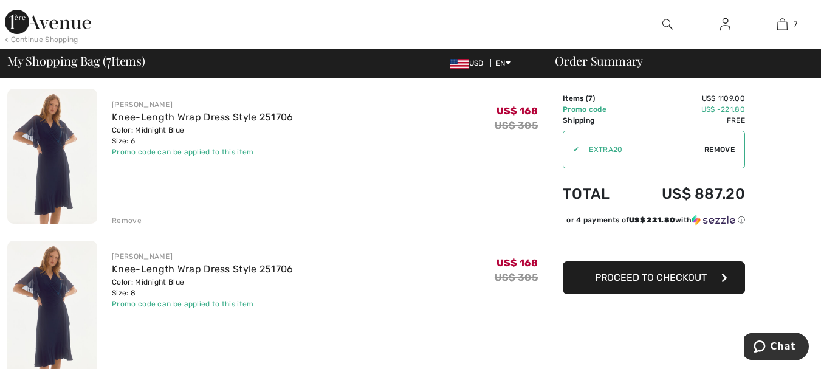
scroll to position [575, 0]
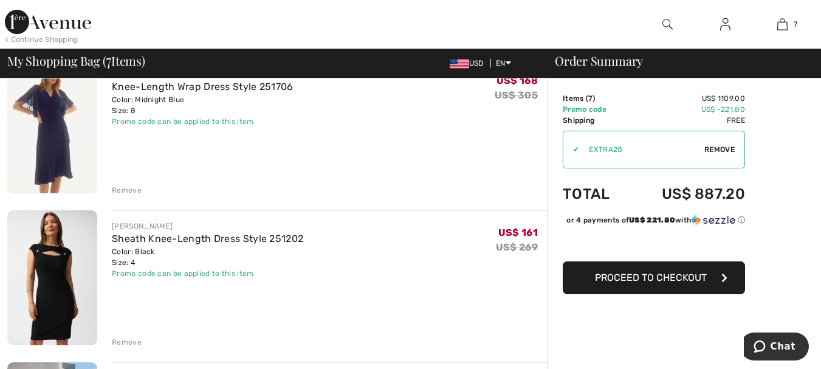
click at [131, 188] on div "Remove" at bounding box center [127, 190] width 30 height 11
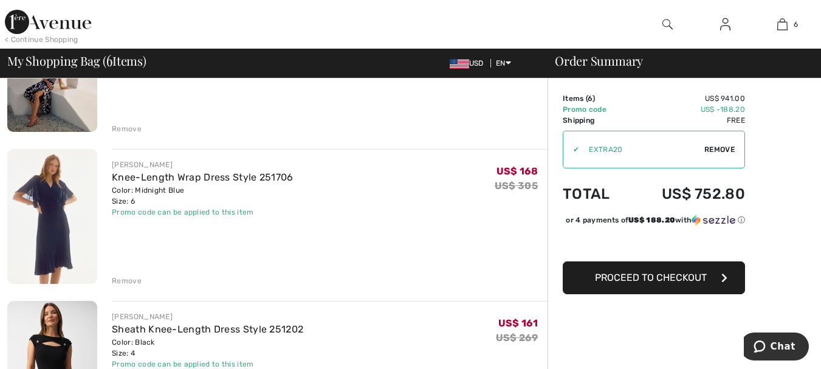
scroll to position [317, 0]
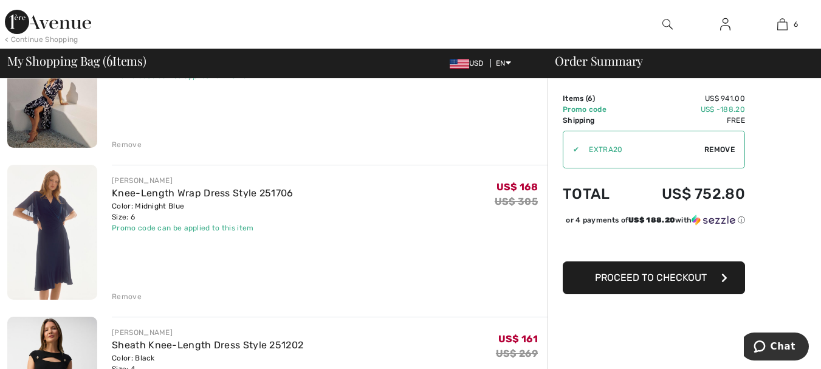
click at [124, 294] on div "Remove" at bounding box center [127, 296] width 30 height 11
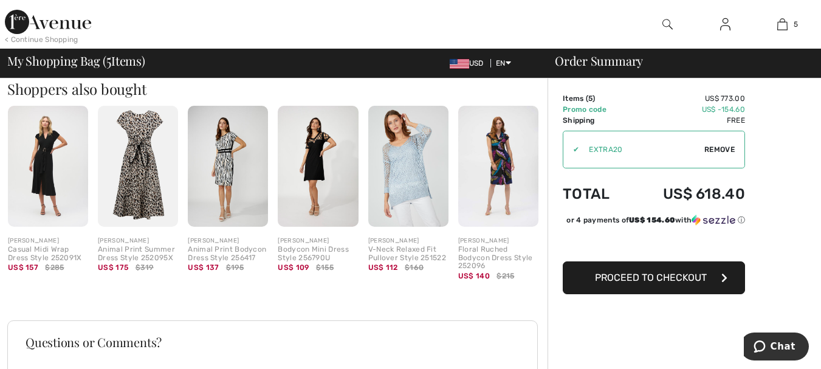
scroll to position [864, 0]
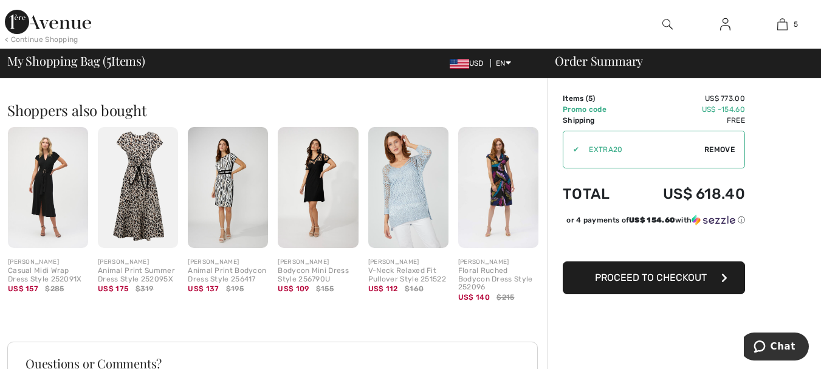
click at [44, 174] on img at bounding box center [48, 187] width 80 height 120
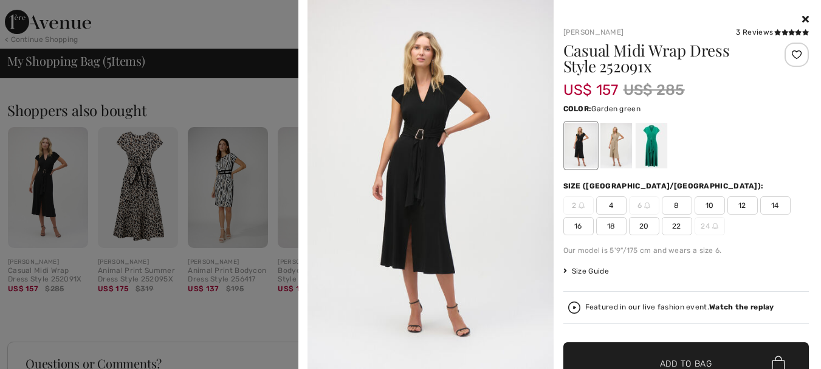
click at [645, 137] on div at bounding box center [651, 146] width 32 height 46
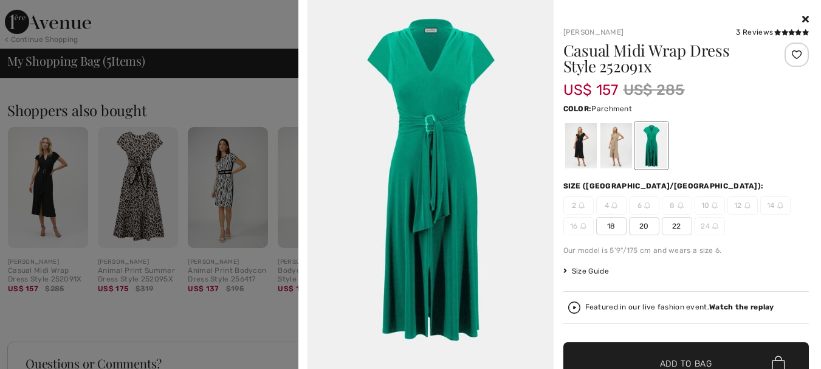
click at [606, 144] on div at bounding box center [616, 146] width 32 height 46
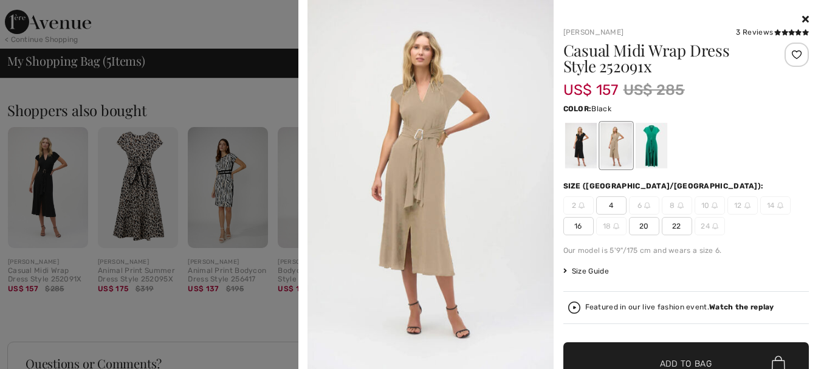
click at [565, 139] on div at bounding box center [581, 146] width 32 height 46
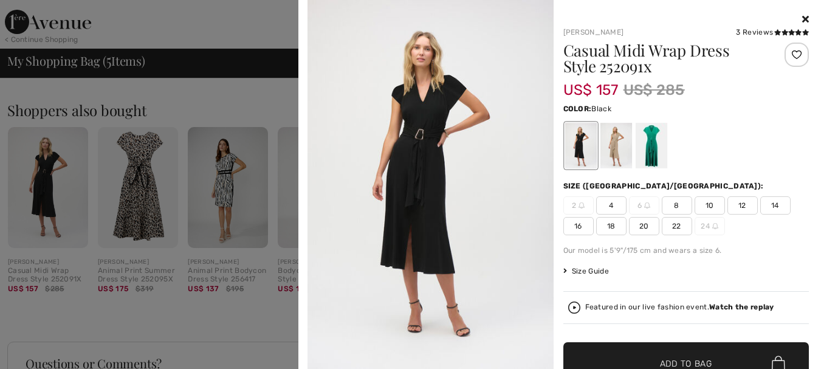
click at [605, 202] on span "4" at bounding box center [611, 205] width 30 height 18
click at [635, 362] on span "✔ Added to Bag" at bounding box center [668, 363] width 74 height 13
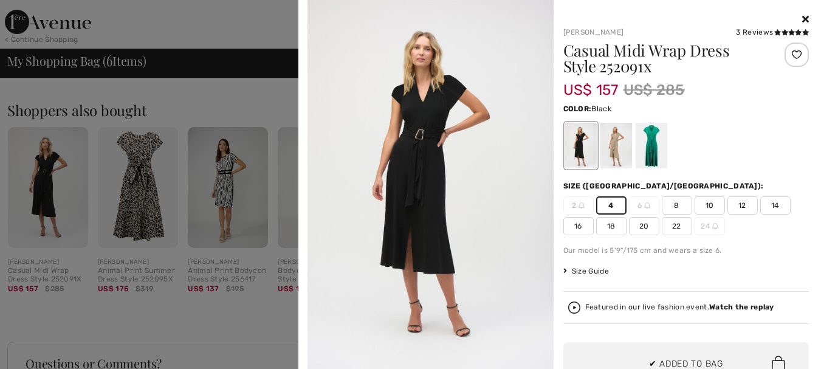
scroll to position [145, 0]
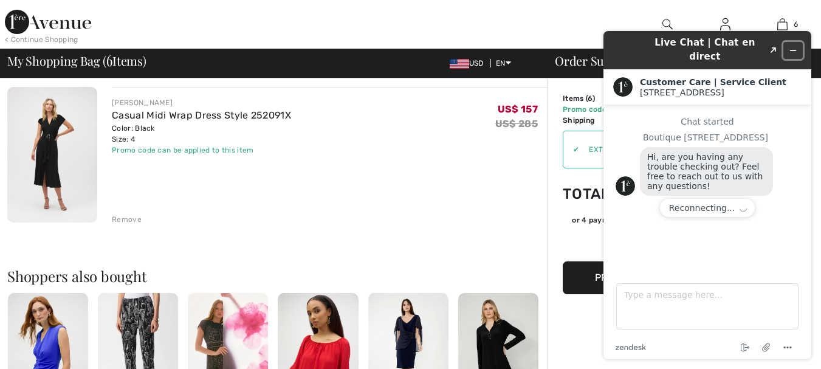
click at [798, 46] on button "Minimize widget" at bounding box center [792, 50] width 19 height 17
